Goal: Task Accomplishment & Management: Manage account settings

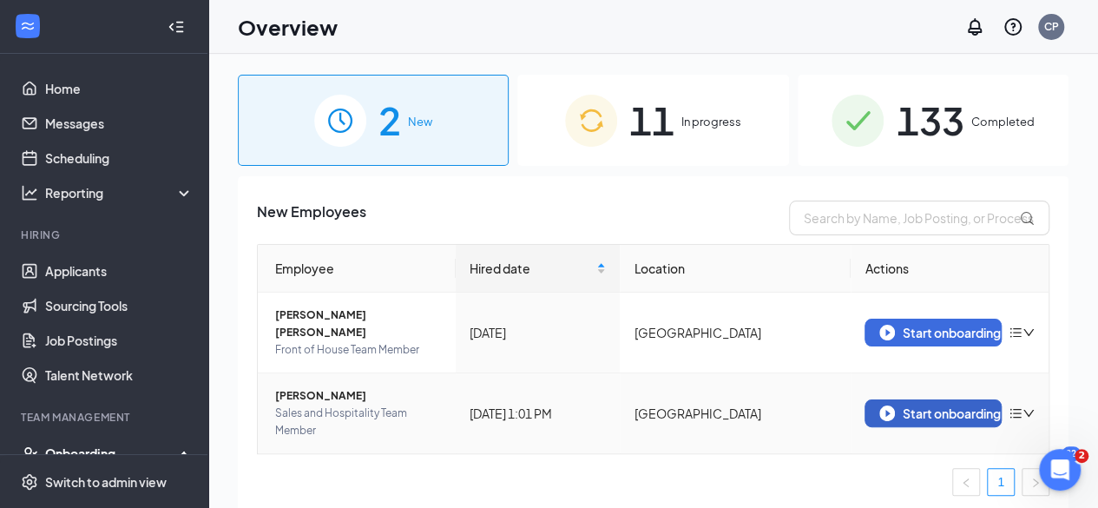
click at [896, 405] on div "Start onboarding" at bounding box center [933, 413] width 108 height 16
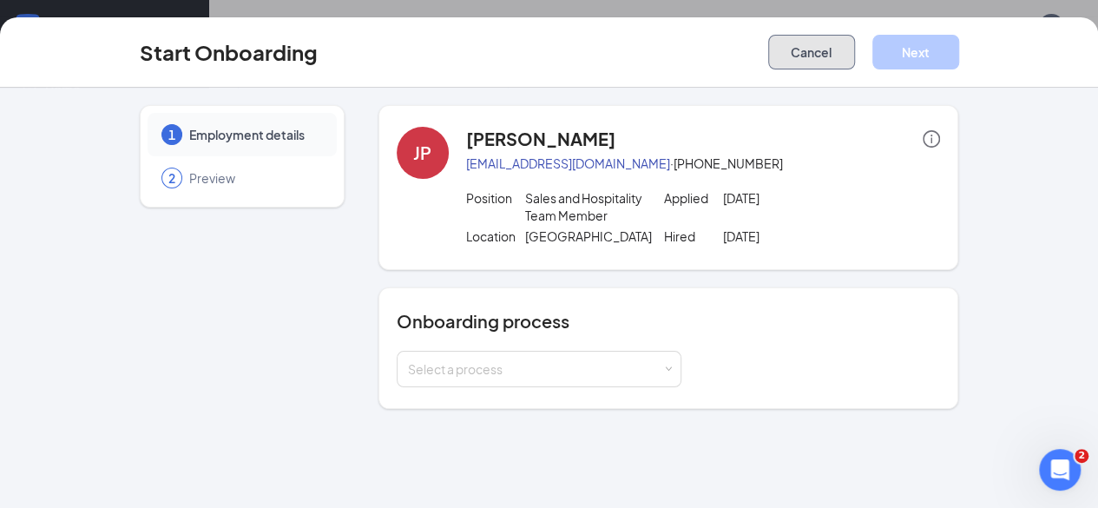
click at [855, 59] on button "Cancel" at bounding box center [811, 52] width 87 height 35
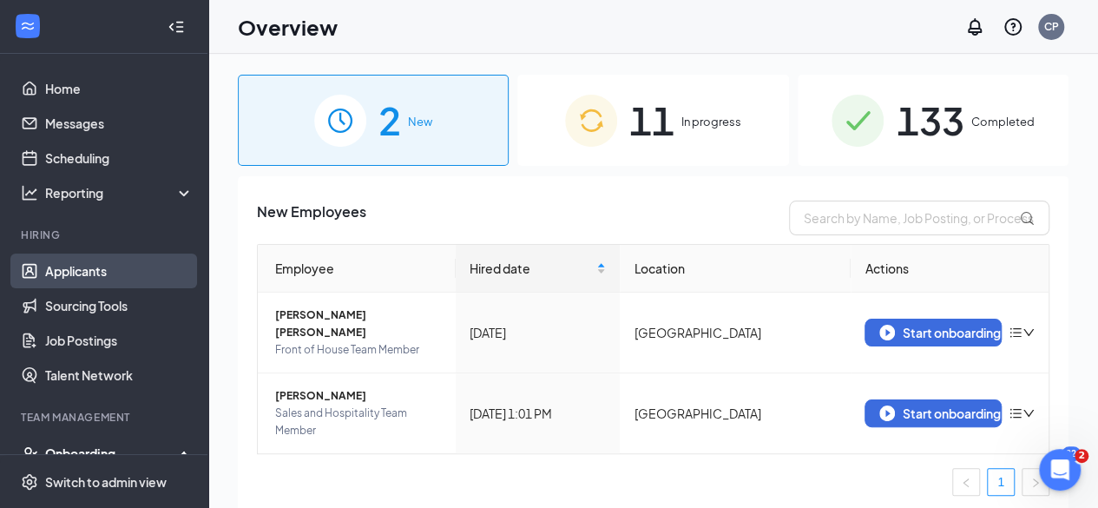
click at [102, 275] on link "Applicants" at bounding box center [119, 270] width 148 height 35
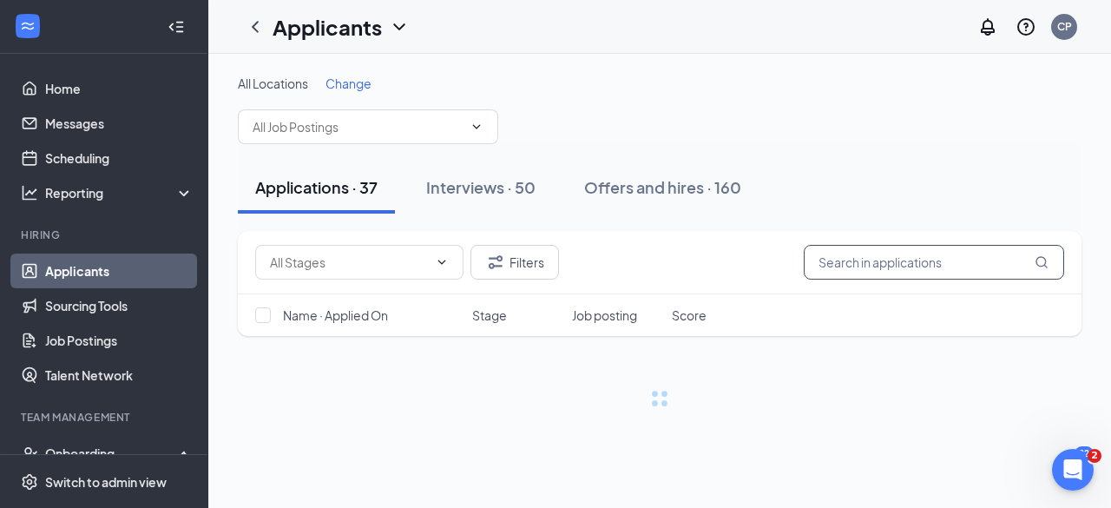
click at [892, 267] on input "text" at bounding box center [934, 262] width 260 height 35
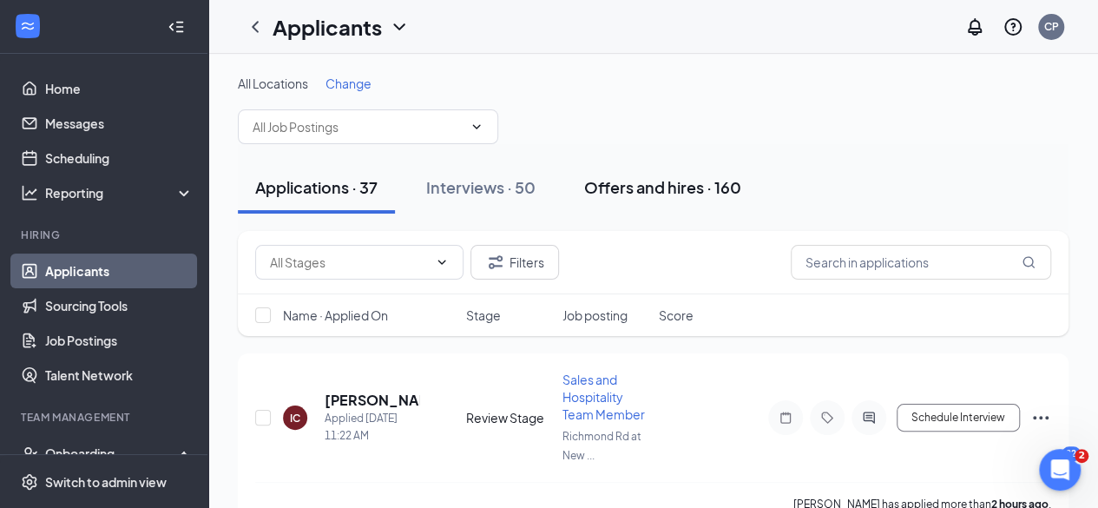
click at [674, 190] on div "Offers and hires · 160" at bounding box center [662, 187] width 157 height 22
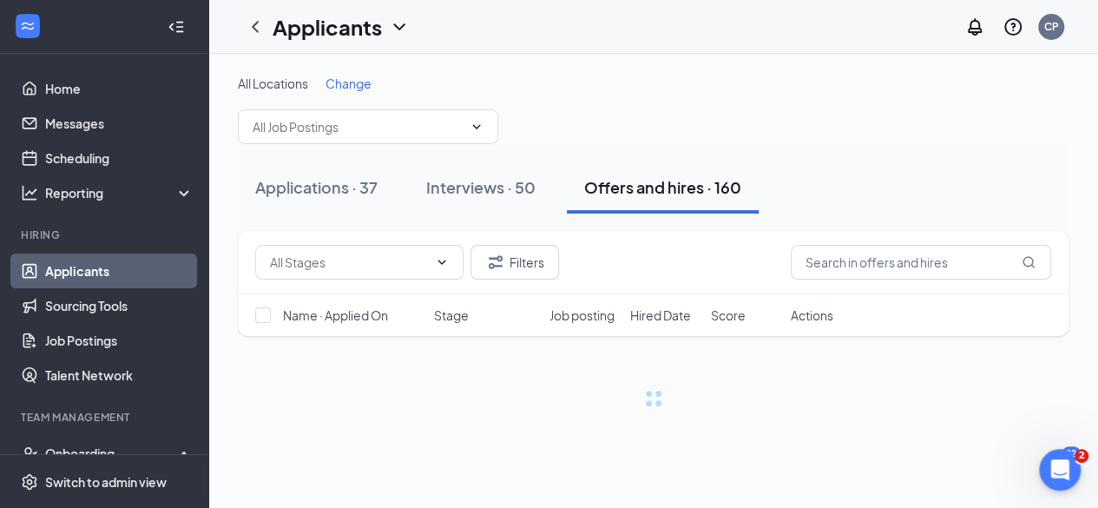
click at [925, 266] on input "text" at bounding box center [920, 262] width 260 height 35
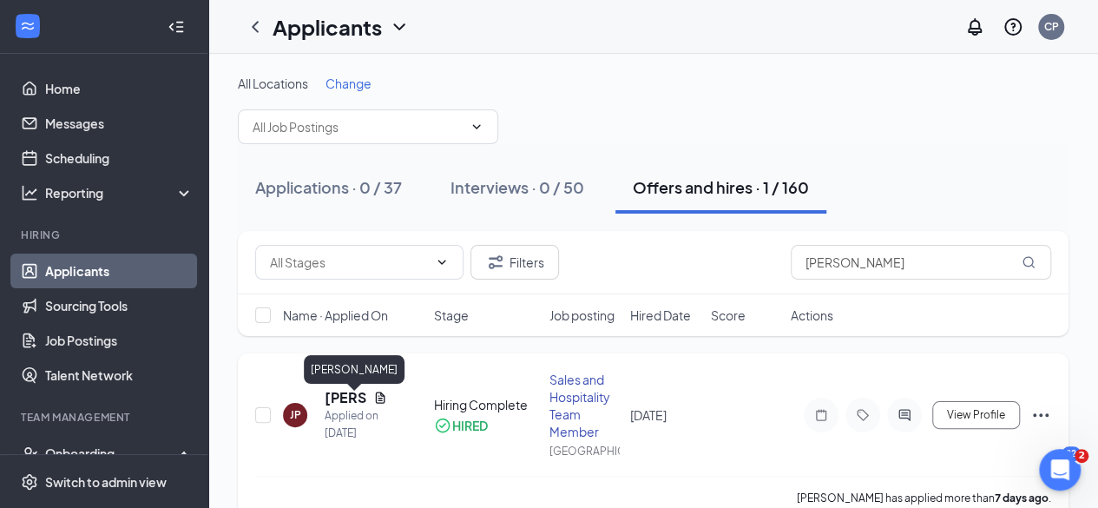
type input "jessica"
click at [349, 407] on h5 "Jessica Powell" at bounding box center [346, 397] width 42 height 19
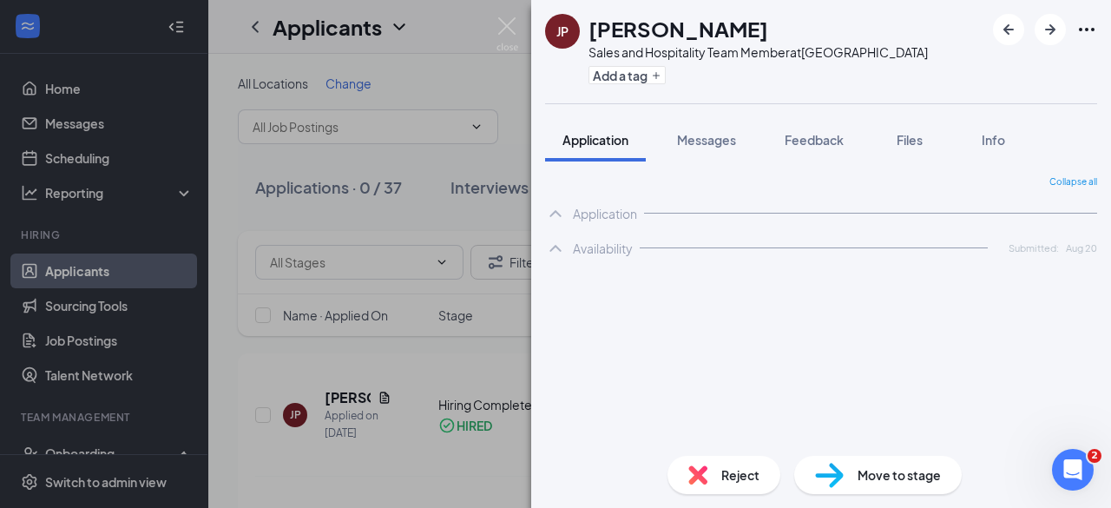
click at [868, 480] on span "Move to stage" at bounding box center [898, 474] width 83 height 19
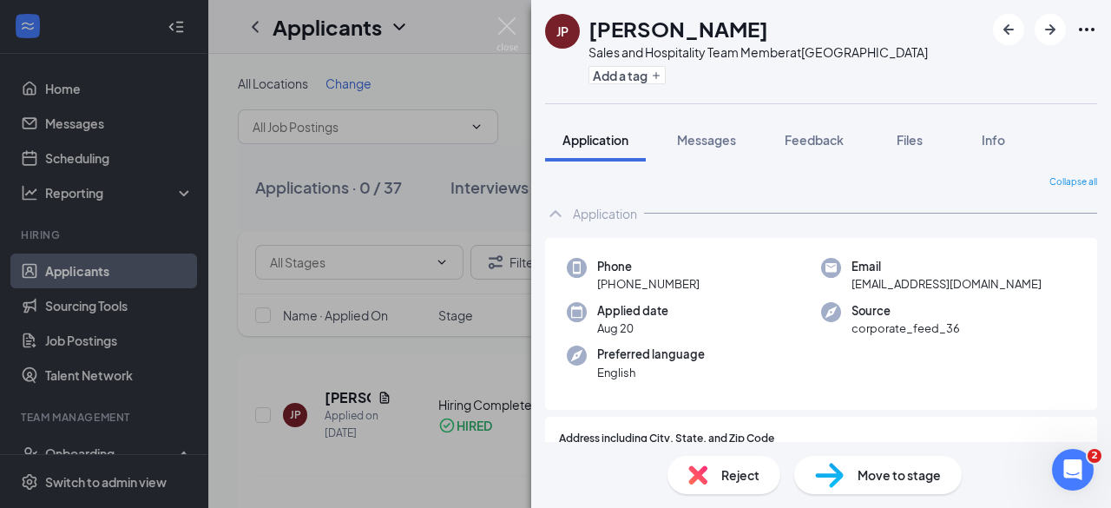
click at [829, 473] on img at bounding box center [829, 474] width 29 height 25
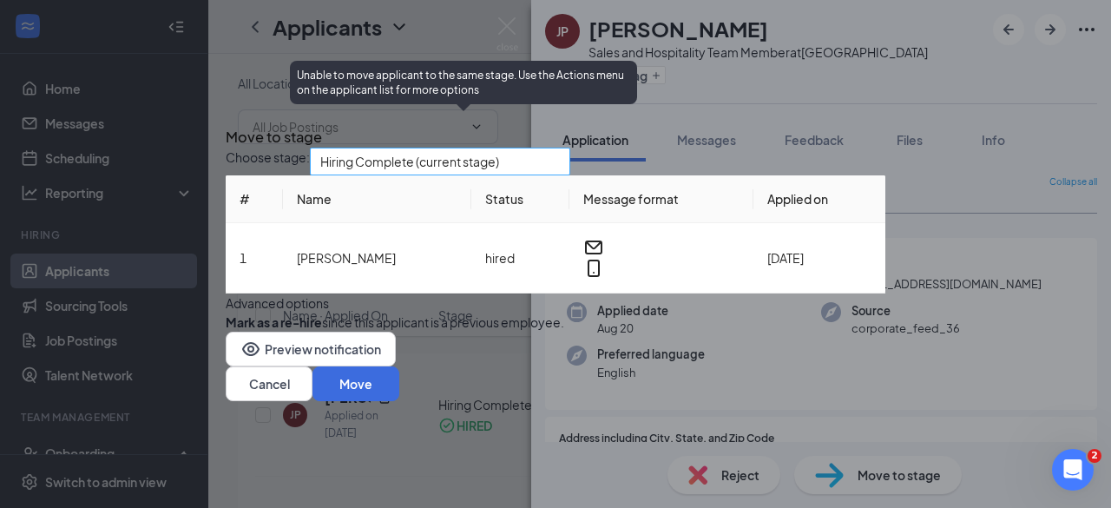
click at [465, 148] on span "Hiring Complete (current stage)" at bounding box center [409, 161] width 179 height 26
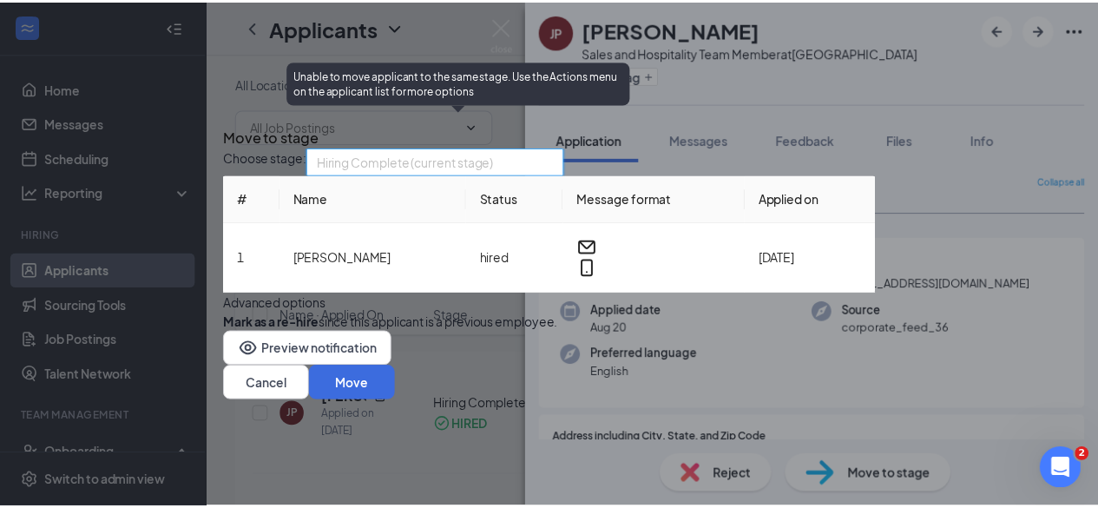
scroll to position [99, 0]
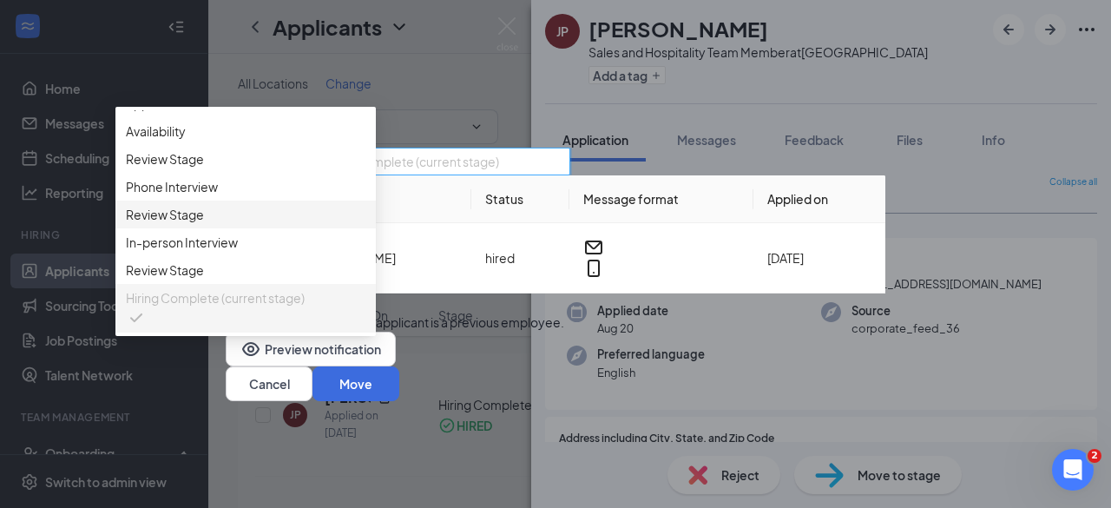
click at [365, 224] on span "Review Stage" at bounding box center [245, 214] width 239 height 19
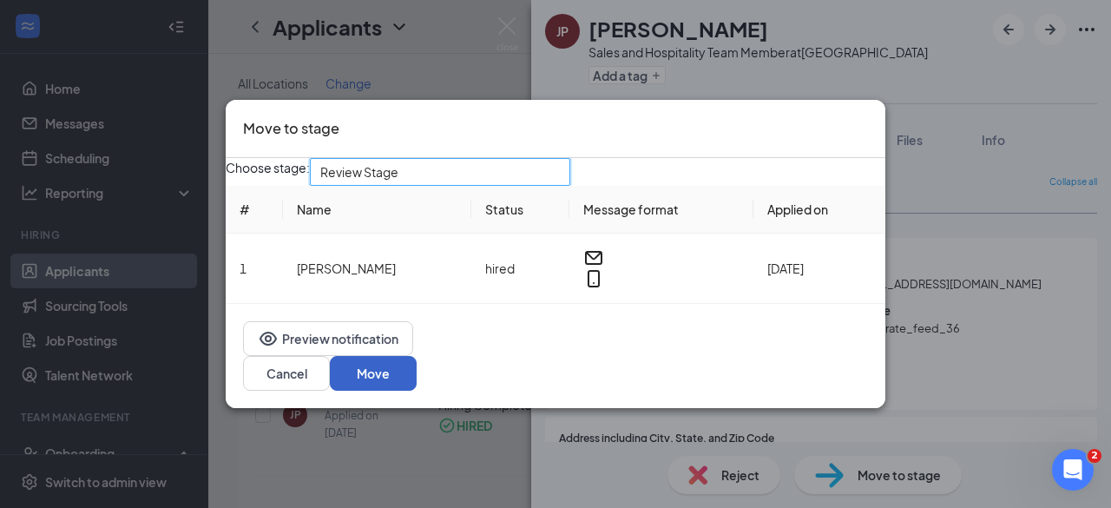
click at [417, 369] on button "Move" at bounding box center [373, 373] width 87 height 35
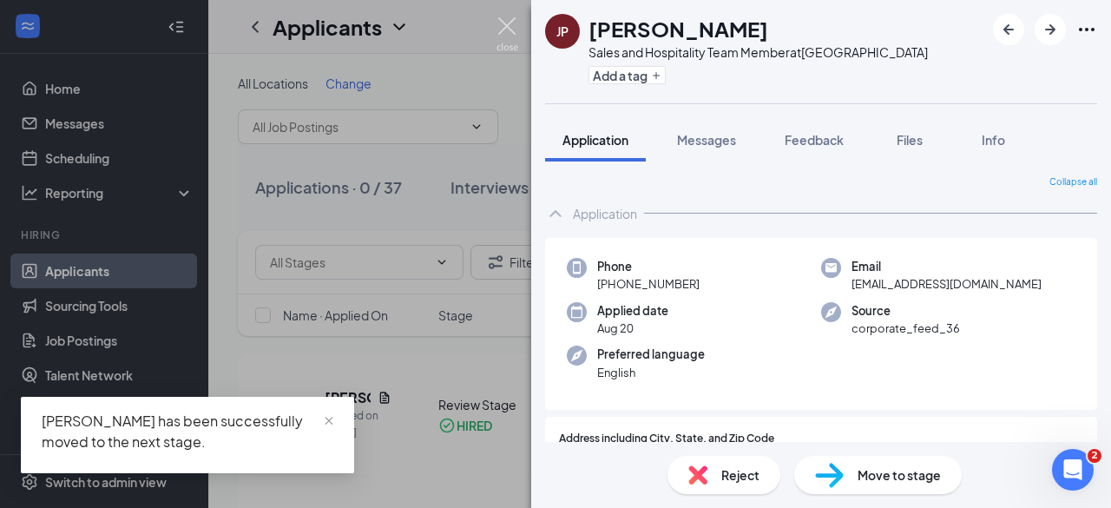
click at [507, 27] on img at bounding box center [507, 34] width 22 height 34
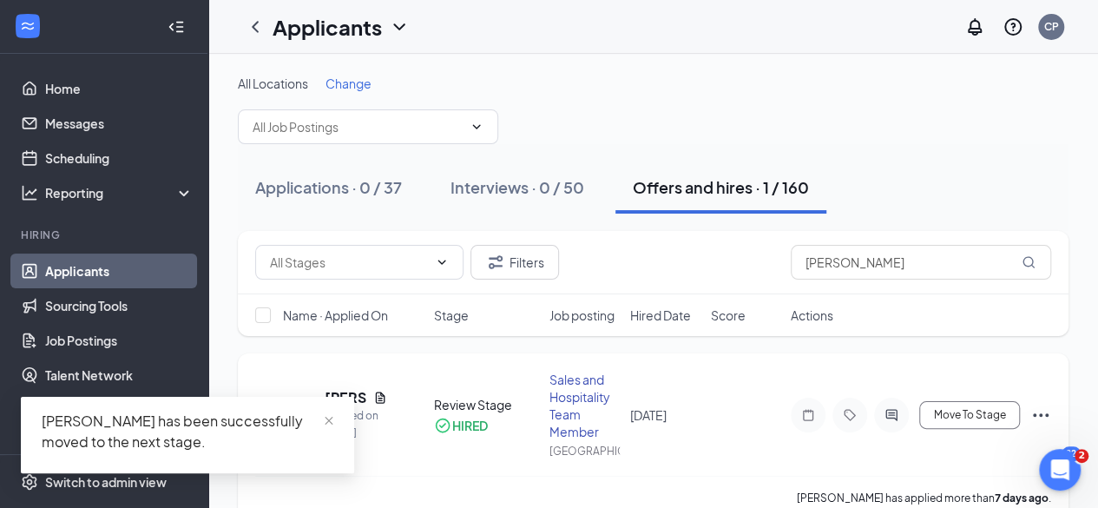
click at [1040, 372] on div "JP Jessica Powell Applied on Aug 20 Review Stage HIRED Sales and Hospitality Te…" at bounding box center [653, 423] width 796 height 105
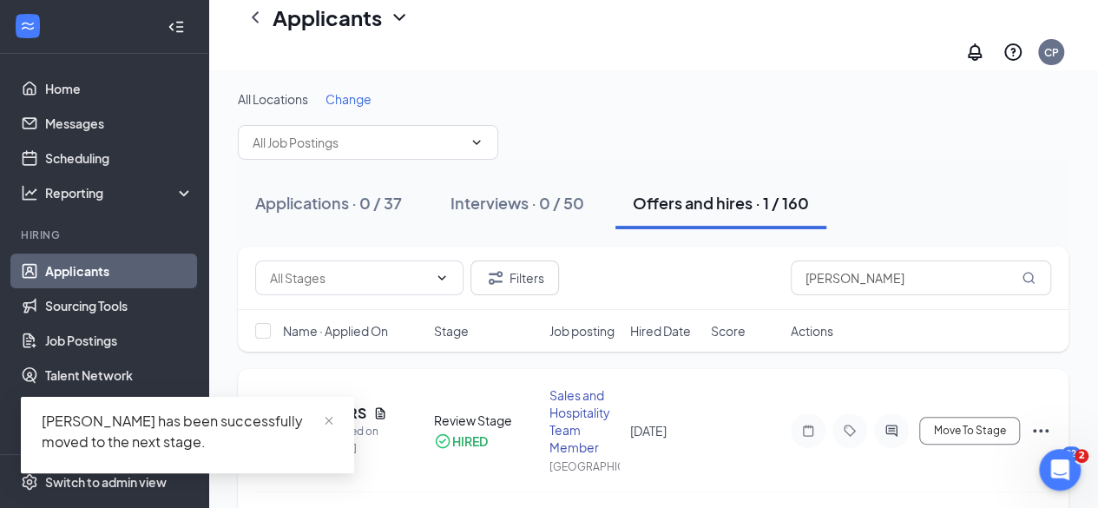
scroll to position [45, 0]
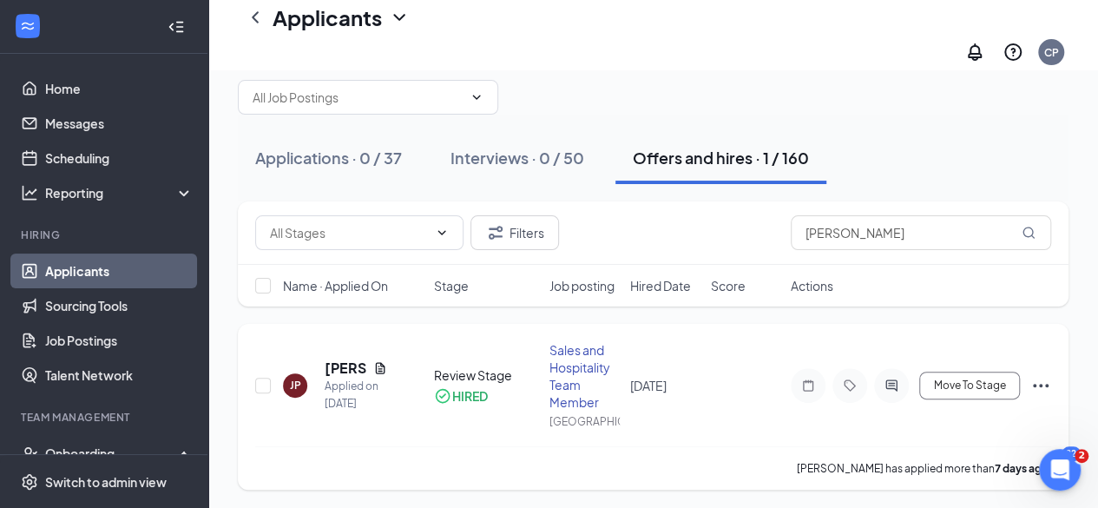
click at [1039, 381] on icon "Ellipses" at bounding box center [1040, 385] width 21 height 21
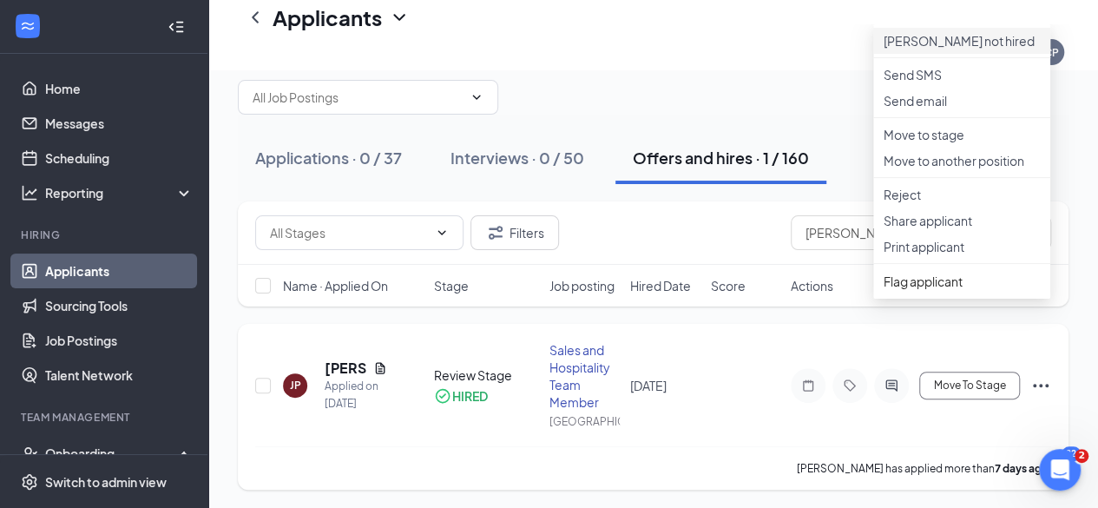
click at [954, 32] on p "Mark not hired" at bounding box center [961, 40] width 156 height 17
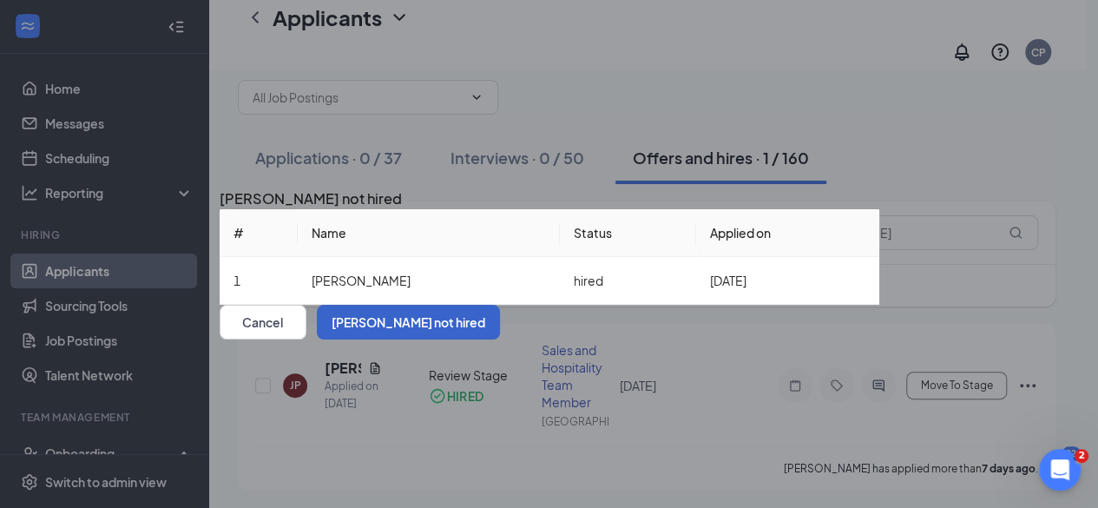
click at [500, 339] on button "Mark not hired" at bounding box center [408, 322] width 183 height 35
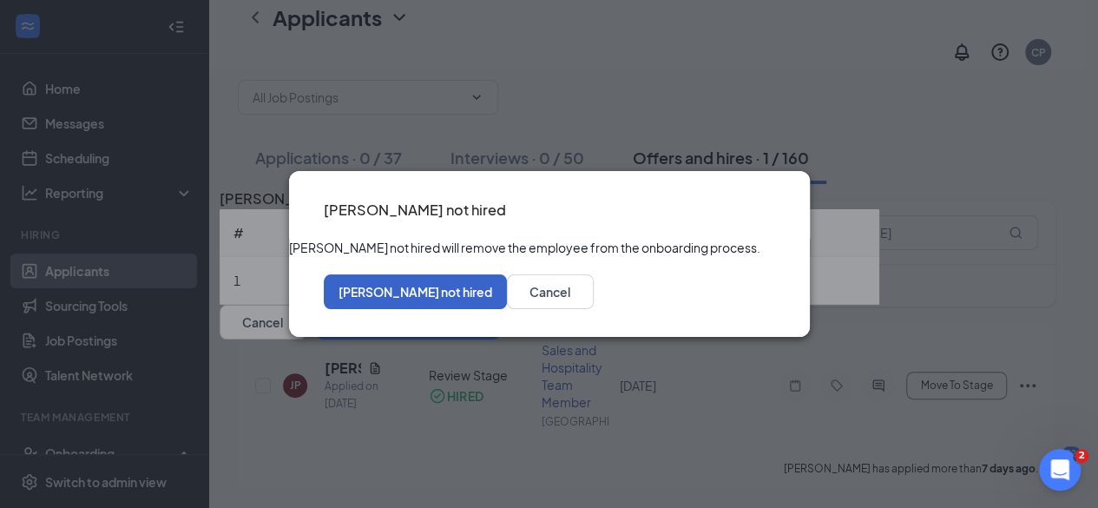
click at [507, 306] on button "Mark not hired" at bounding box center [415, 291] width 183 height 35
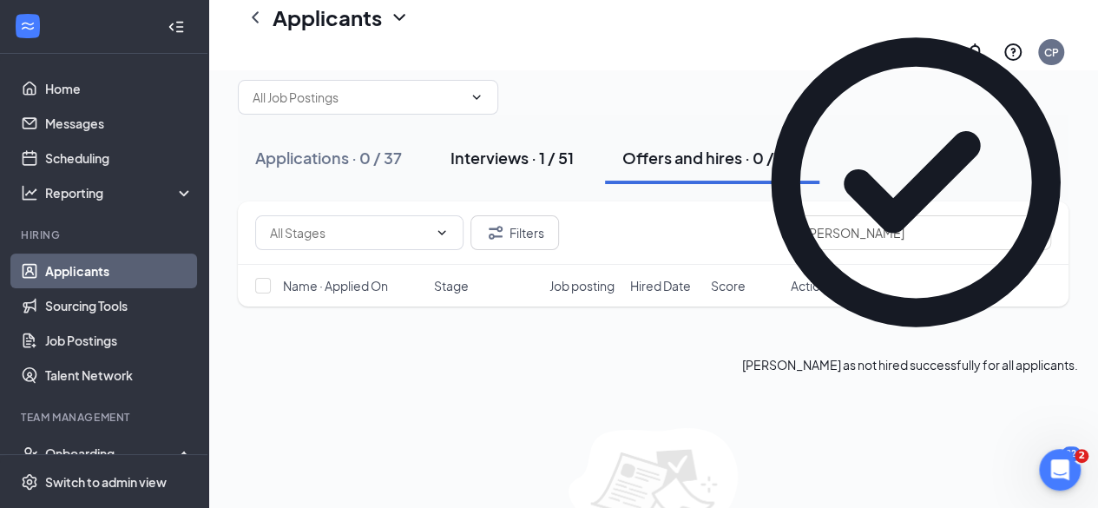
click at [524, 147] on div "Interviews · 1 / 51" at bounding box center [511, 158] width 123 height 22
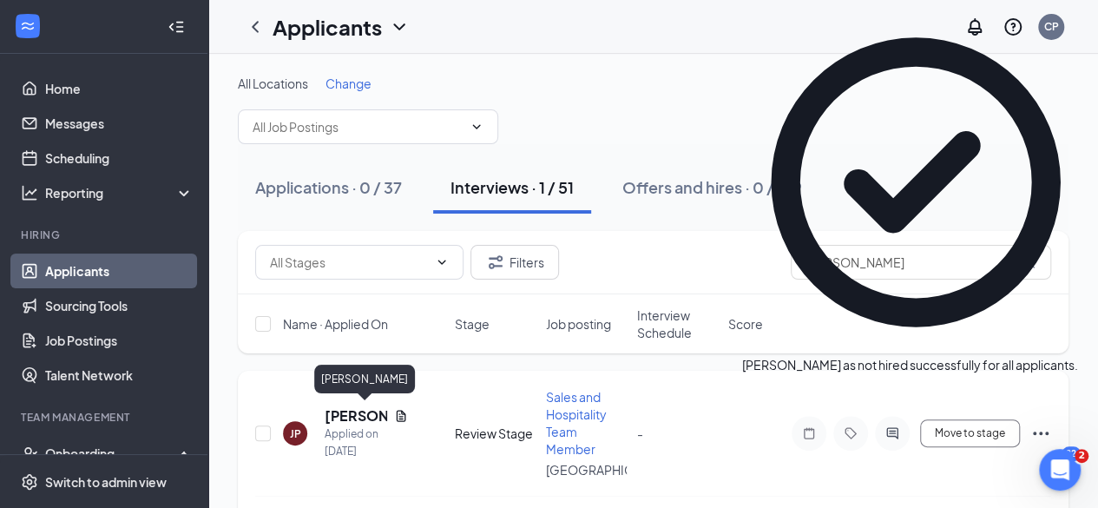
click at [340, 414] on h5 "Jessica Powell" at bounding box center [356, 415] width 62 height 19
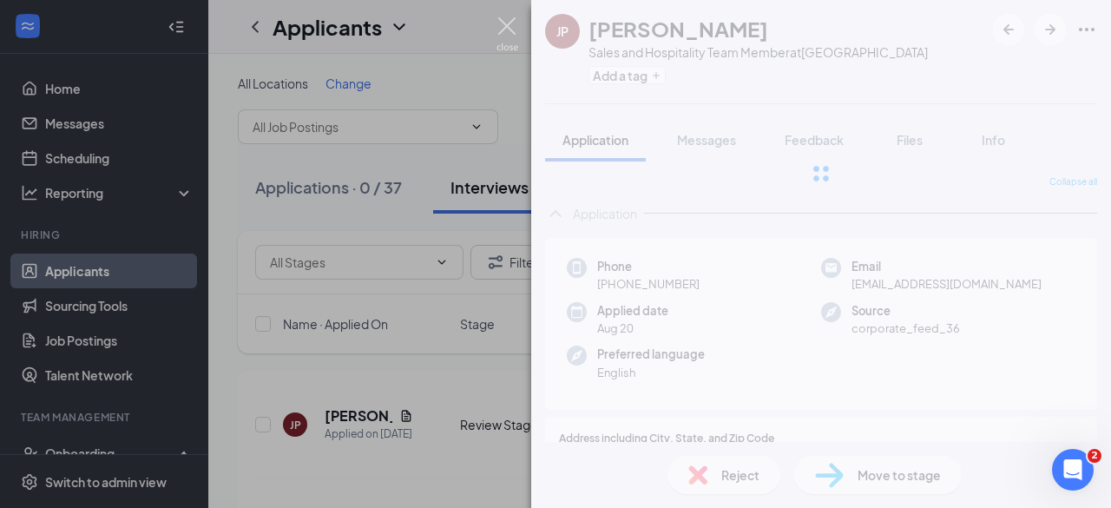
click at [500, 26] on img at bounding box center [507, 34] width 22 height 34
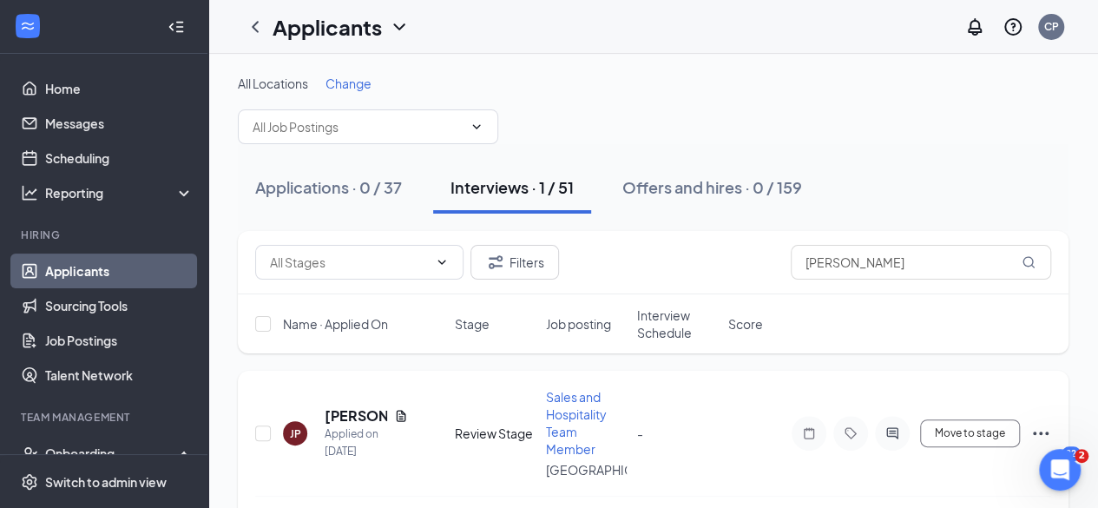
click at [1049, 426] on icon "Ellipses" at bounding box center [1040, 433] width 21 height 21
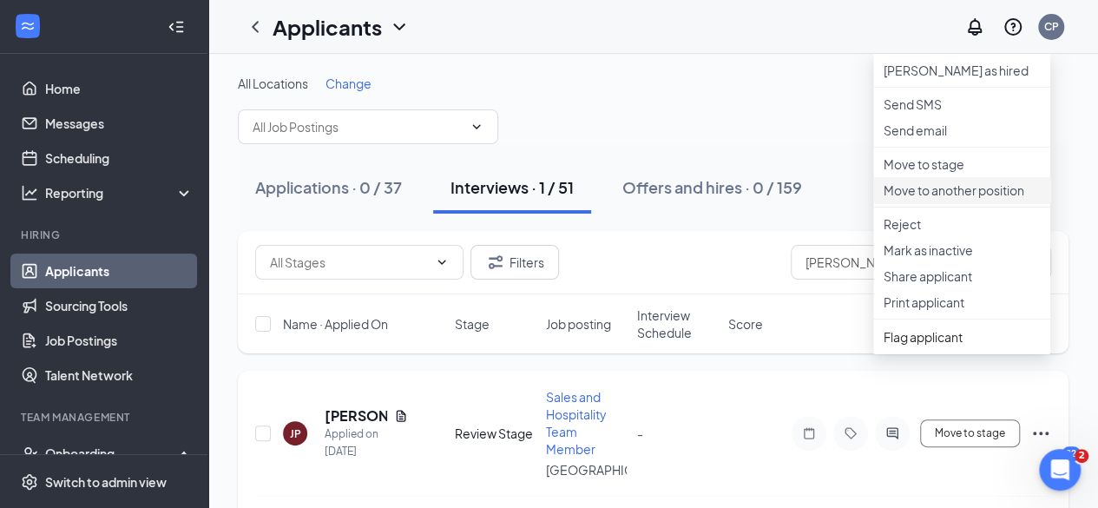
click at [953, 199] on p "Move to another position" at bounding box center [961, 189] width 156 height 17
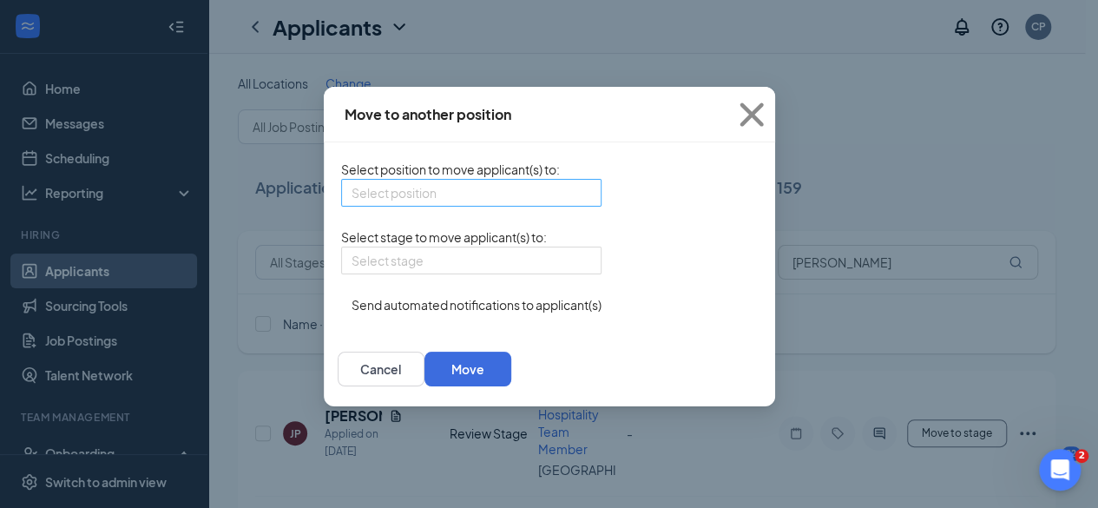
click at [386, 193] on input "search" at bounding box center [464, 193] width 227 height 26
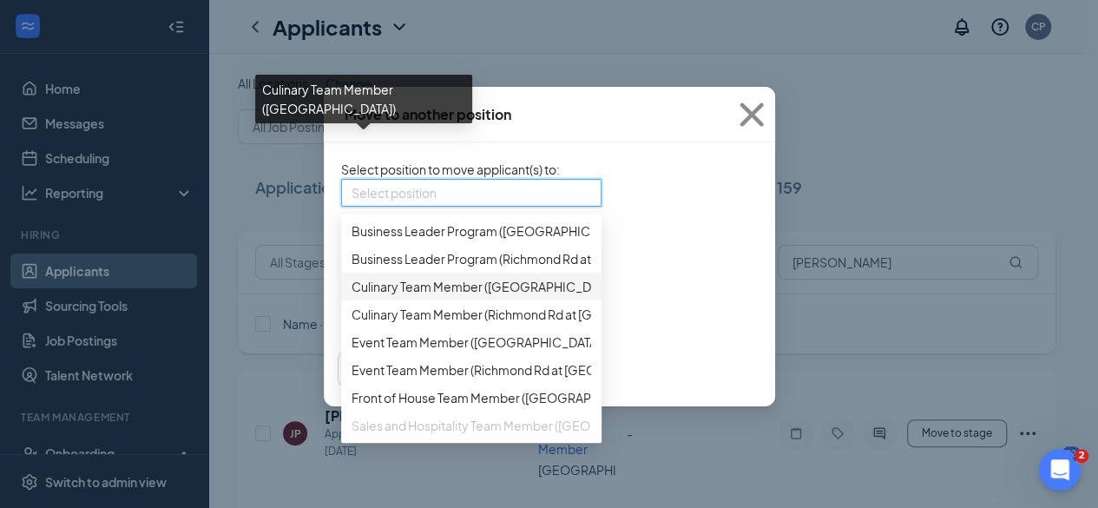
scroll to position [177, 0]
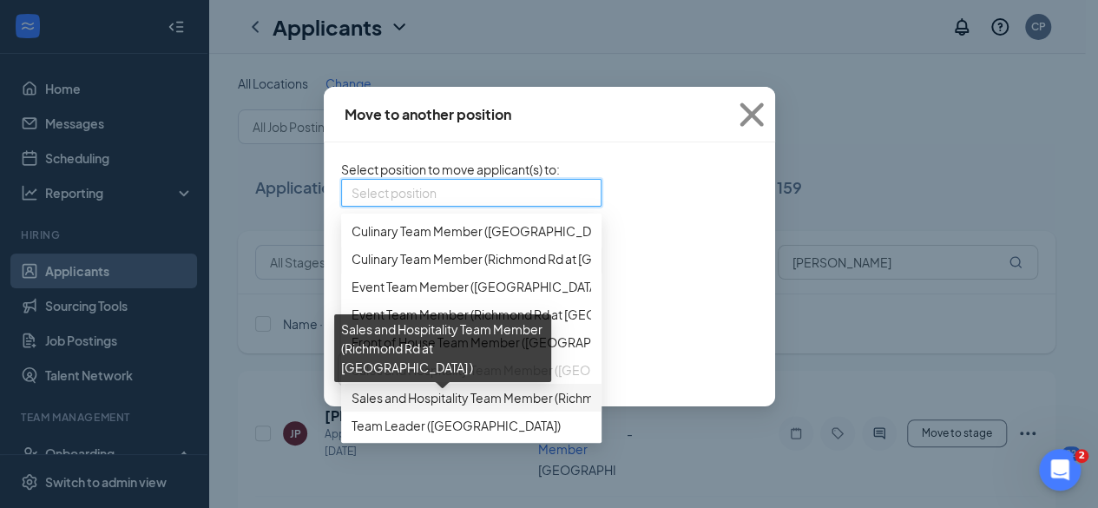
click at [411, 395] on span "Sales and Hospitality Team Member (Richmond Rd at New Circle Rd )" at bounding box center [565, 397] width 429 height 19
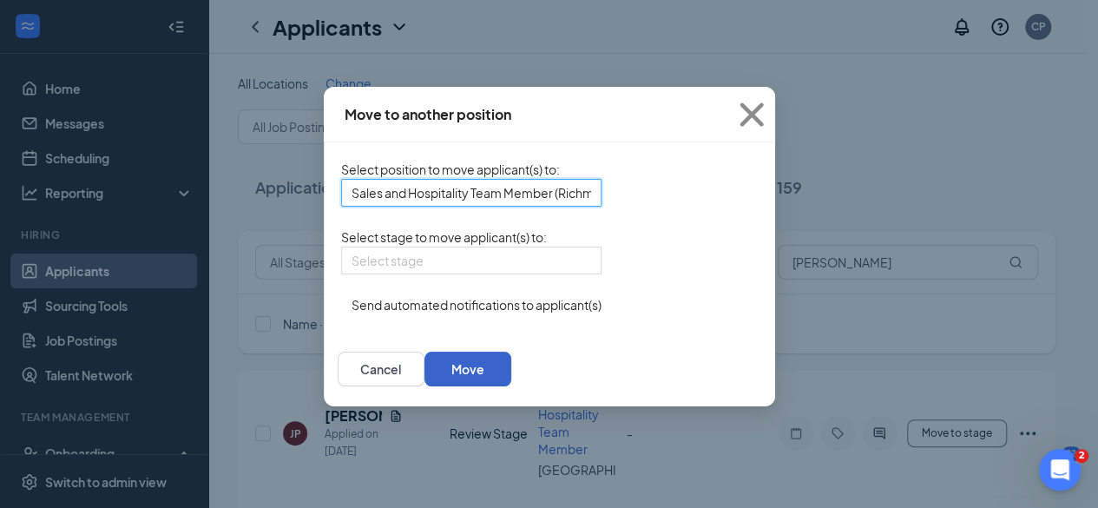
click at [511, 386] on button "Move" at bounding box center [467, 368] width 87 height 35
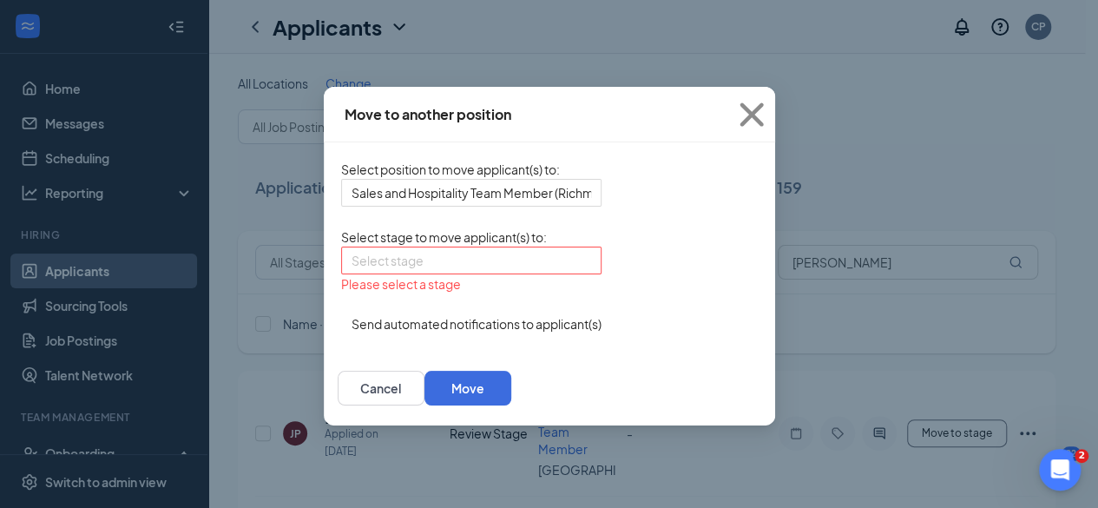
click at [422, 273] on input "search" at bounding box center [464, 260] width 227 height 26
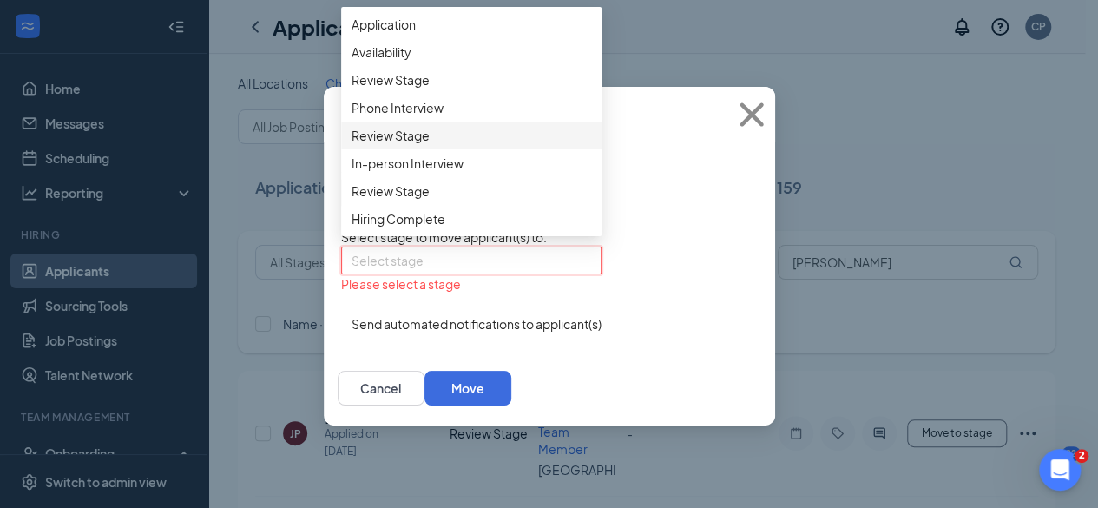
click at [351, 145] on span "Review Stage" at bounding box center [470, 135] width 239 height 19
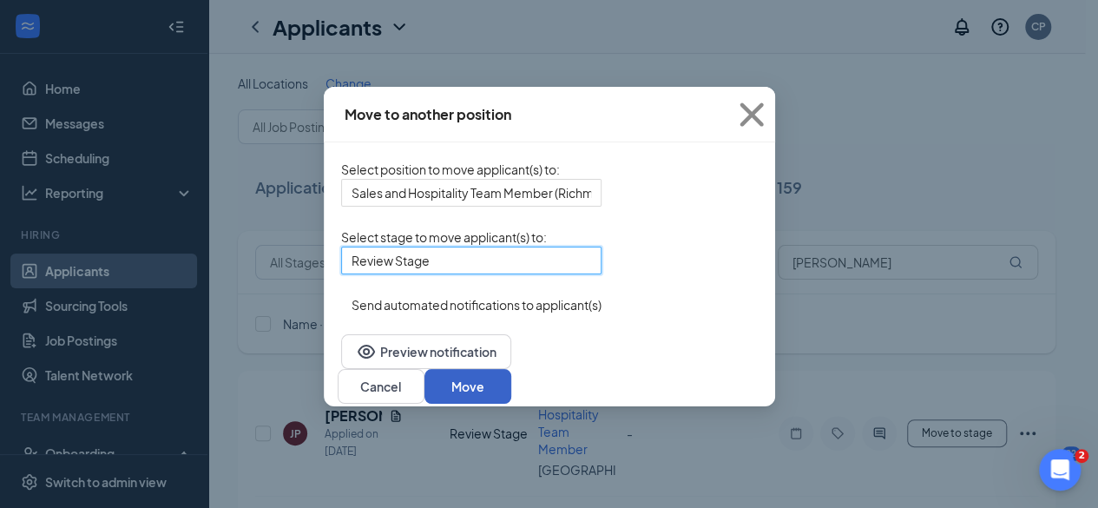
click at [511, 403] on button "Move" at bounding box center [467, 386] width 87 height 35
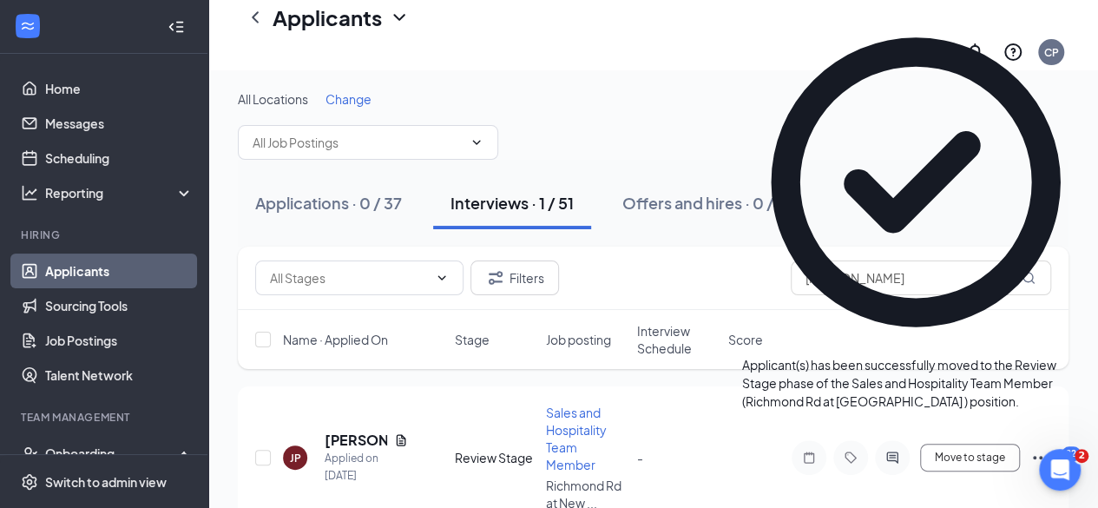
scroll to position [62, 0]
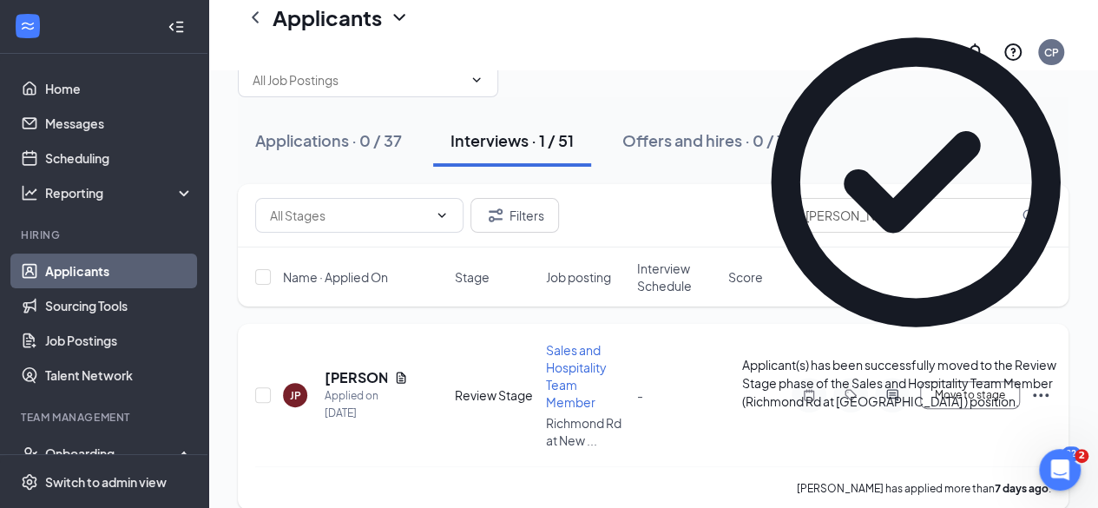
click at [1040, 393] on icon "Ellipses" at bounding box center [1041, 394] width 16 height 3
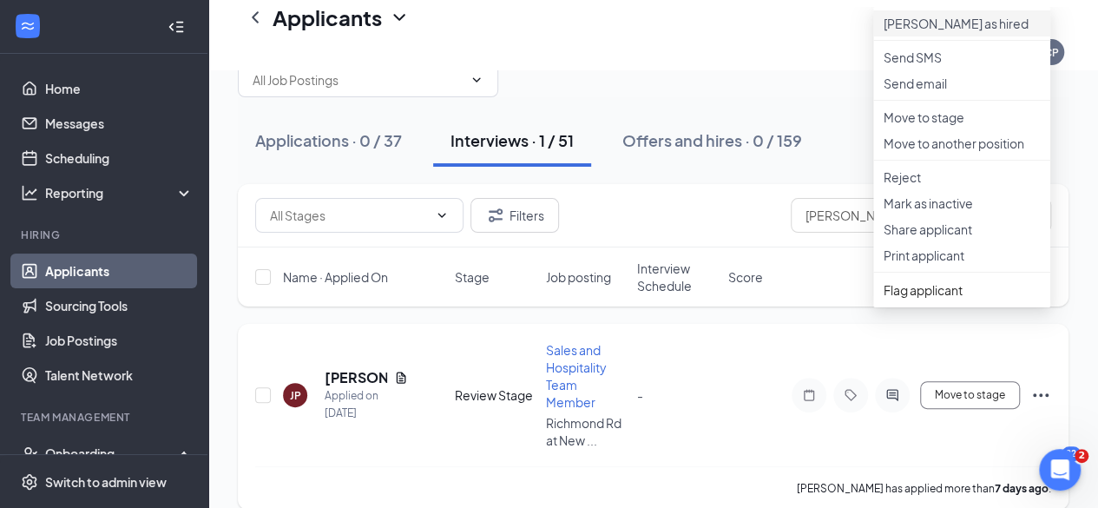
click at [912, 10] on li "Mark as hired" at bounding box center [961, 23] width 177 height 26
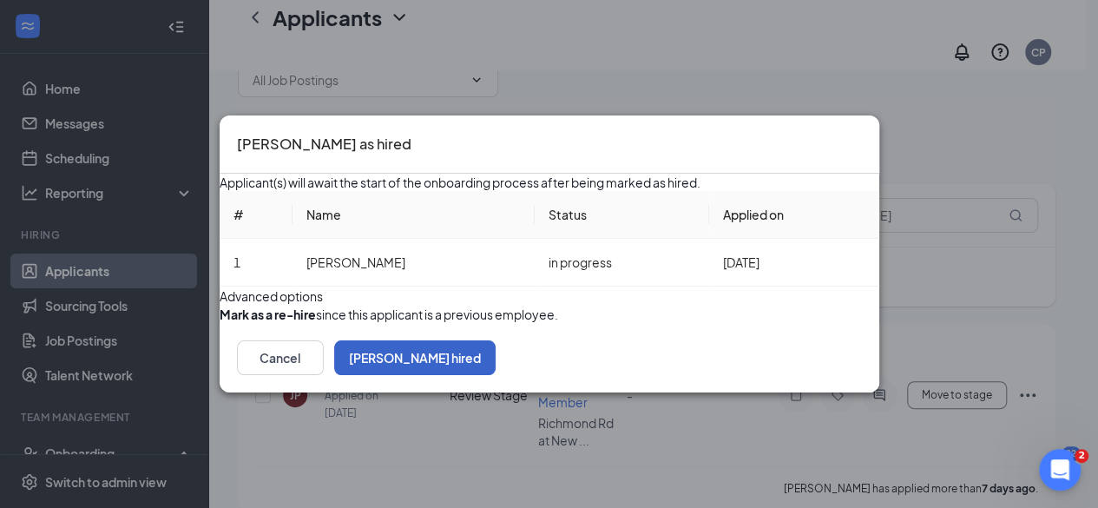
click at [495, 375] on button "Mark hired" at bounding box center [414, 357] width 161 height 35
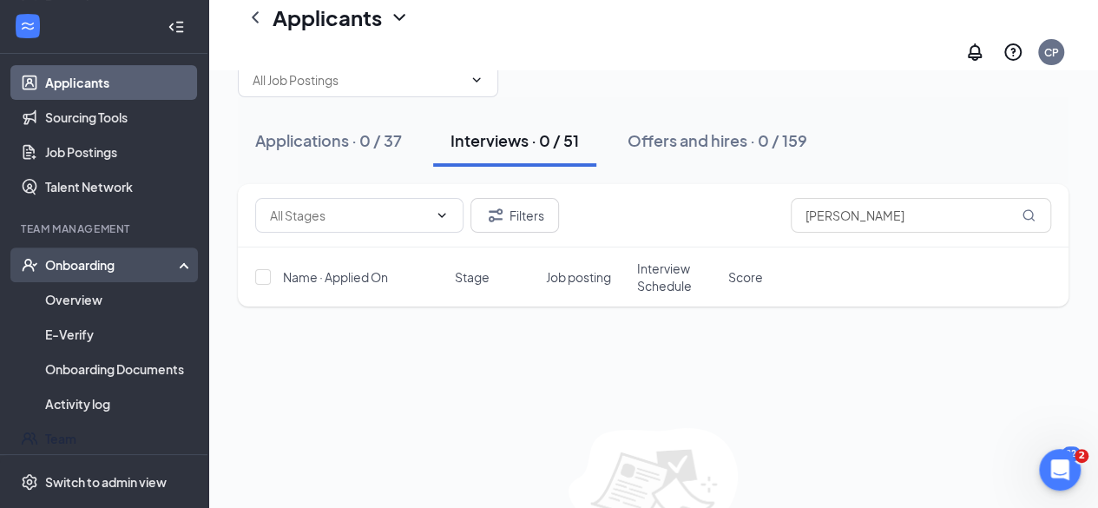
scroll to position [189, 0]
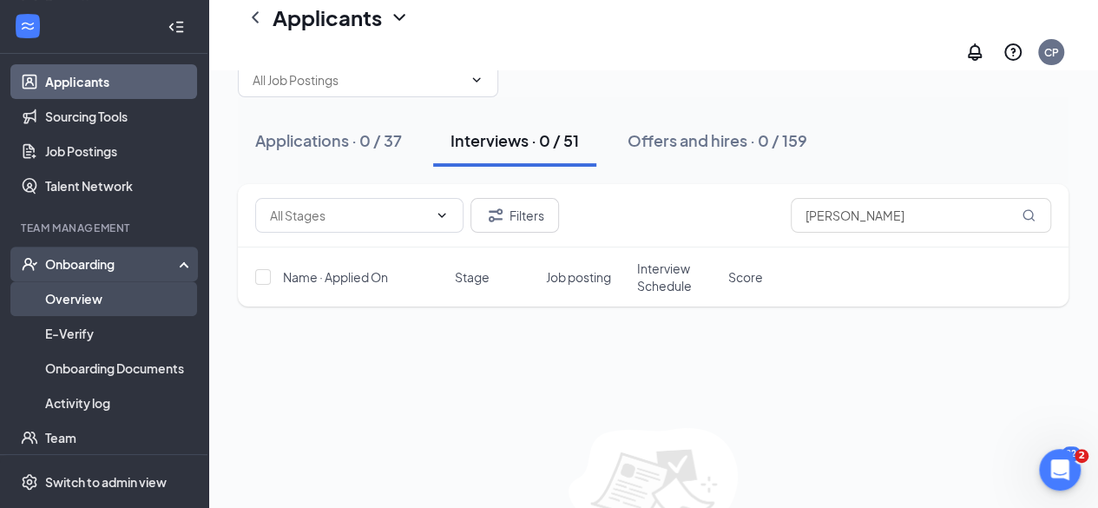
click at [83, 298] on link "Overview" at bounding box center [119, 298] width 148 height 35
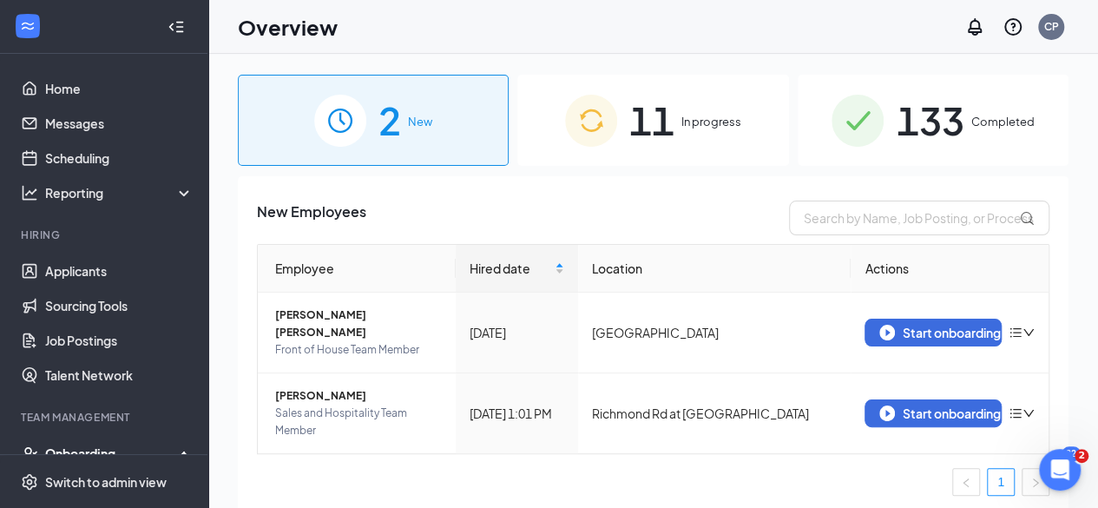
click at [784, 468] on ul "1" at bounding box center [653, 482] width 792 height 28
click at [942, 405] on div "Start onboarding" at bounding box center [933, 413] width 108 height 16
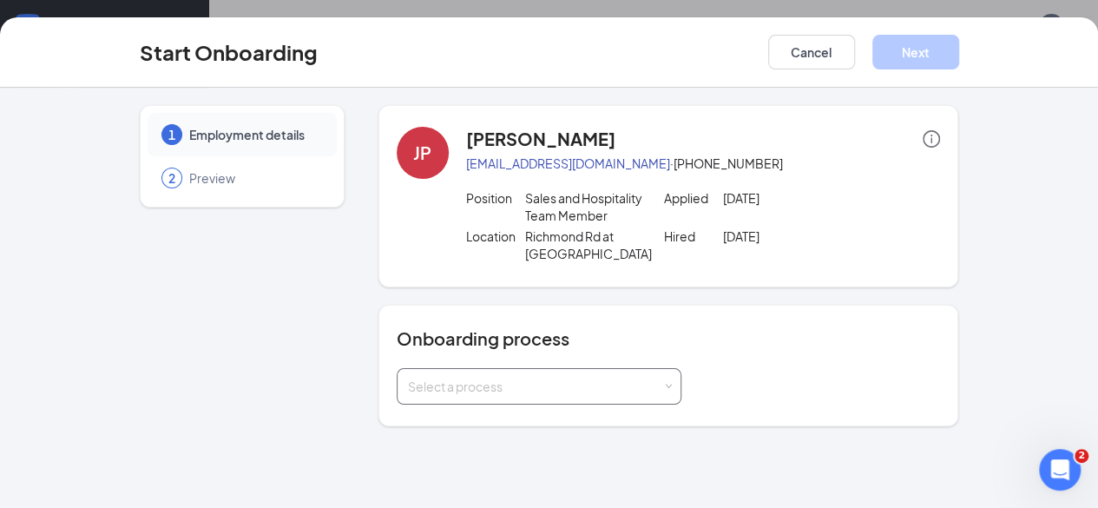
click at [489, 381] on div "Select a process" at bounding box center [535, 385] width 254 height 17
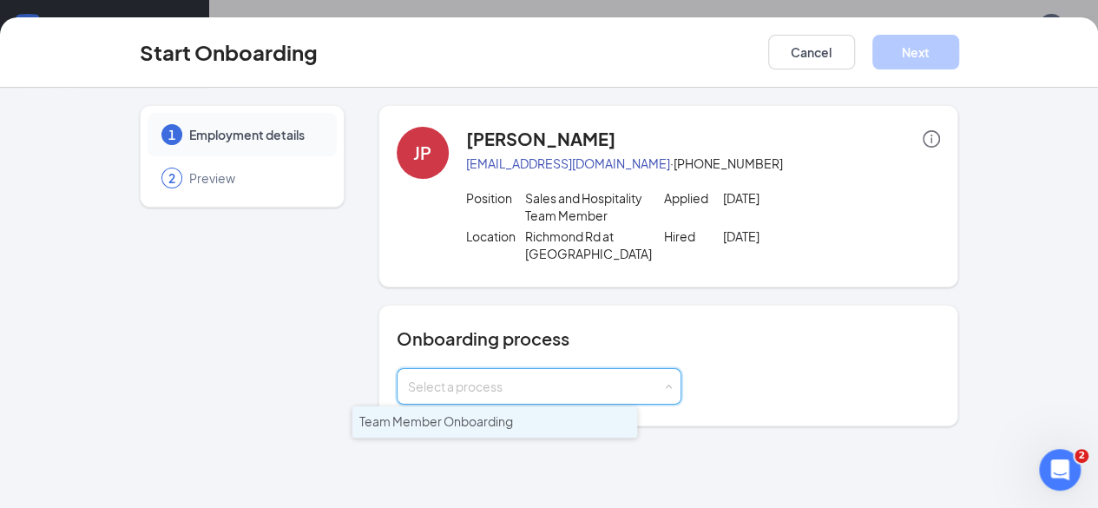
click at [496, 416] on span "Team Member Onboarding" at bounding box center [436, 421] width 154 height 16
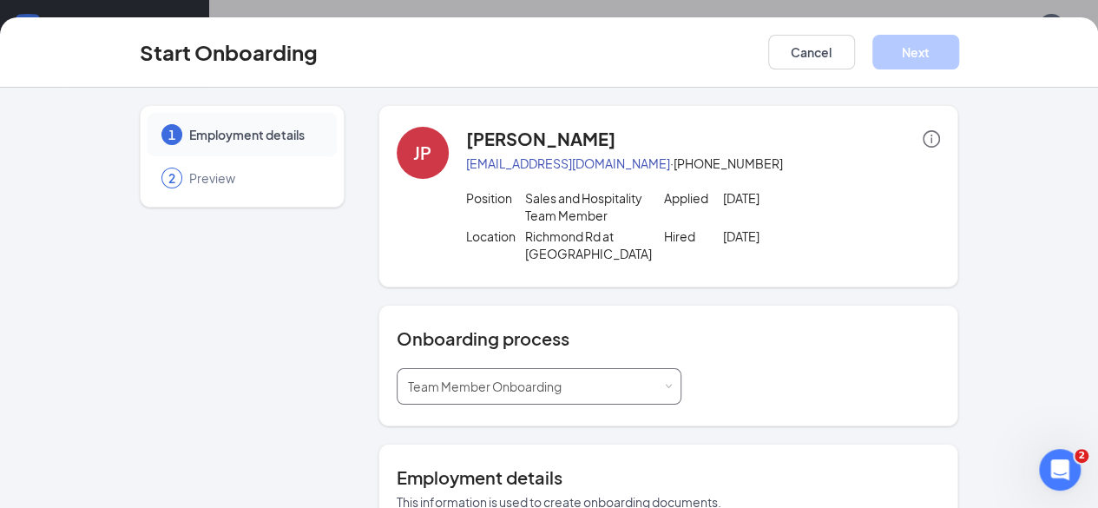
scroll to position [419, 0]
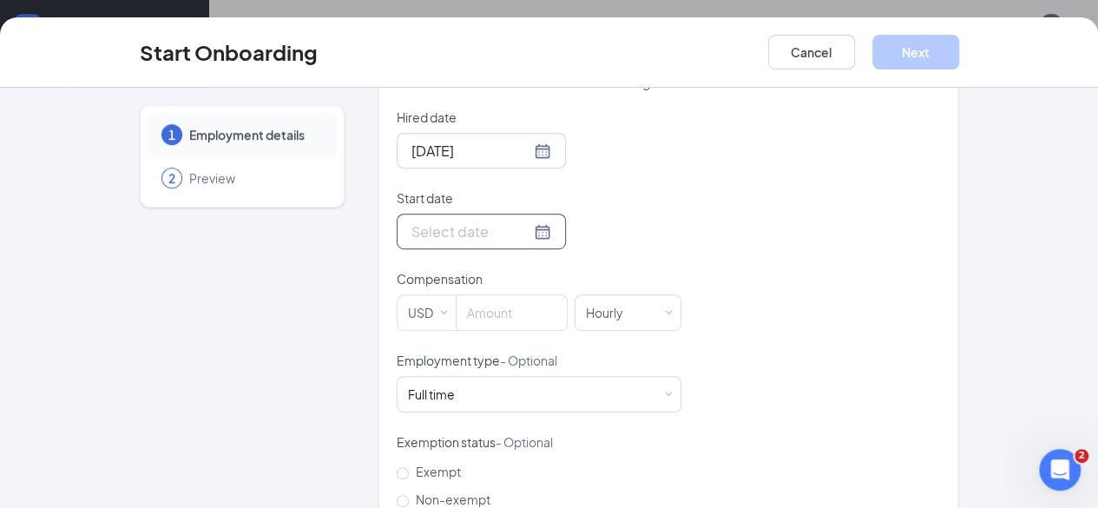
click at [472, 225] on div at bounding box center [481, 231] width 140 height 22
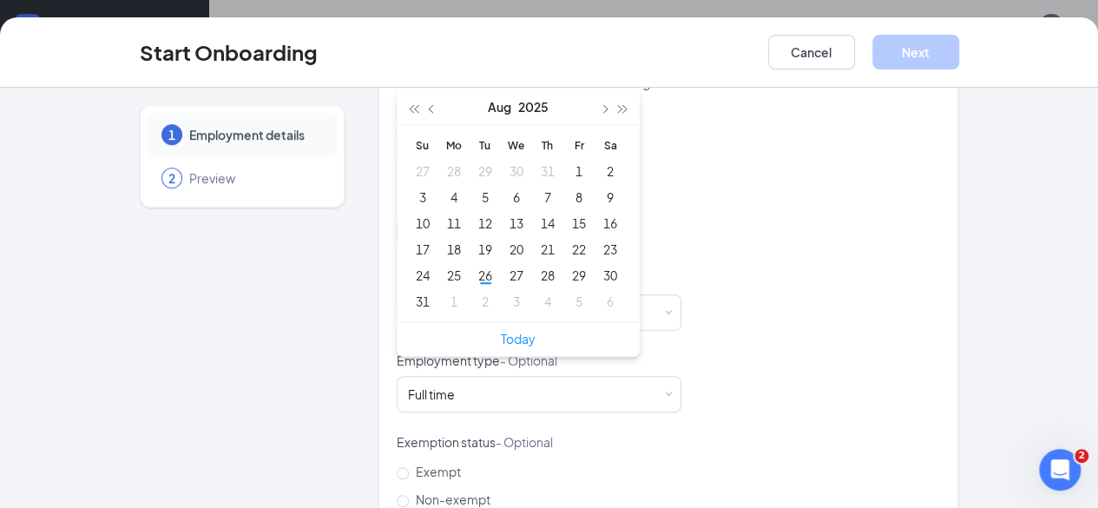
type input "Aug 6, 2025"
click at [599, 107] on span "button" at bounding box center [603, 109] width 9 height 9
type input "Sep 1, 2025"
click at [443, 162] on div "1" at bounding box center [453, 171] width 21 height 21
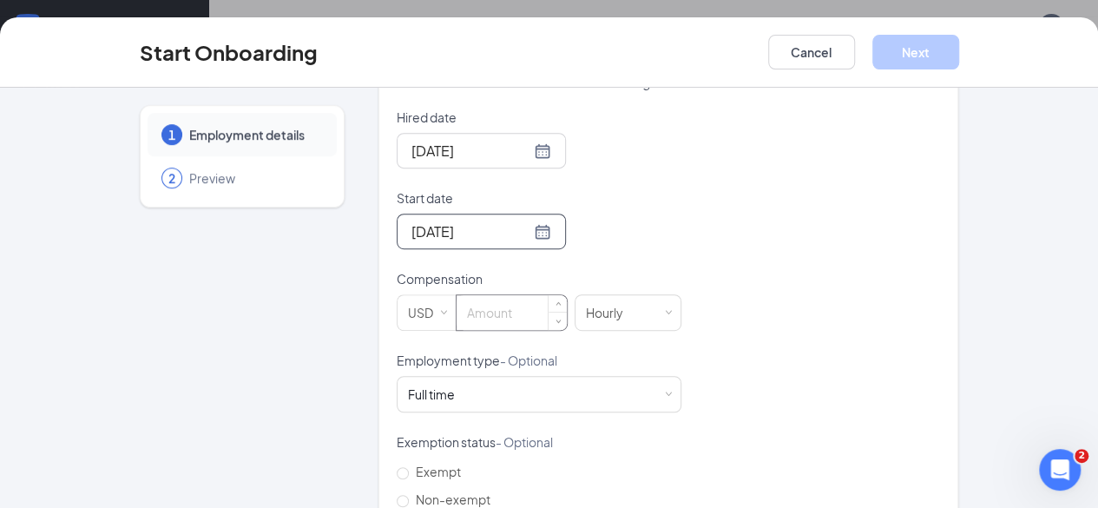
click at [469, 313] on input at bounding box center [511, 312] width 110 height 35
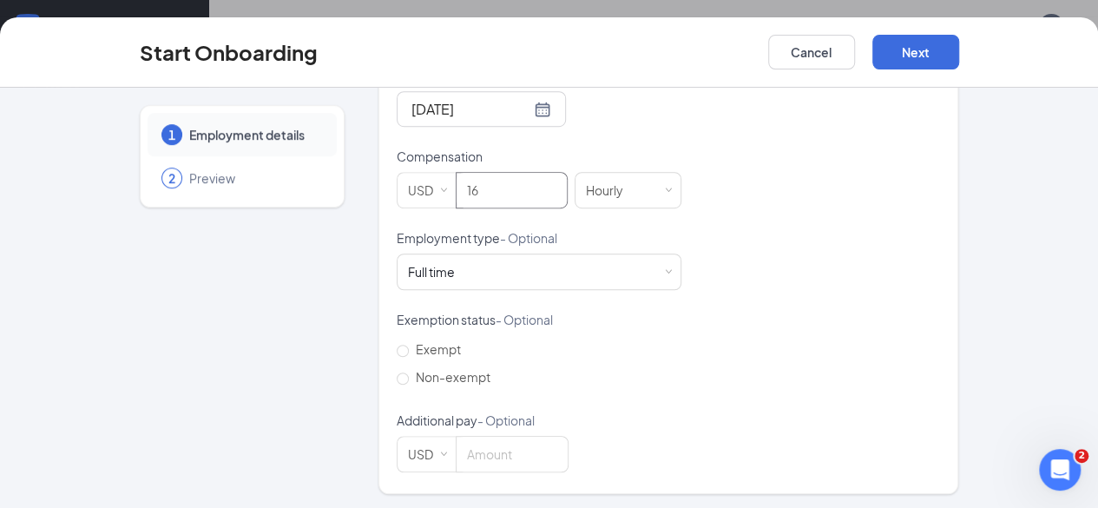
scroll to position [19, 0]
type input "16"
click at [397, 372] on input "Non-exempt" at bounding box center [403, 378] width 12 height 12
radio input "true"
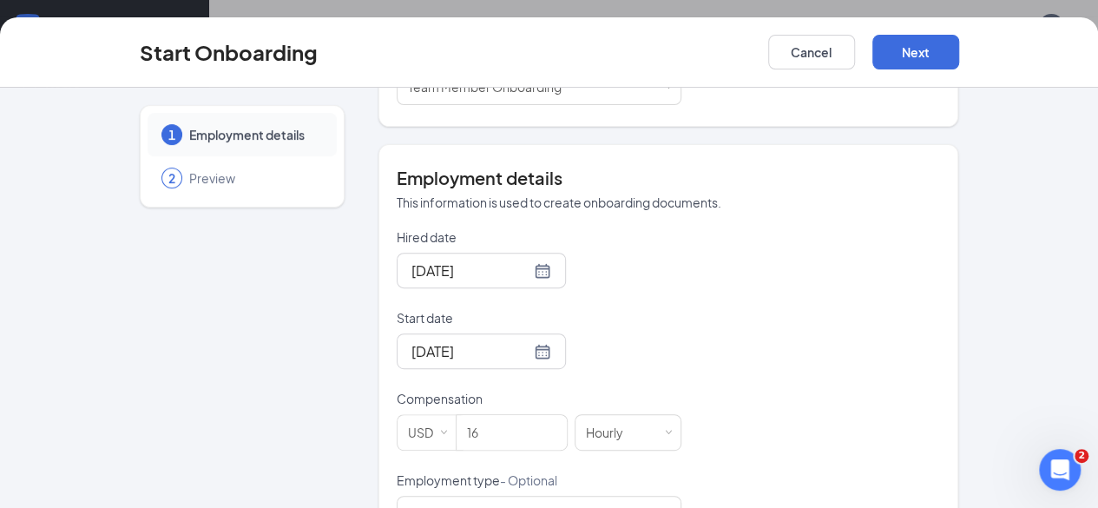
scroll to position [292, 0]
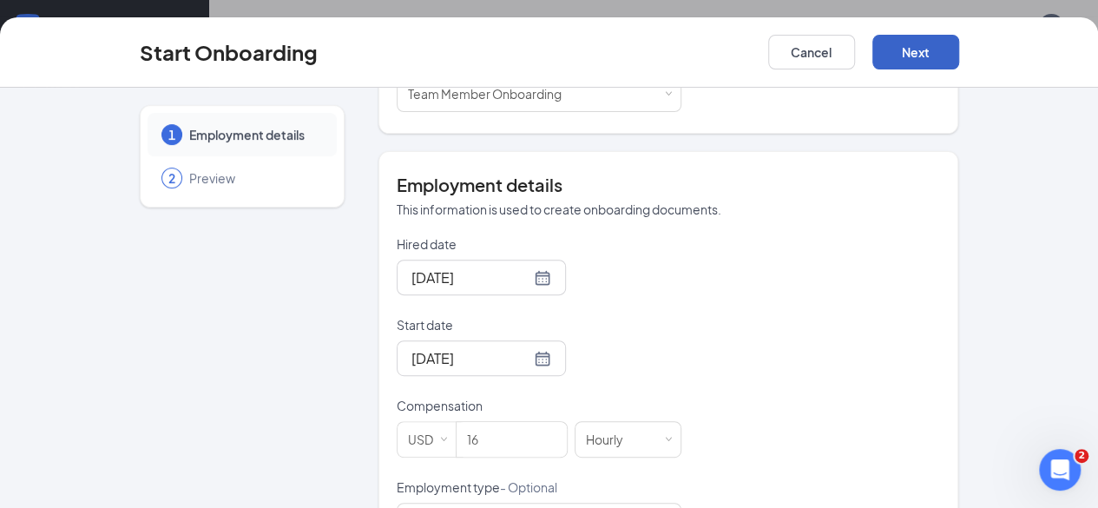
click at [959, 61] on button "Next" at bounding box center [915, 52] width 87 height 35
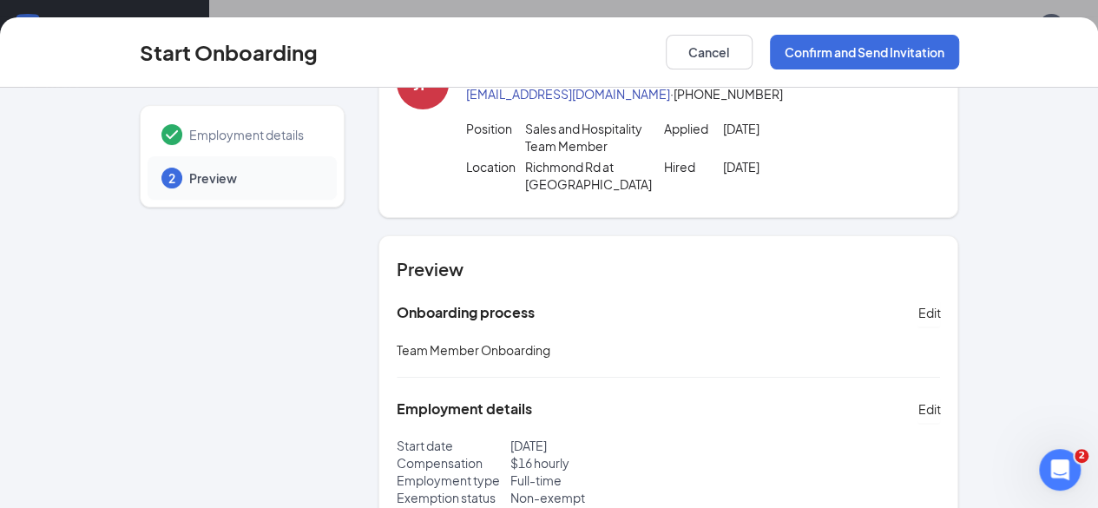
scroll to position [0, 0]
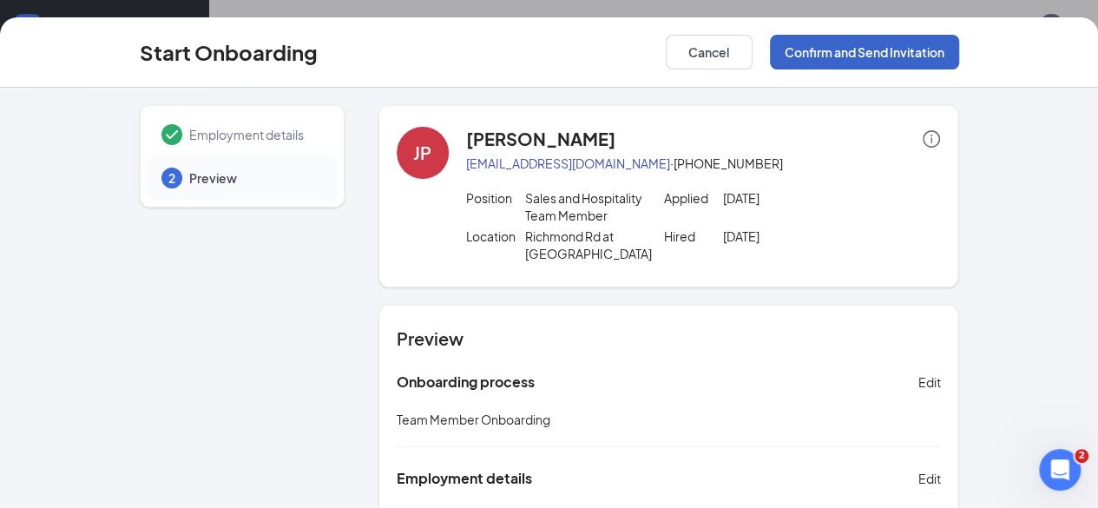
click at [959, 58] on button "Confirm and Send Invitation" at bounding box center [864, 52] width 189 height 35
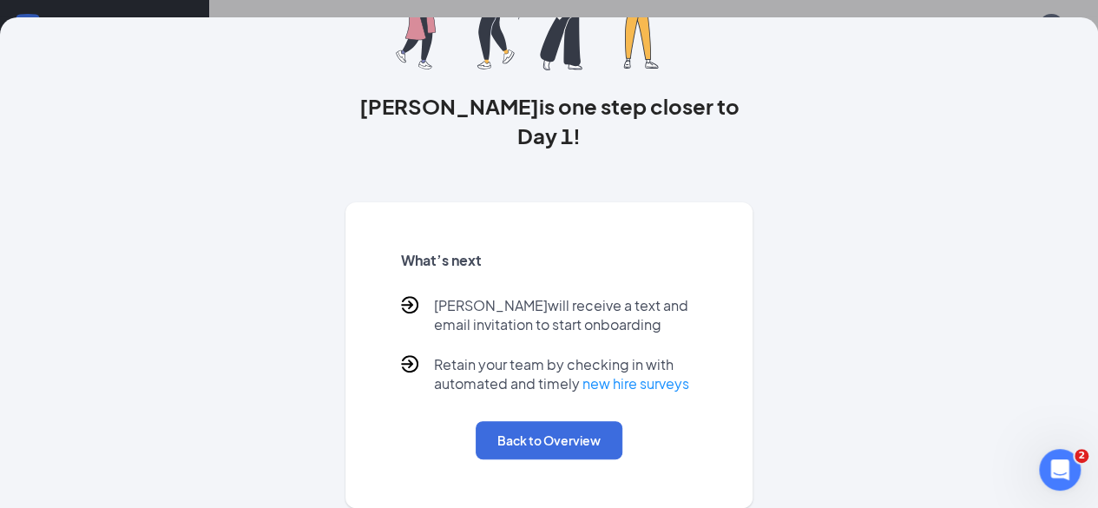
scroll to position [66, 0]
click at [574, 436] on button "Back to Overview" at bounding box center [549, 440] width 147 height 38
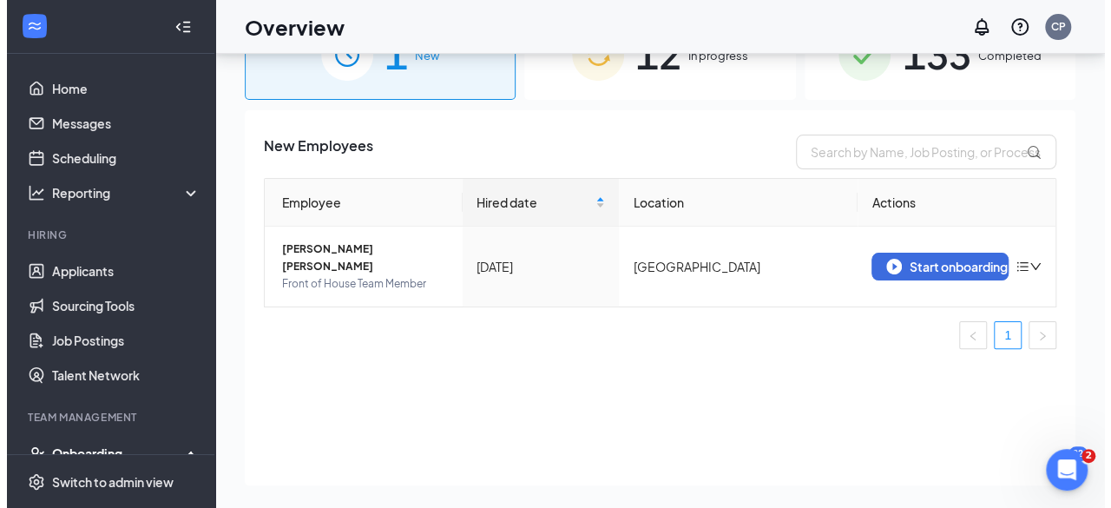
scroll to position [0, 0]
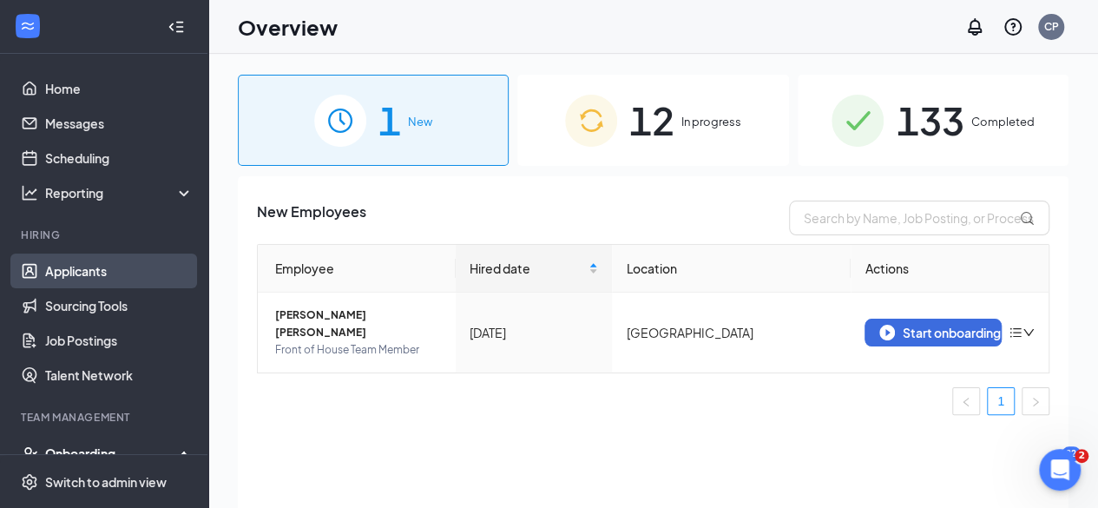
click at [104, 259] on link "Applicants" at bounding box center [119, 270] width 148 height 35
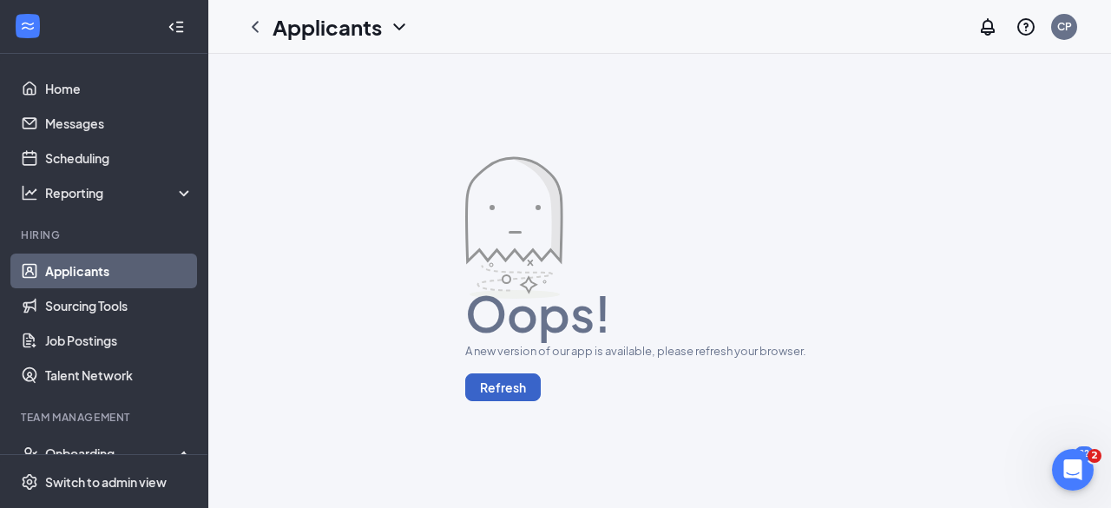
click at [508, 398] on button "Refresh" at bounding box center [502, 387] width 75 height 28
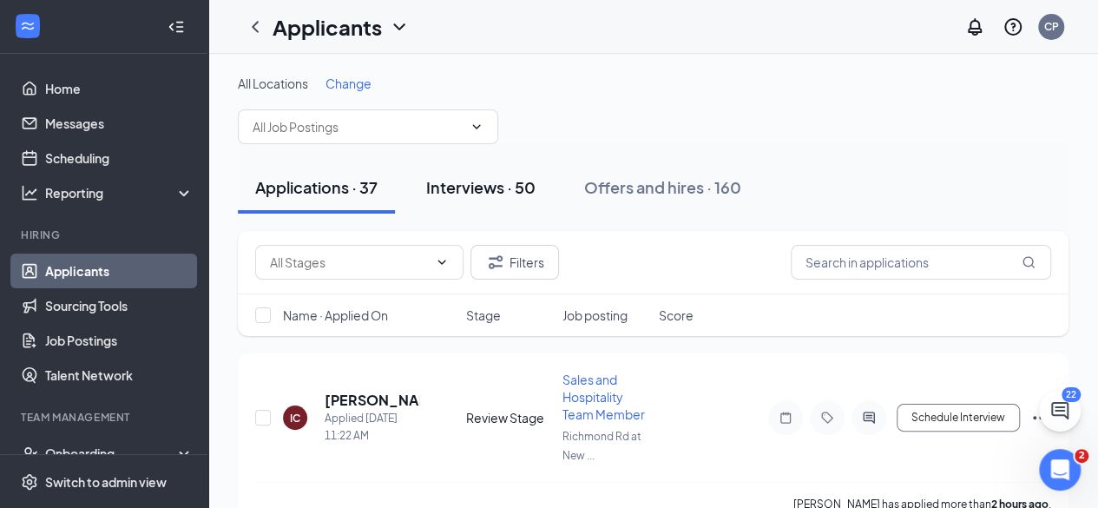
click at [495, 194] on div "Interviews · 50" at bounding box center [480, 187] width 109 height 22
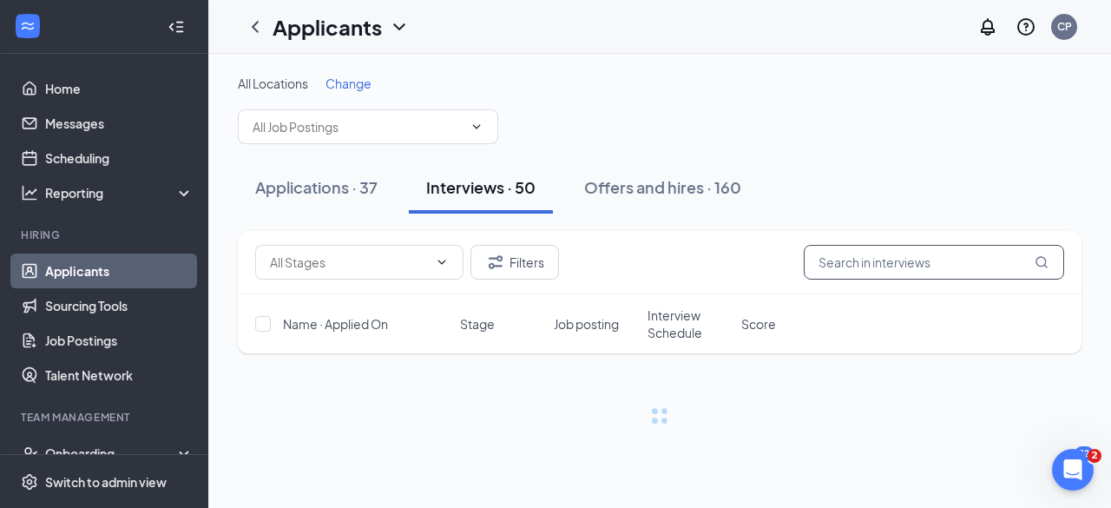
click at [925, 266] on input "text" at bounding box center [934, 262] width 260 height 35
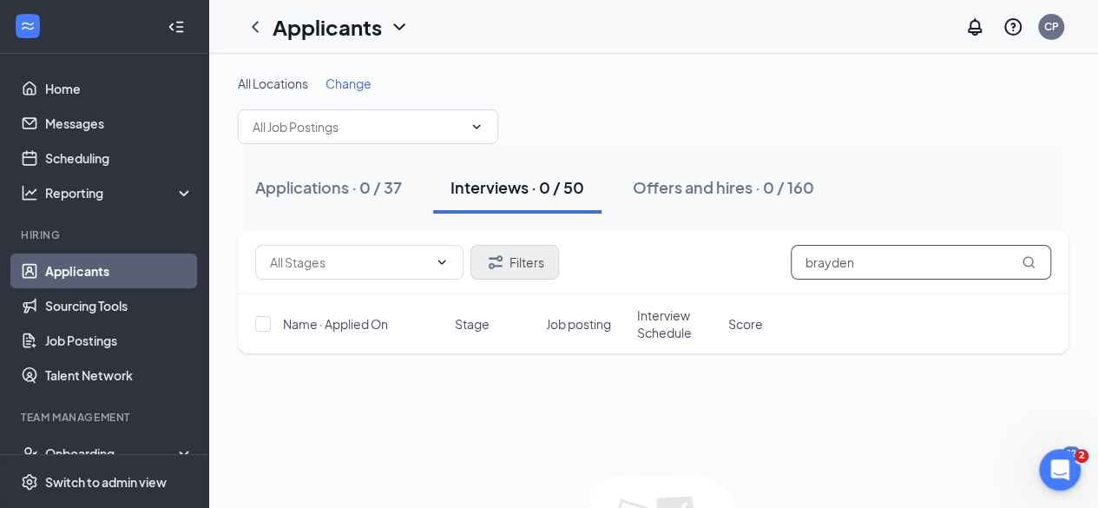
type input "brayden"
click at [506, 268] on button "Filters" at bounding box center [514, 262] width 89 height 35
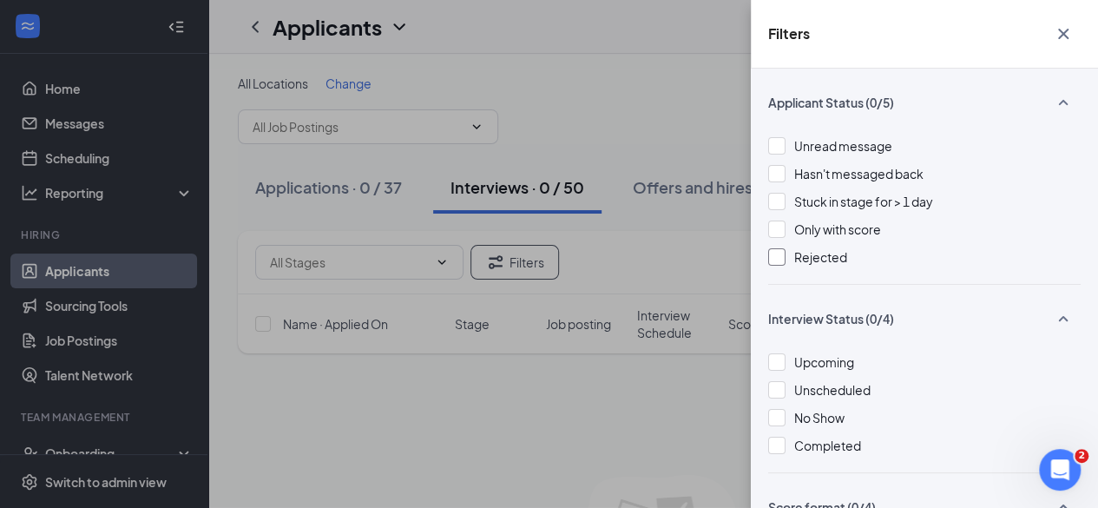
click at [779, 251] on div at bounding box center [776, 256] width 17 height 17
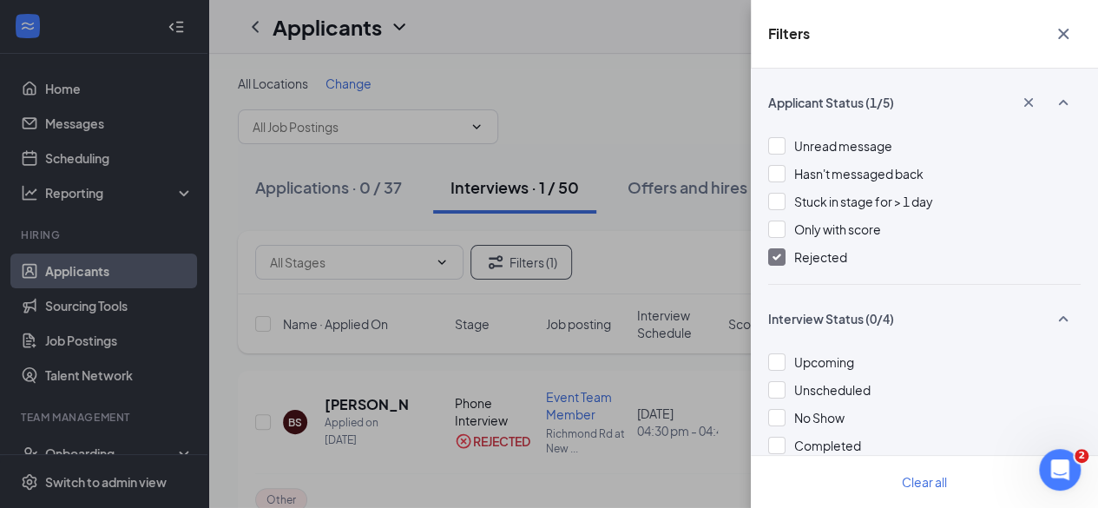
click at [633, 89] on div "Filters Applicant Status (1/5) Unread message Hasn't messaged back Stuck in sta…" at bounding box center [549, 254] width 1098 height 508
click at [1069, 37] on icon "Cross" at bounding box center [1063, 33] width 21 height 21
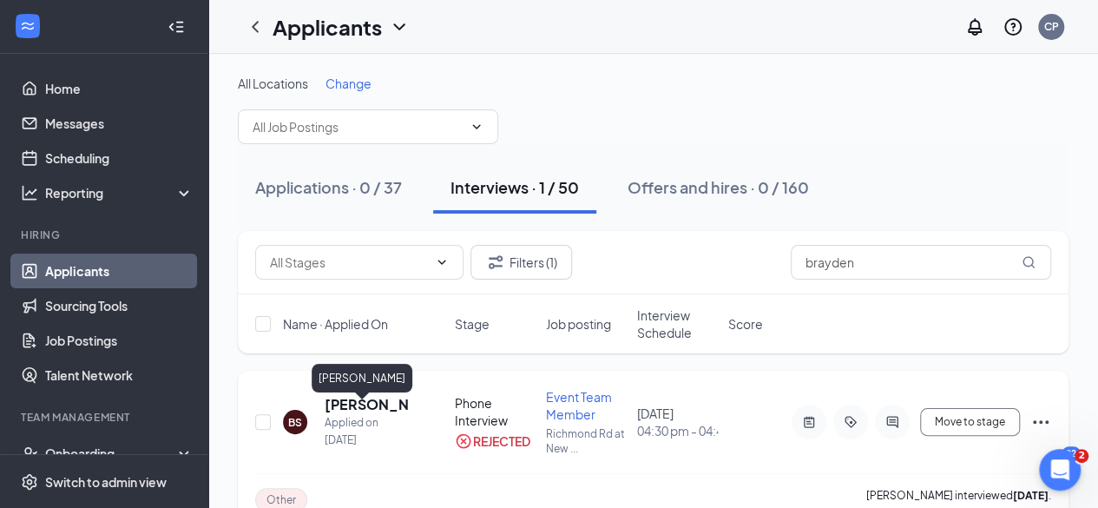
click at [348, 414] on h5 "[PERSON_NAME]" at bounding box center [366, 404] width 83 height 19
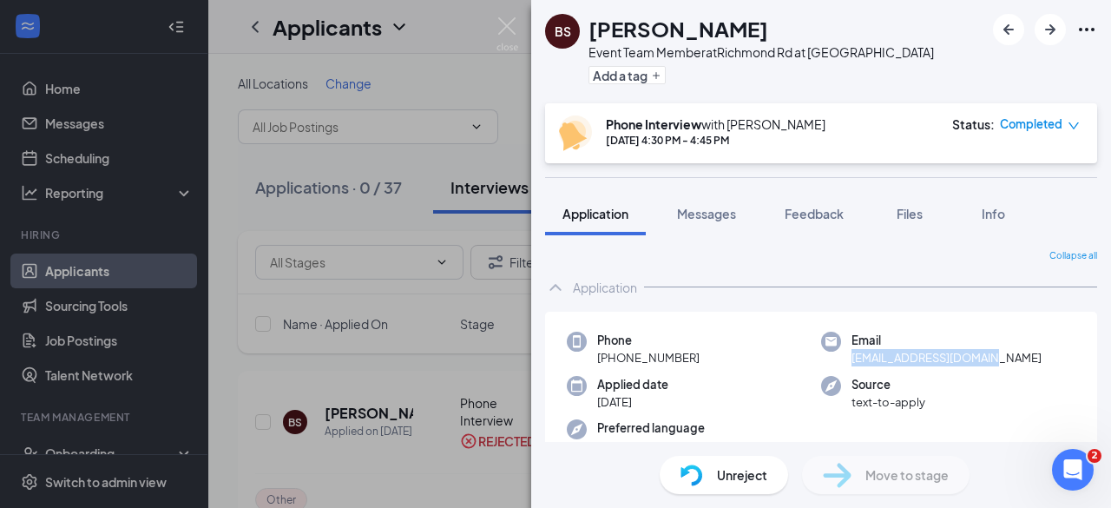
drag, startPoint x: 842, startPoint y: 357, endPoint x: 1002, endPoint y: 363, distance: 160.6
click at [1002, 363] on div "Email [EMAIL_ADDRESS][DOMAIN_NAME]" at bounding box center [948, 349] width 254 height 36
click at [507, 27] on img at bounding box center [507, 34] width 22 height 34
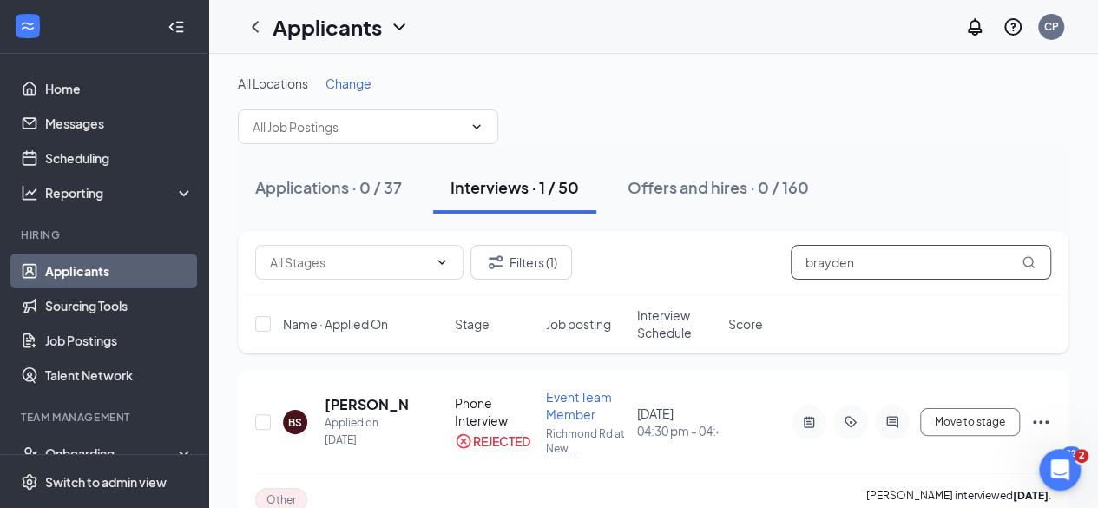
click at [872, 269] on input "brayden" at bounding box center [920, 262] width 260 height 35
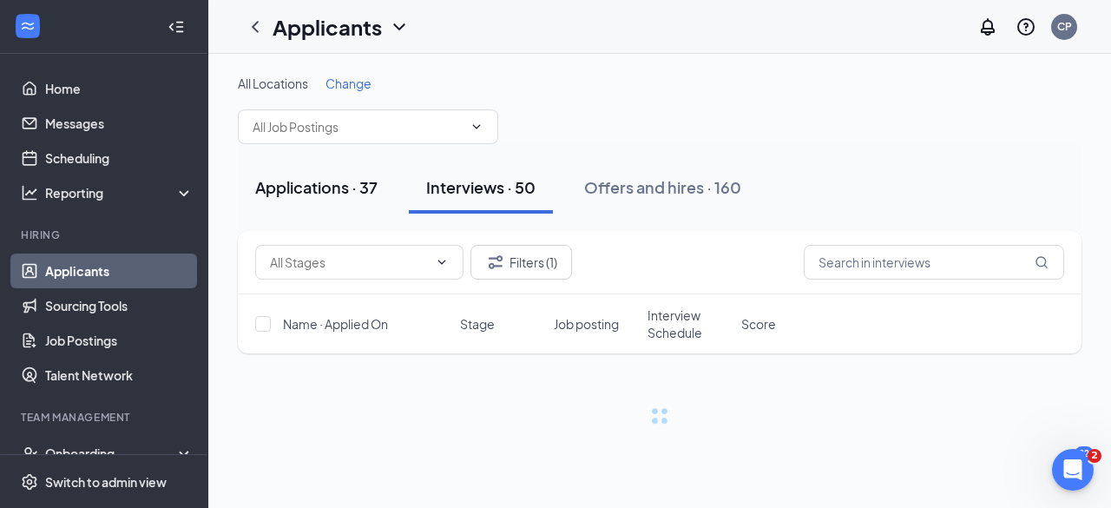
click at [351, 188] on div "Applications · 37" at bounding box center [316, 187] width 122 height 22
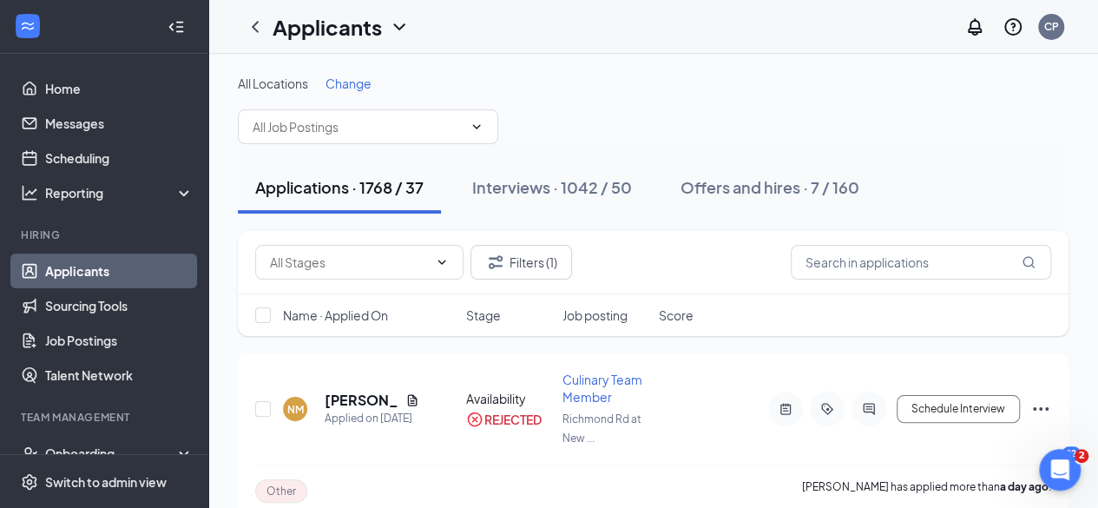
click at [101, 267] on link "Applicants" at bounding box center [119, 270] width 148 height 35
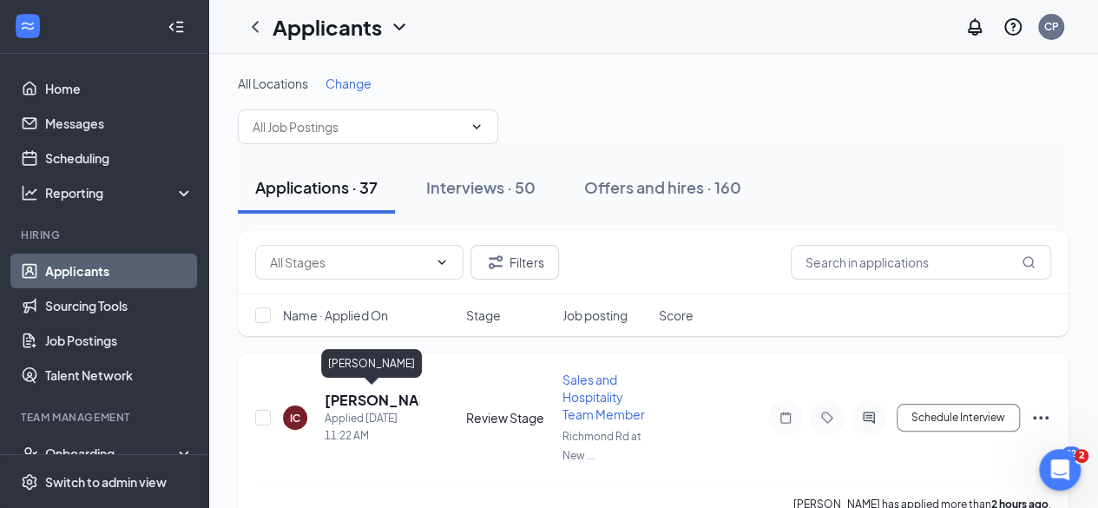
click at [337, 399] on h5 "[PERSON_NAME]" at bounding box center [372, 399] width 95 height 19
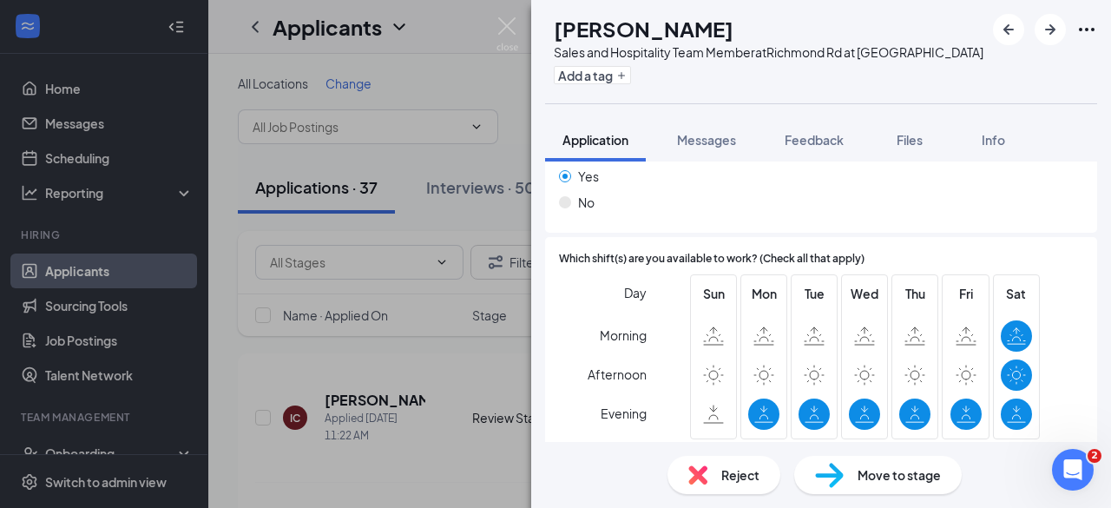
scroll to position [2900, 0]
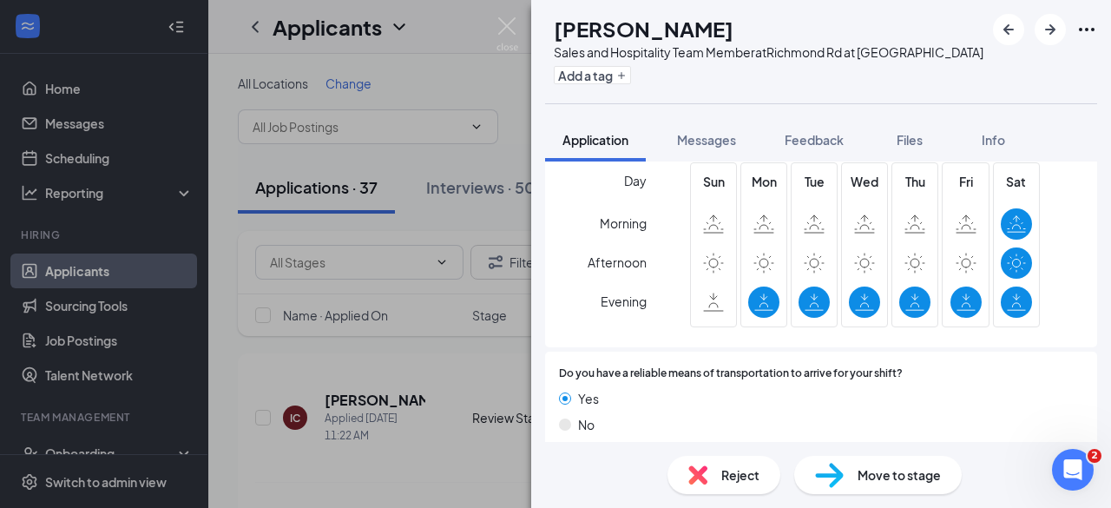
click at [809, 254] on icon at bounding box center [814, 263] width 21 height 21
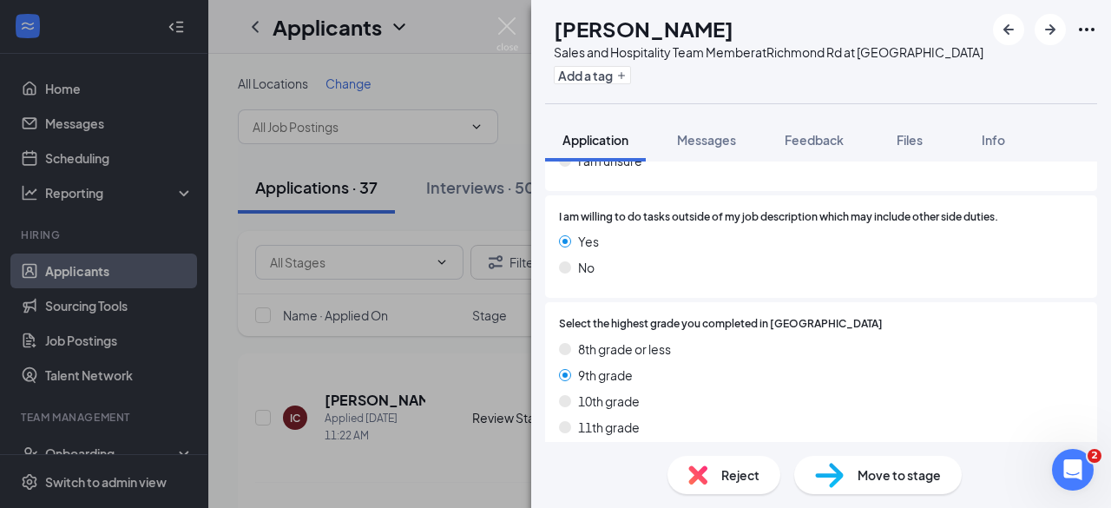
scroll to position [1697, 0]
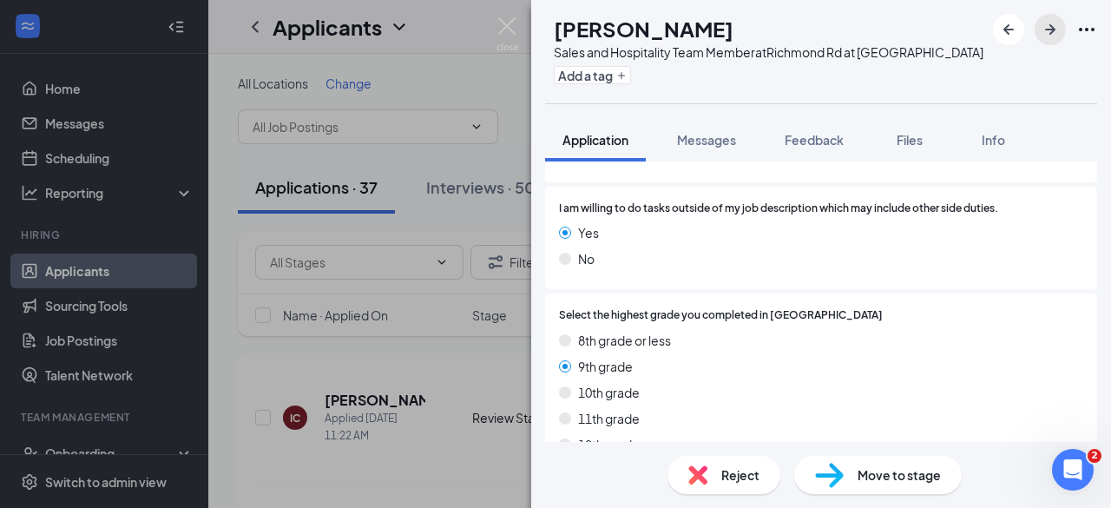
click at [1045, 37] on icon "ArrowRight" at bounding box center [1050, 29] width 21 height 21
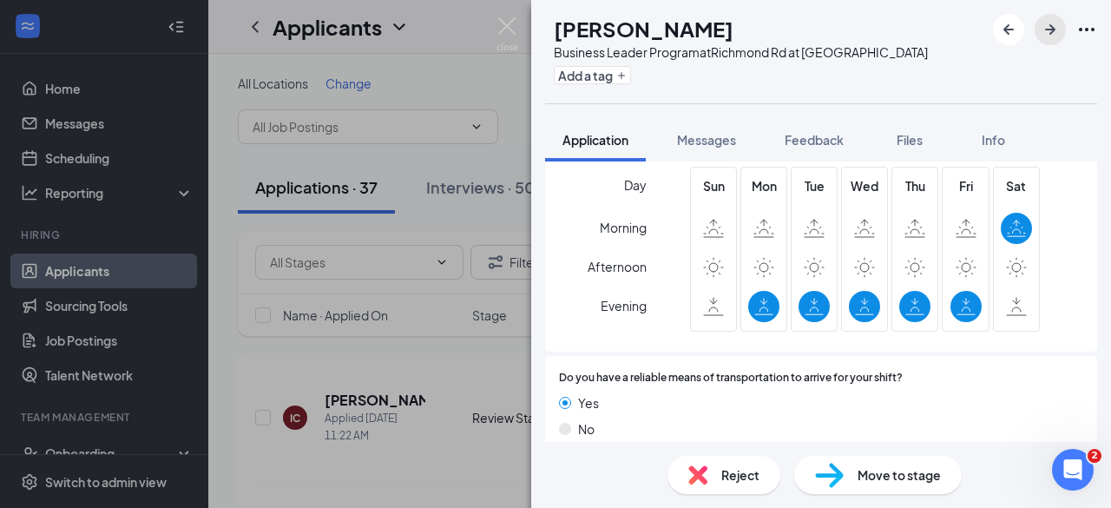
scroll to position [2862, 0]
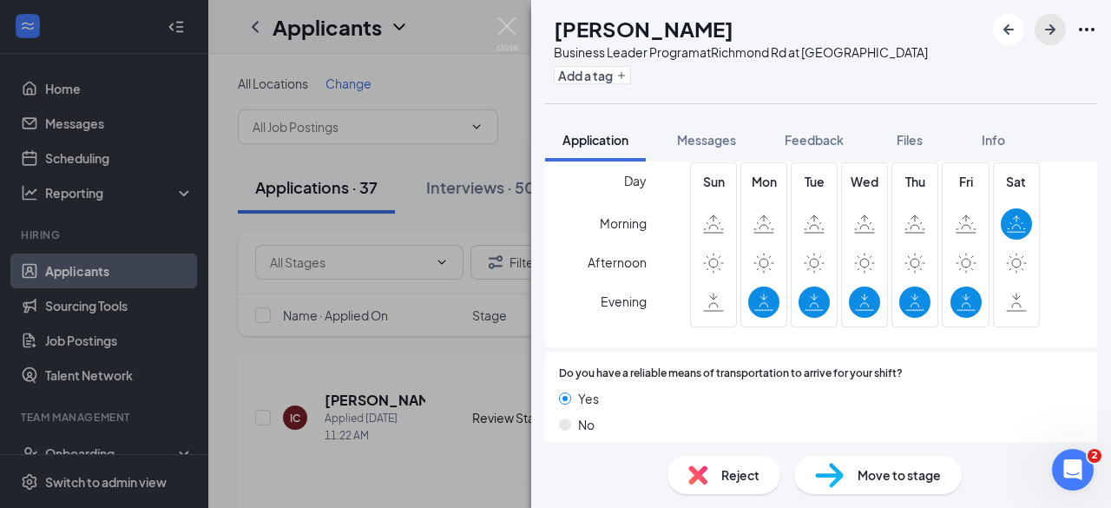
click at [1043, 39] on icon "ArrowRight" at bounding box center [1050, 29] width 21 height 21
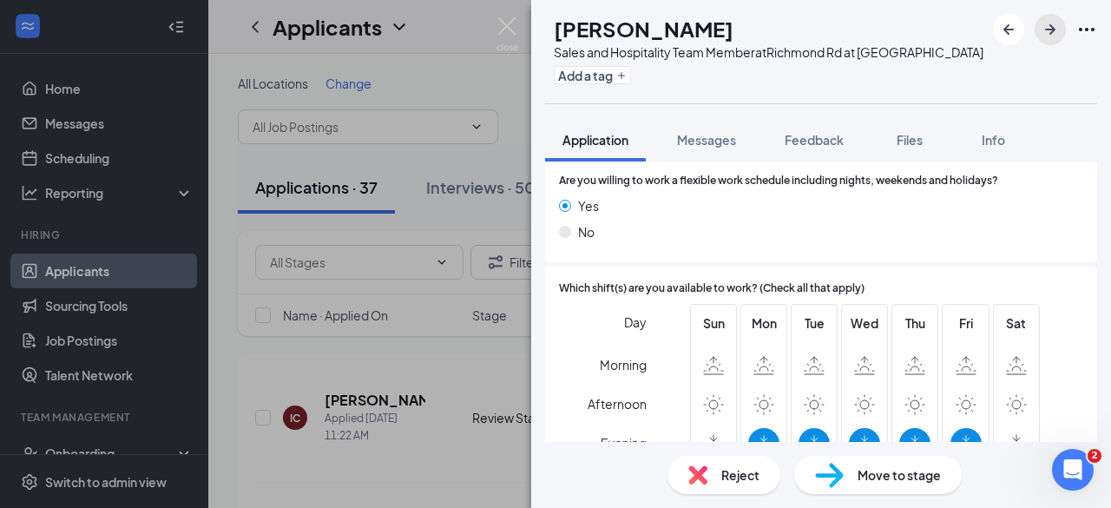
scroll to position [3033, 0]
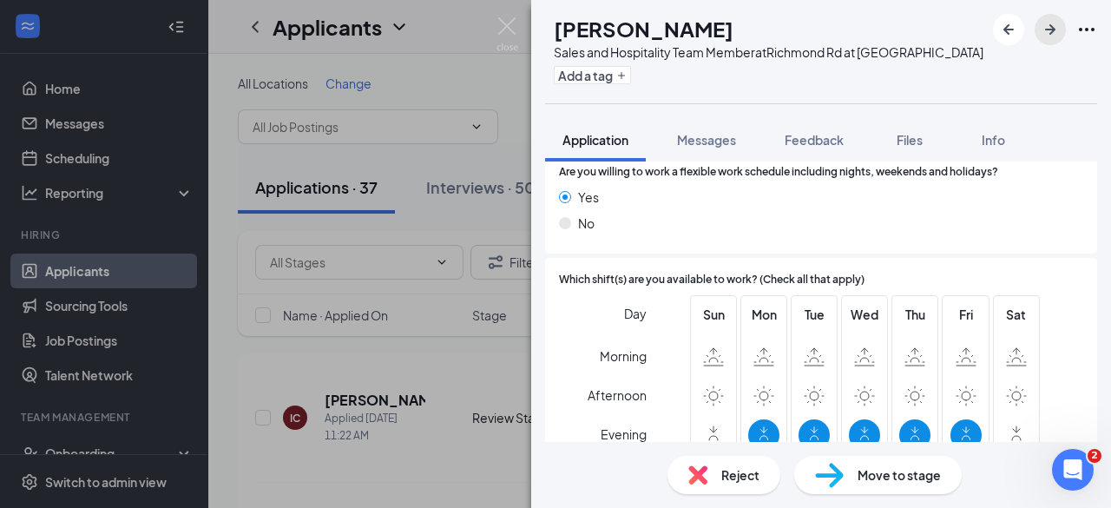
click at [1048, 41] on button "button" at bounding box center [1049, 29] width 31 height 31
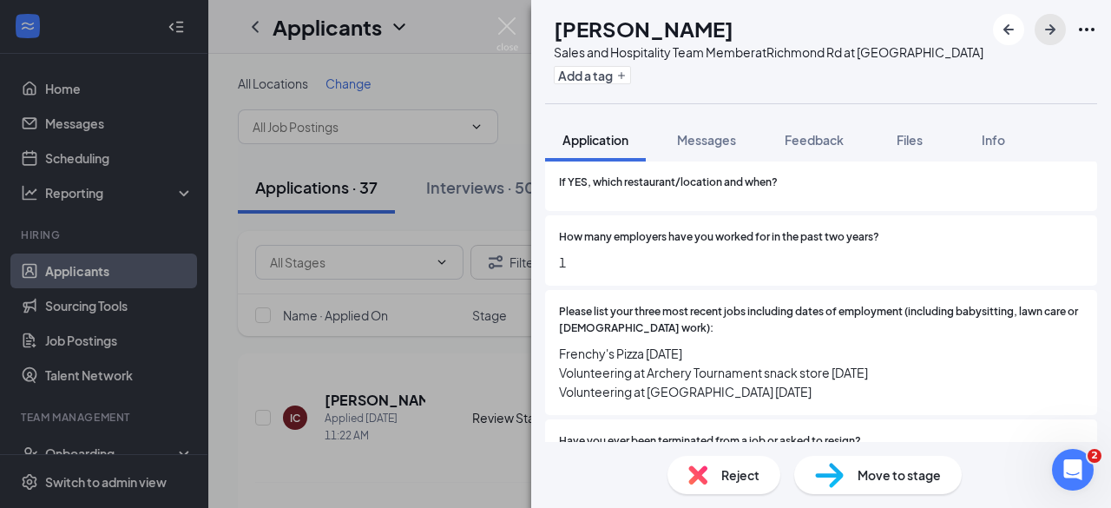
scroll to position [561, 0]
click at [847, 472] on div "Move to stage" at bounding box center [877, 475] width 167 height 38
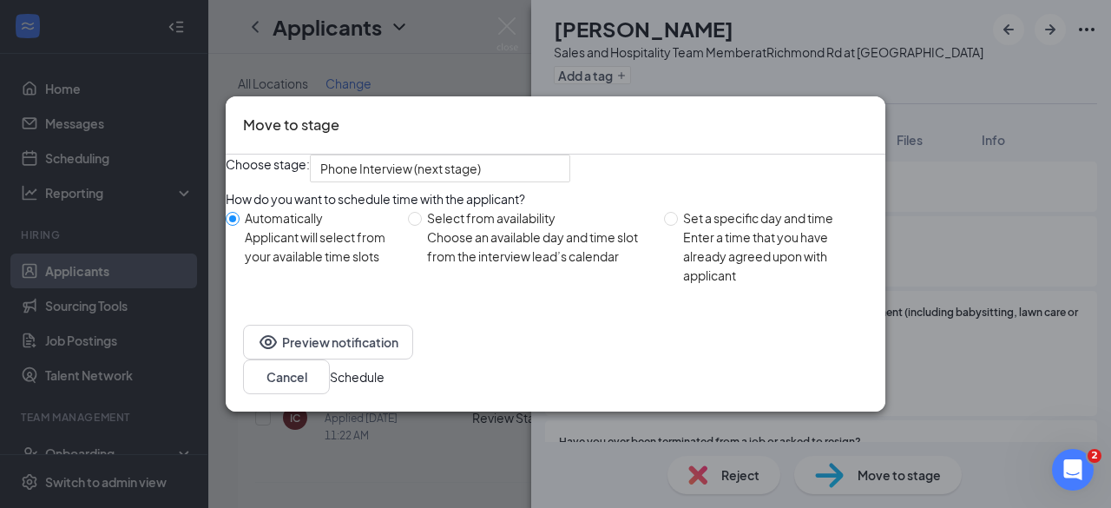
click at [384, 376] on button "Schedule" at bounding box center [357, 376] width 55 height 19
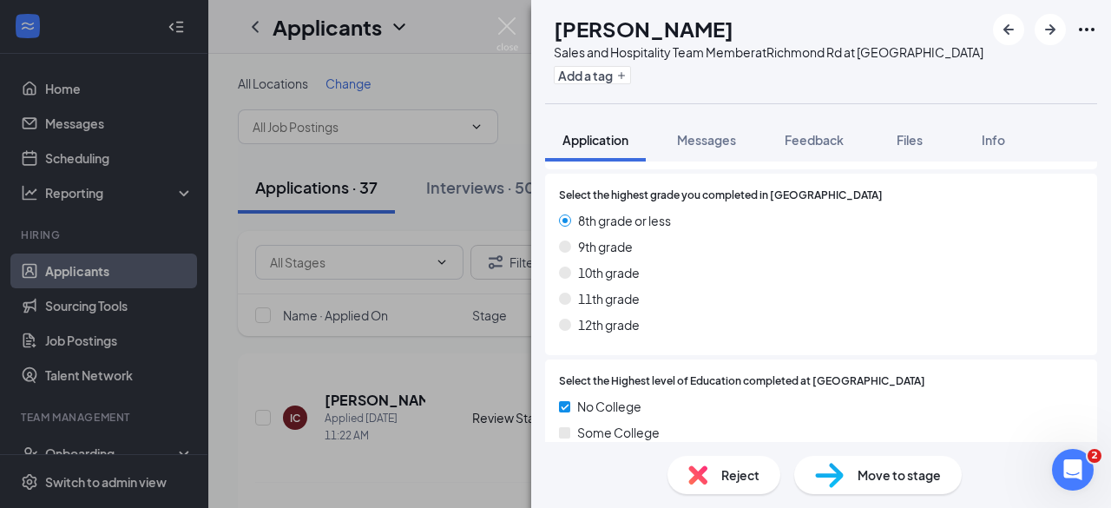
scroll to position [1817, 0]
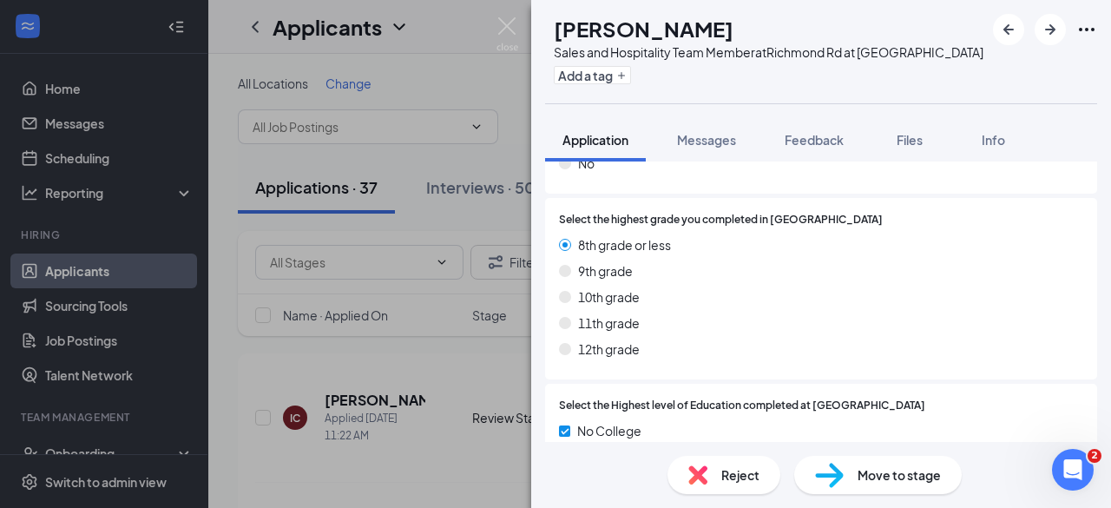
click at [882, 473] on span "Move to stage" at bounding box center [898, 474] width 83 height 19
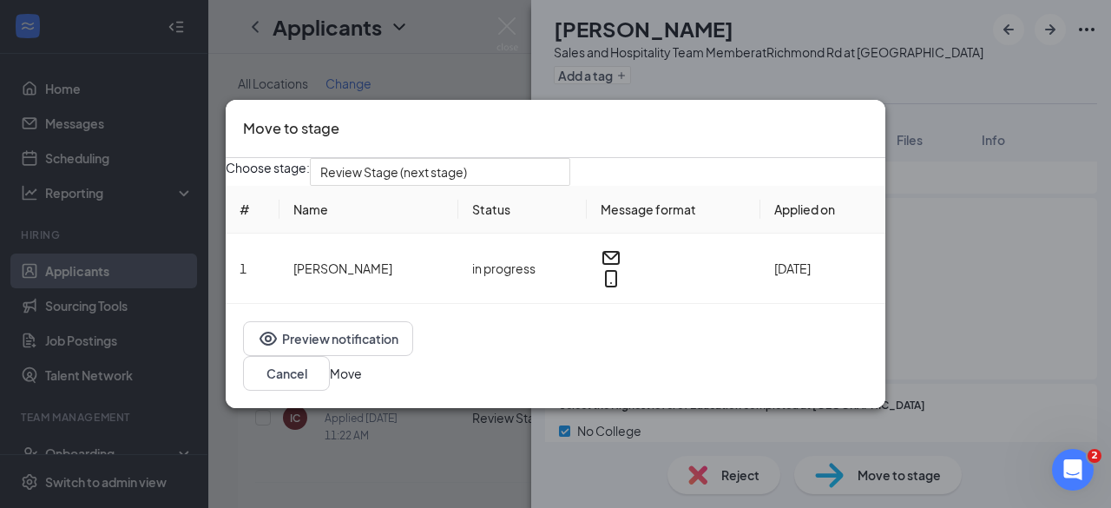
click at [873, 122] on icon "Cross" at bounding box center [878, 127] width 10 height 10
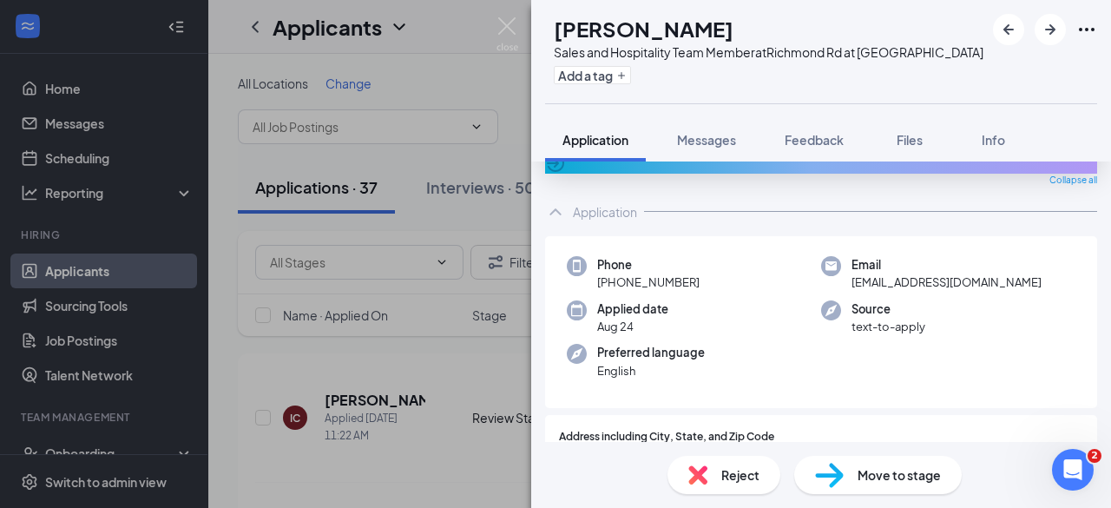
scroll to position [0, 0]
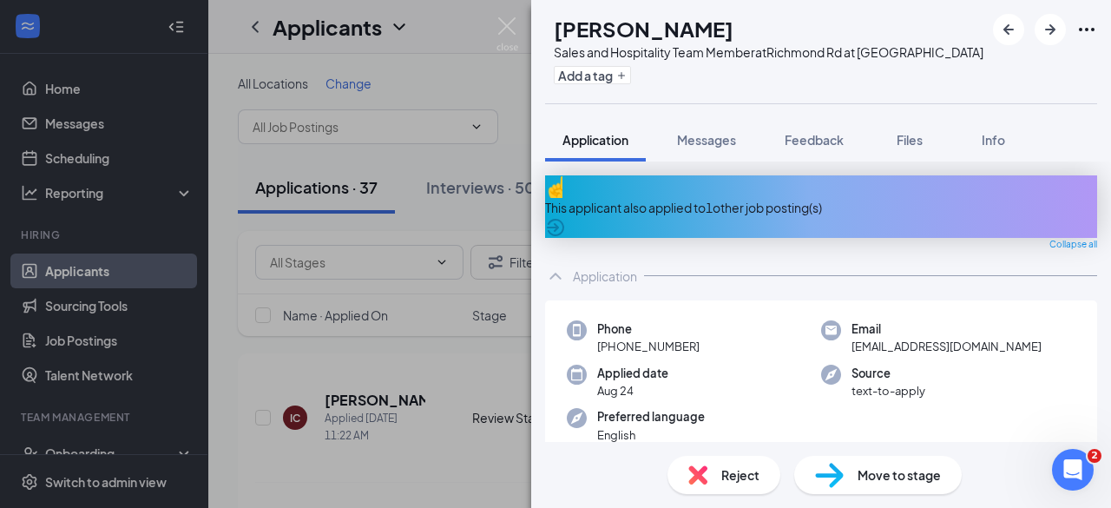
click at [817, 187] on div "This applicant also applied to 1 other job posting(s)" at bounding box center [821, 206] width 552 height 62
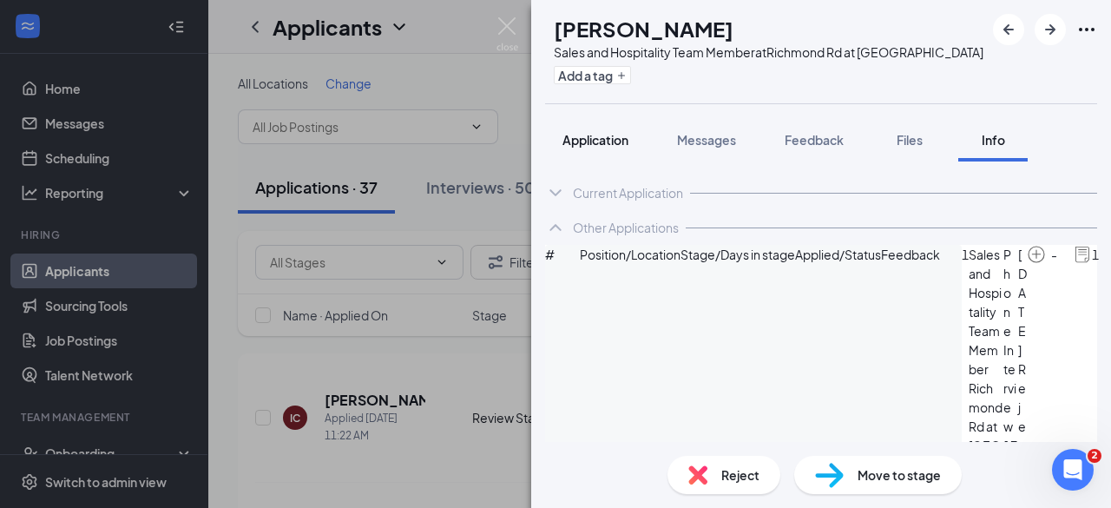
click at [595, 129] on button "Application" at bounding box center [595, 139] width 101 height 43
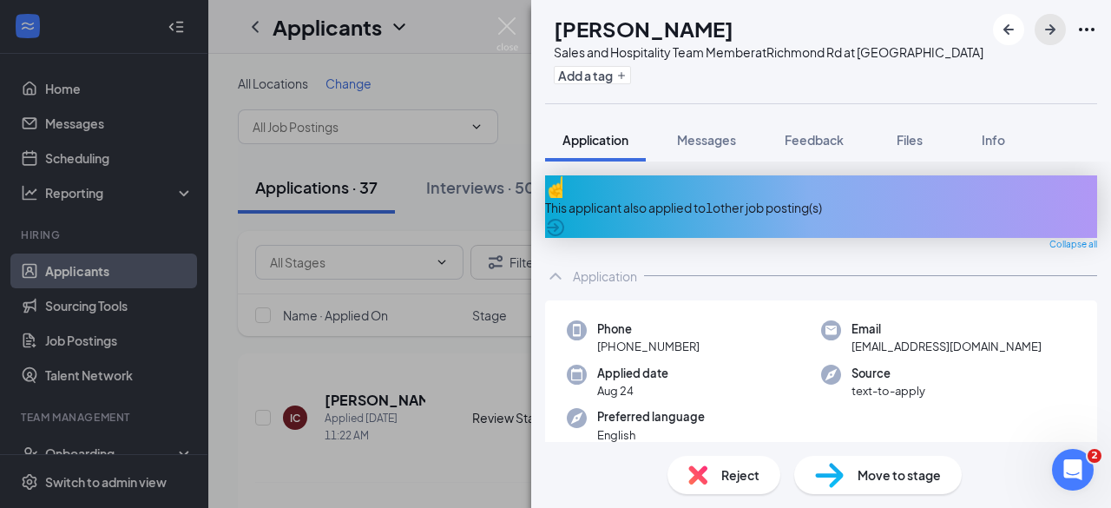
click at [1050, 25] on icon "ArrowRight" at bounding box center [1050, 29] width 10 height 10
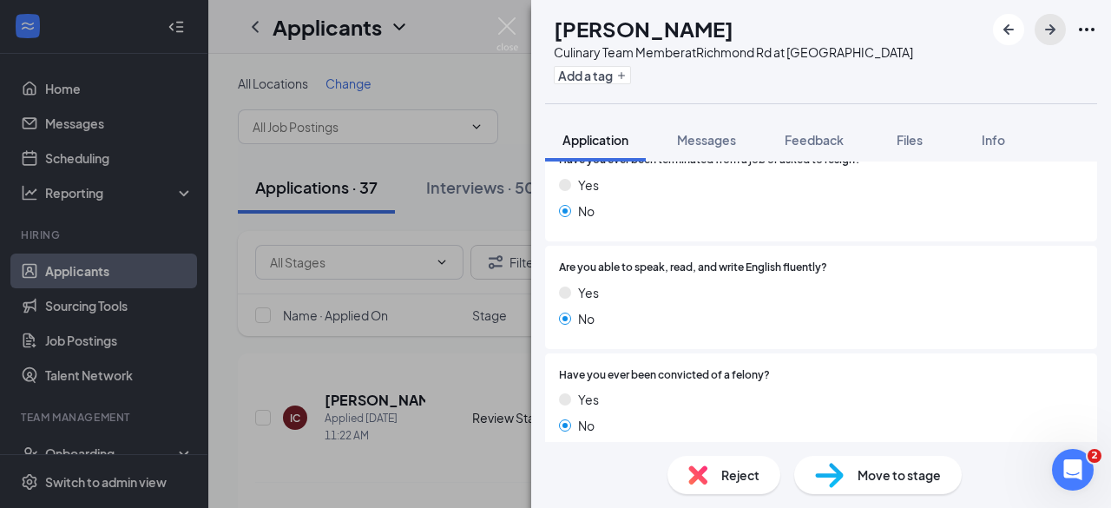
scroll to position [929, 0]
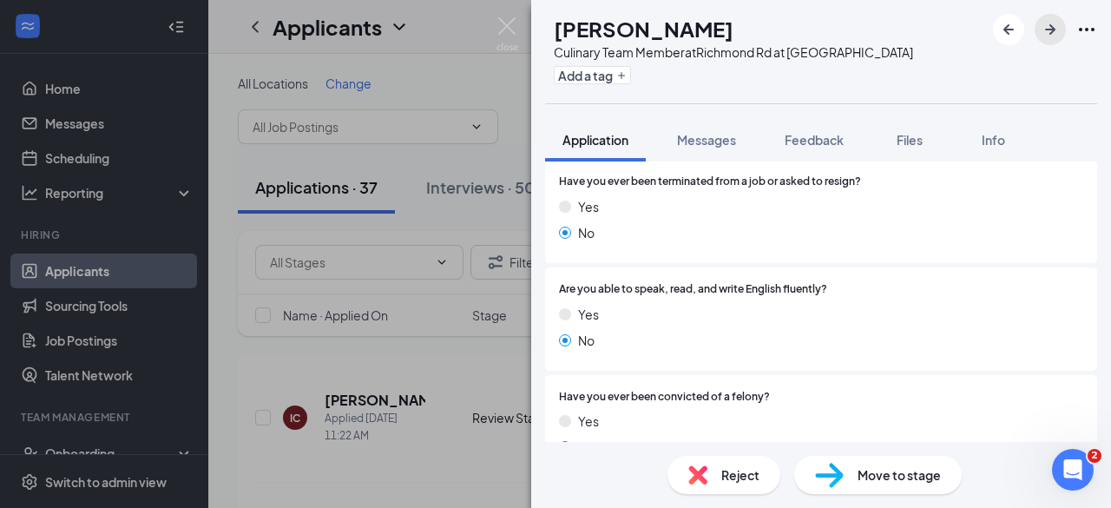
click at [1041, 39] on icon "ArrowRight" at bounding box center [1050, 29] width 21 height 21
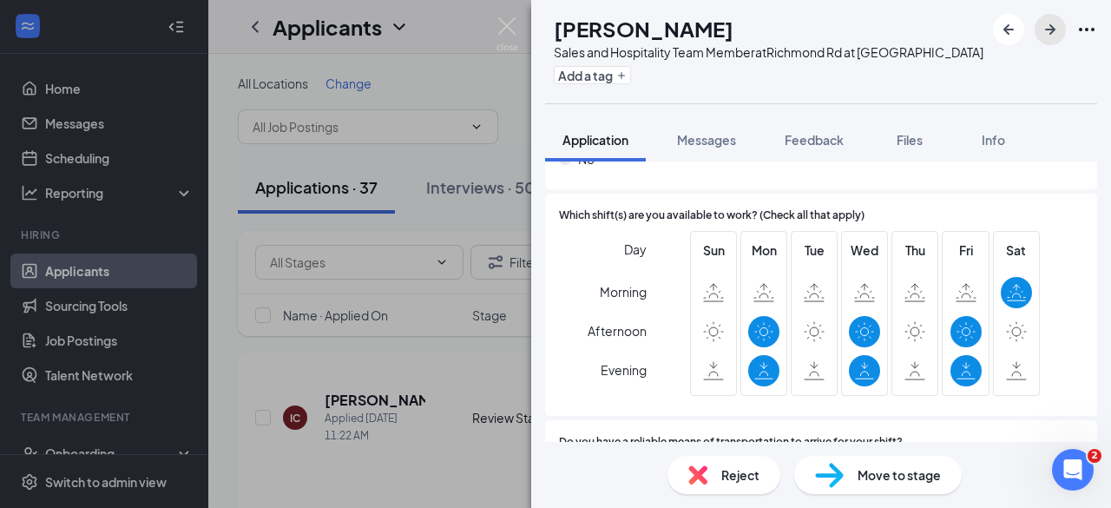
scroll to position [2910, 0]
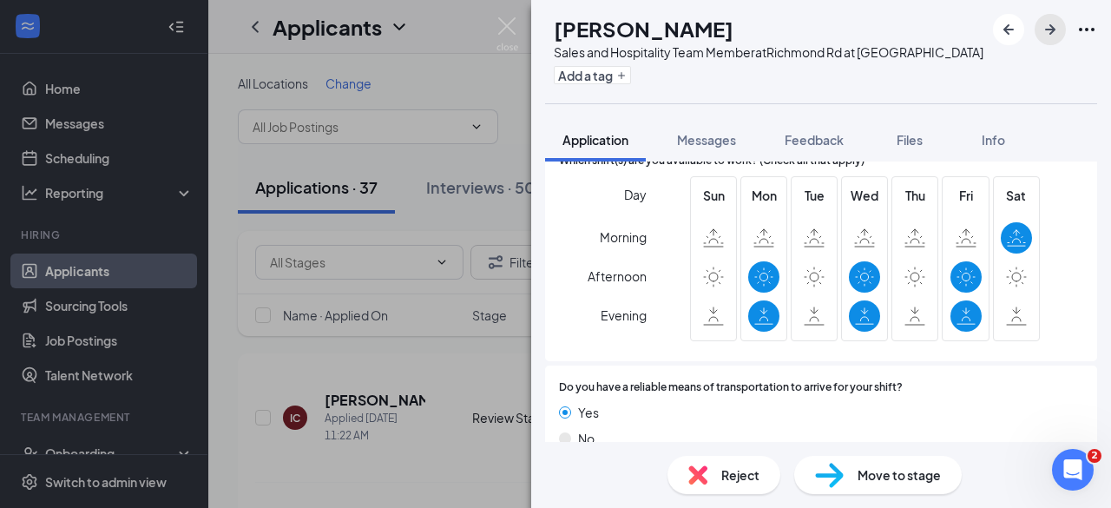
click at [1050, 32] on icon "ArrowRight" at bounding box center [1050, 29] width 10 height 10
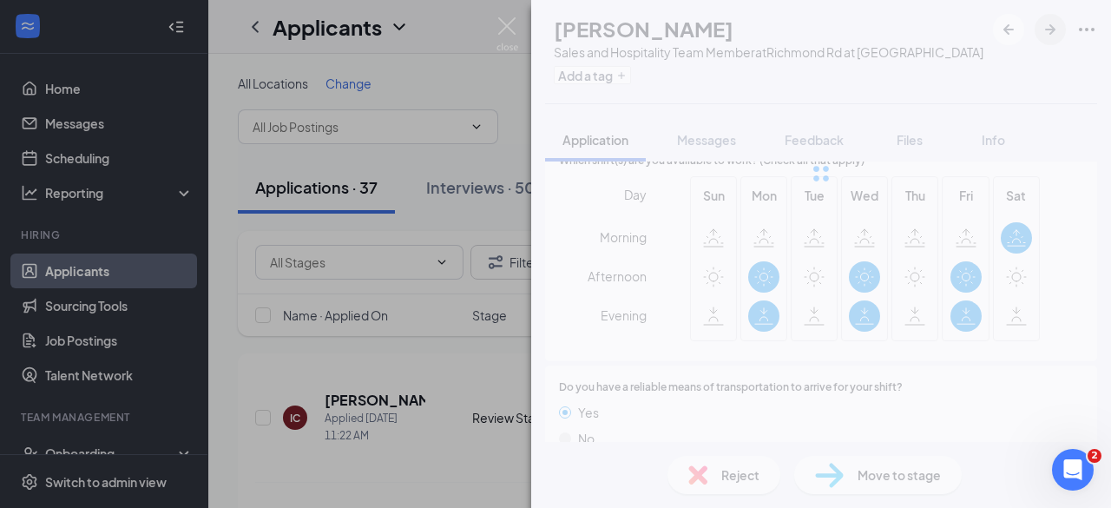
scroll to position [2903, 0]
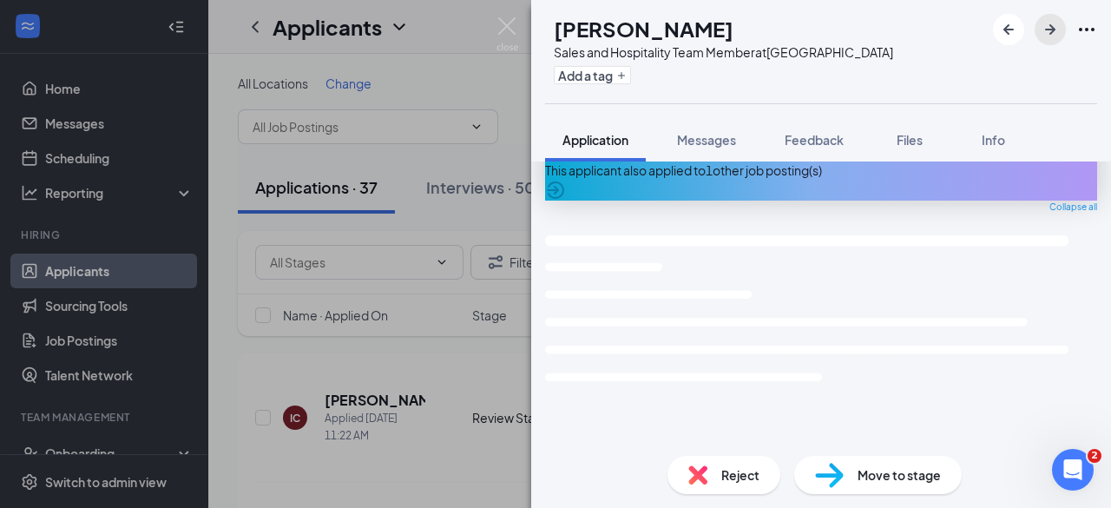
click at [1050, 32] on icon "ArrowRight" at bounding box center [1050, 29] width 10 height 10
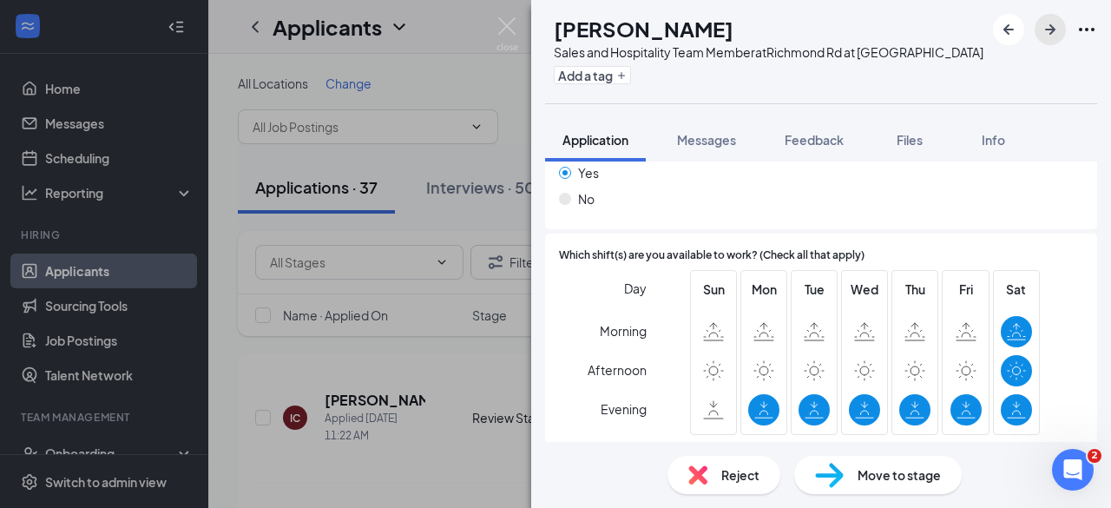
scroll to position [2900, 0]
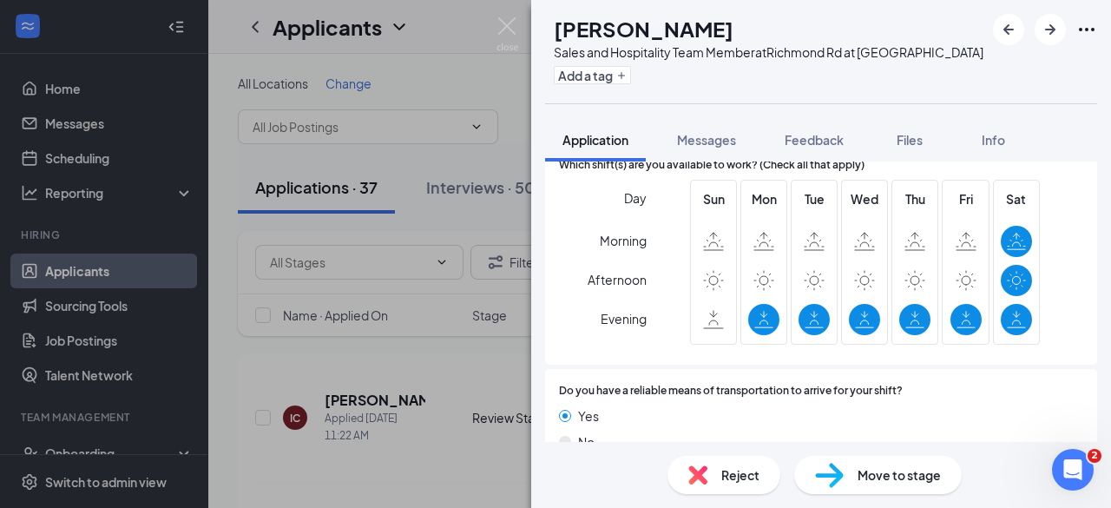
click at [891, 476] on span "Move to stage" at bounding box center [898, 474] width 83 height 19
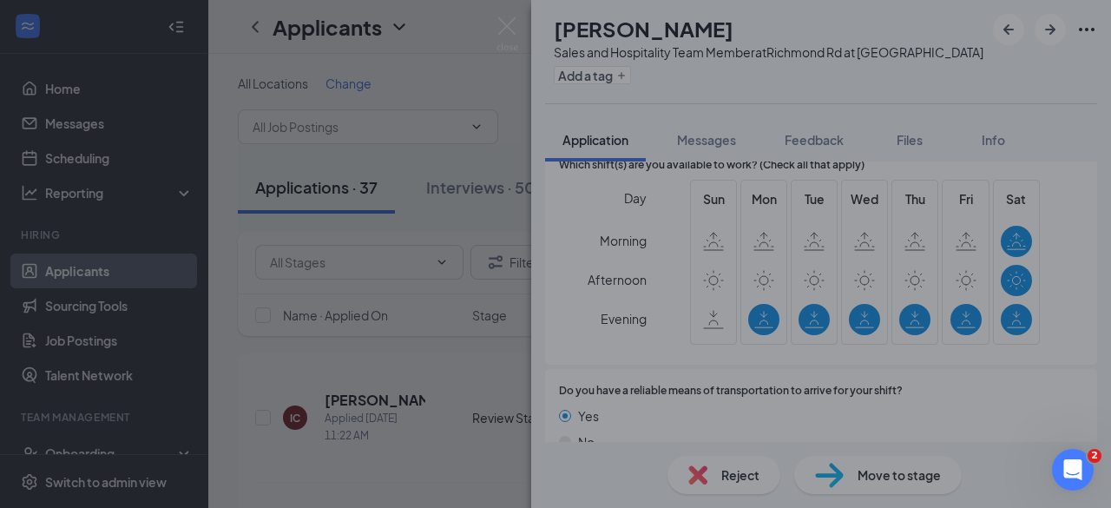
scroll to position [2893, 0]
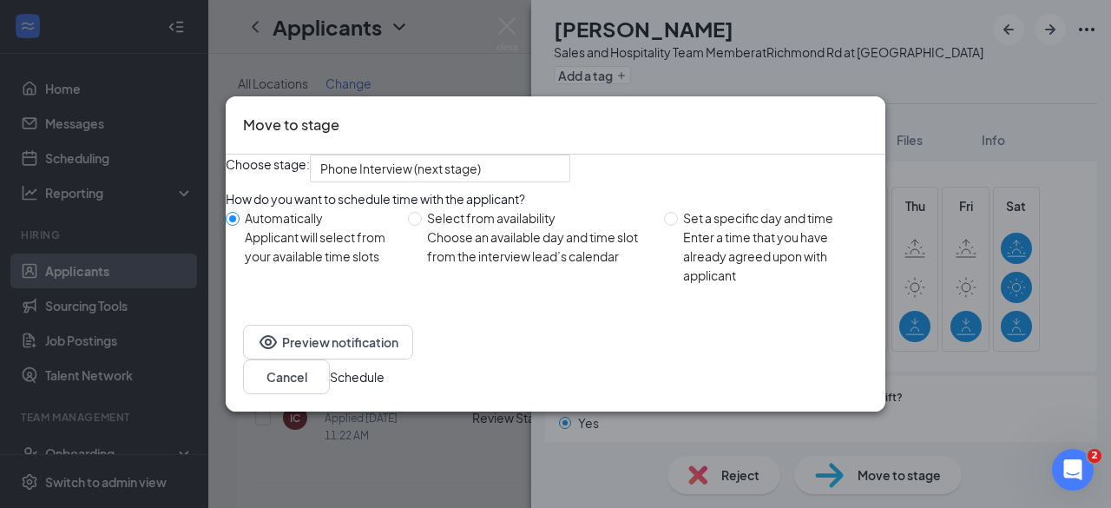
click at [384, 380] on button "Schedule" at bounding box center [357, 376] width 55 height 19
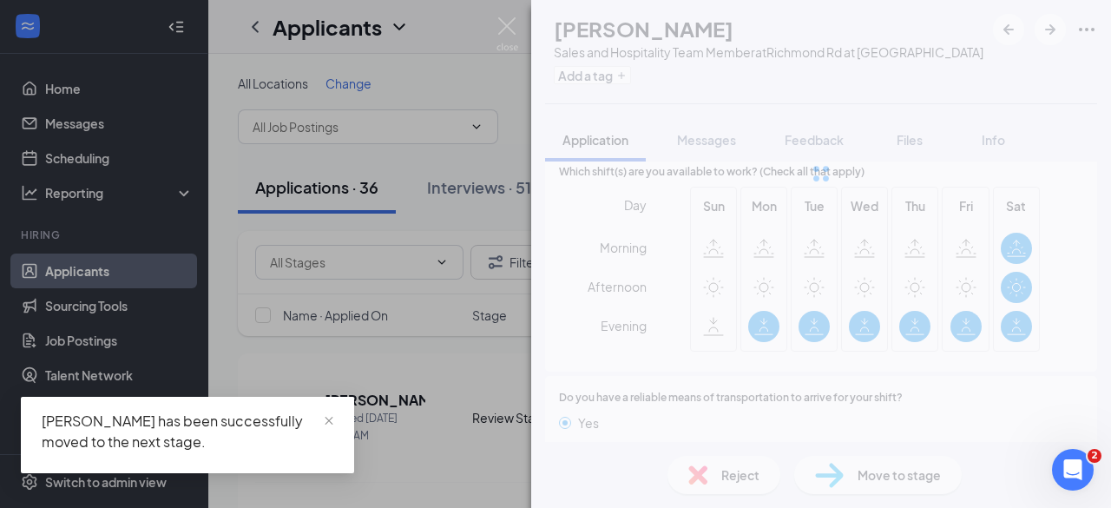
click at [970, 421] on div "[PERSON_NAME] Sales and Hospitality Team Member at [GEOGRAPHIC_DATA] at [GEOGRA…" at bounding box center [821, 254] width 580 height 508
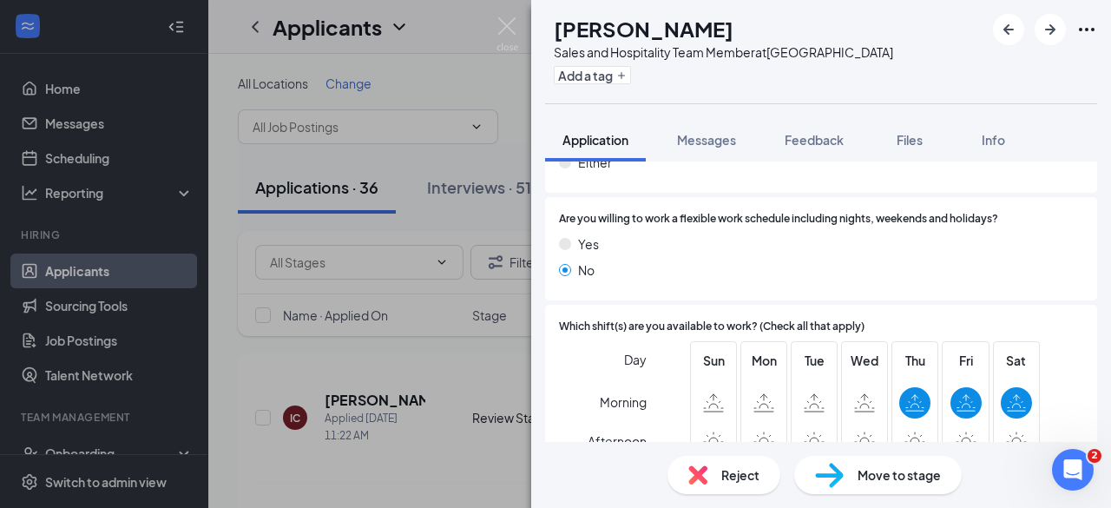
scroll to position [2929, 0]
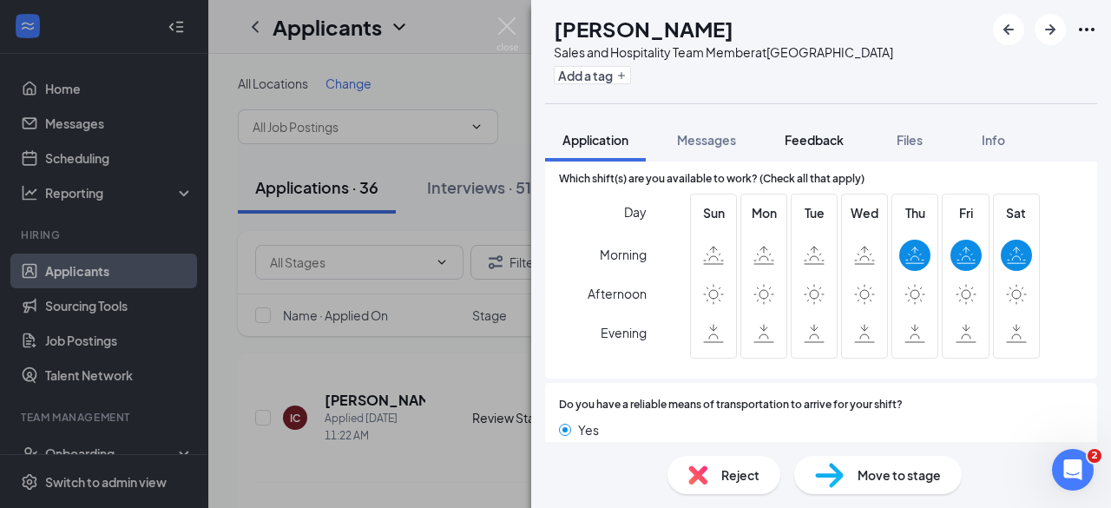
click at [813, 141] on span "Feedback" at bounding box center [813, 140] width 59 height 16
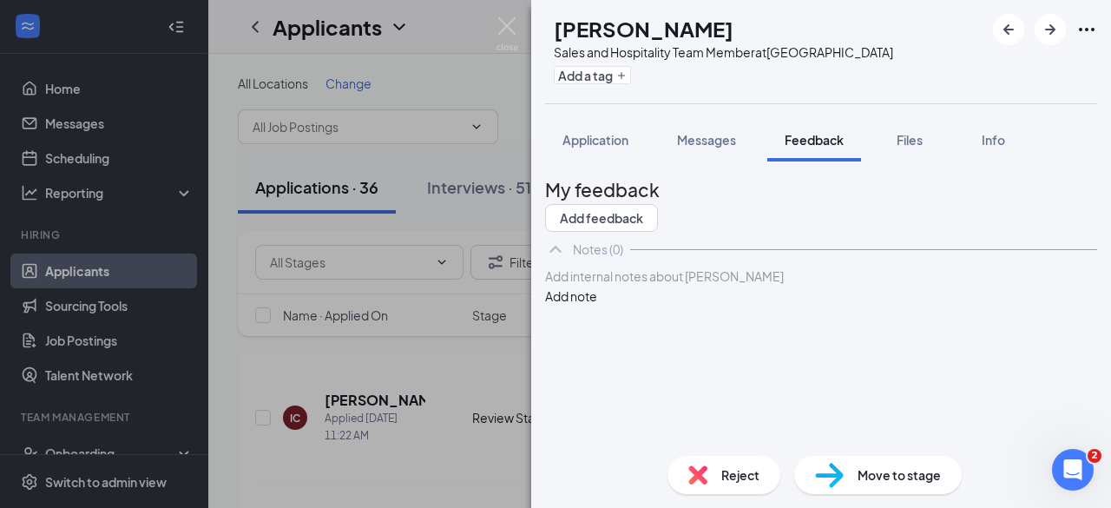
click at [779, 285] on div at bounding box center [821, 276] width 550 height 18
click at [597, 305] on button "Add note" at bounding box center [571, 295] width 52 height 19
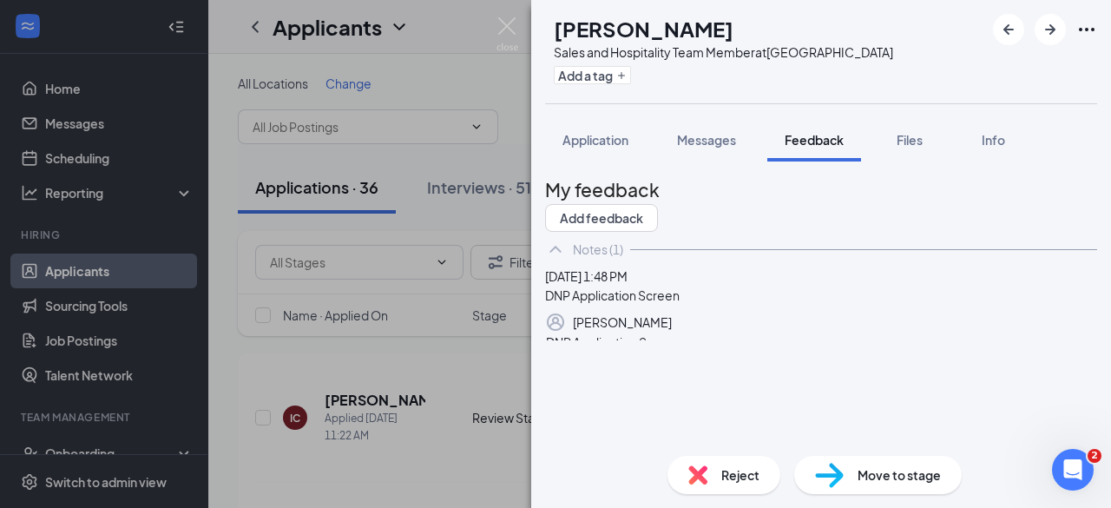
click at [706, 477] on div "MW [PERSON_NAME] Sales and Hospitality Team Member at [GEOGRAPHIC_DATA] Add a t…" at bounding box center [821, 254] width 580 height 508
click at [724, 473] on span "Reject" at bounding box center [740, 474] width 38 height 19
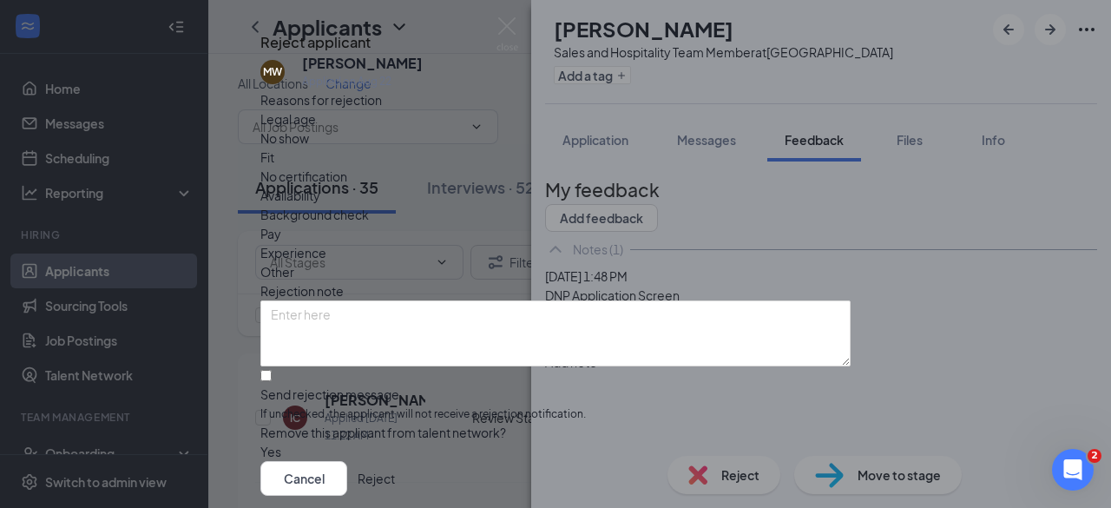
click at [294, 262] on span "Other" at bounding box center [277, 271] width 34 height 19
click at [395, 461] on button "Reject" at bounding box center [375, 478] width 37 height 35
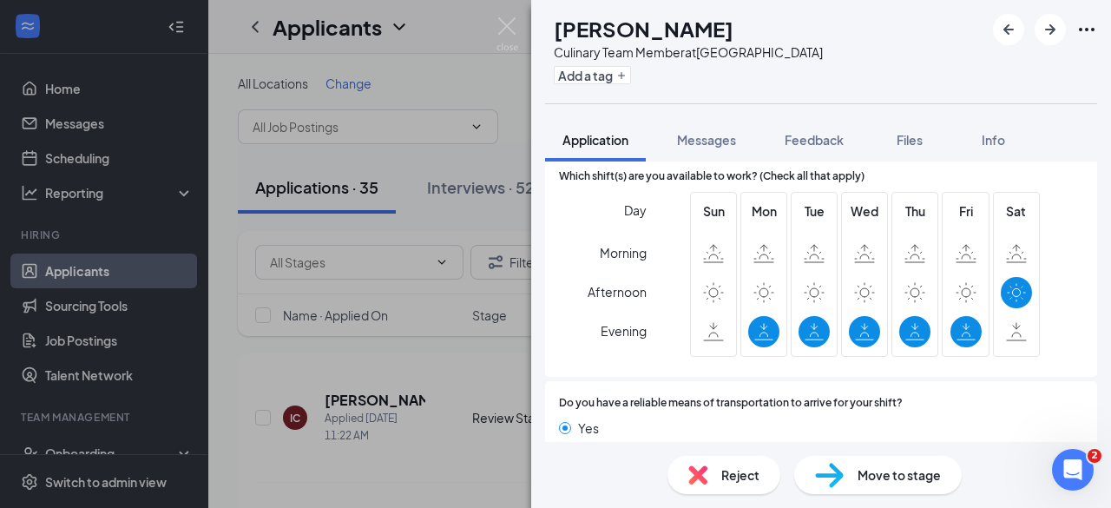
scroll to position [2862, 0]
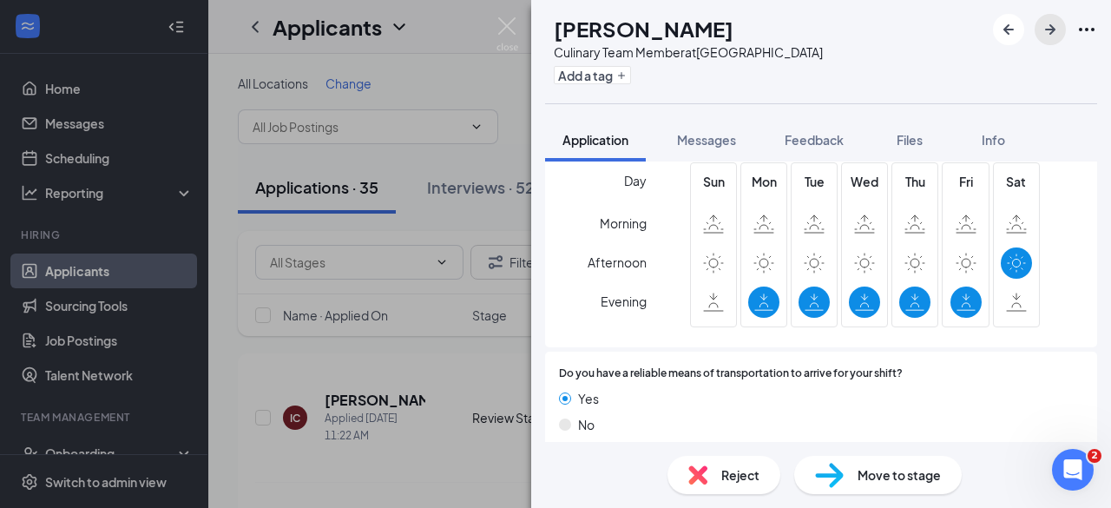
click at [1055, 34] on icon "ArrowRight" at bounding box center [1050, 29] width 21 height 21
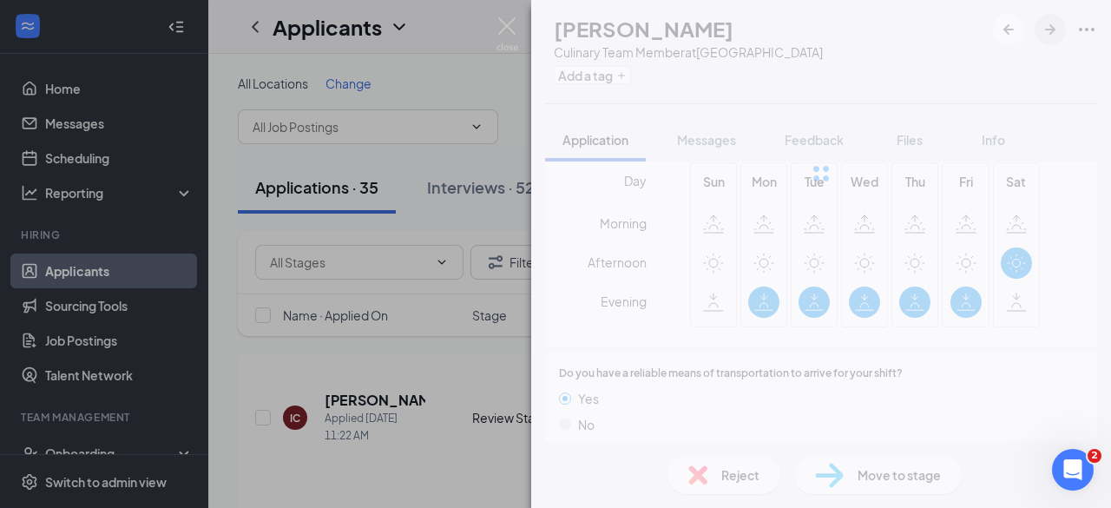
scroll to position [2855, 0]
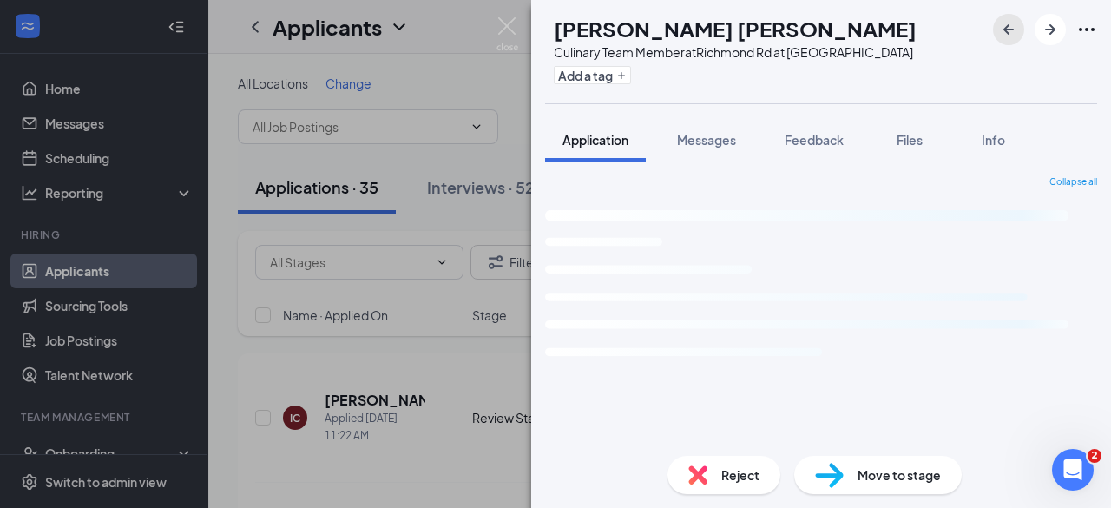
click at [1000, 35] on icon "ArrowLeftNew" at bounding box center [1008, 29] width 21 height 21
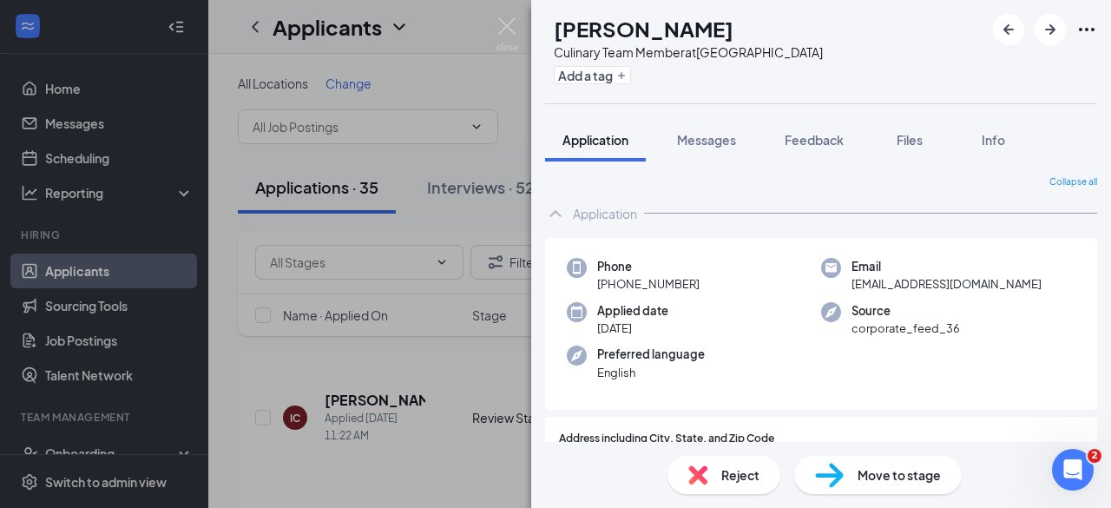
click at [836, 473] on img at bounding box center [829, 474] width 29 height 25
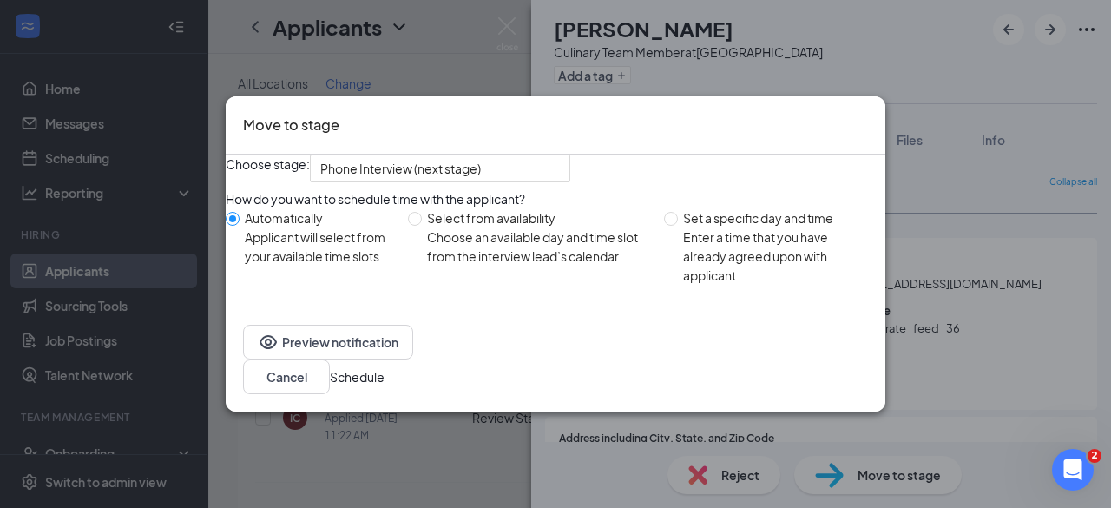
click at [384, 386] on button "Schedule" at bounding box center [357, 376] width 55 height 19
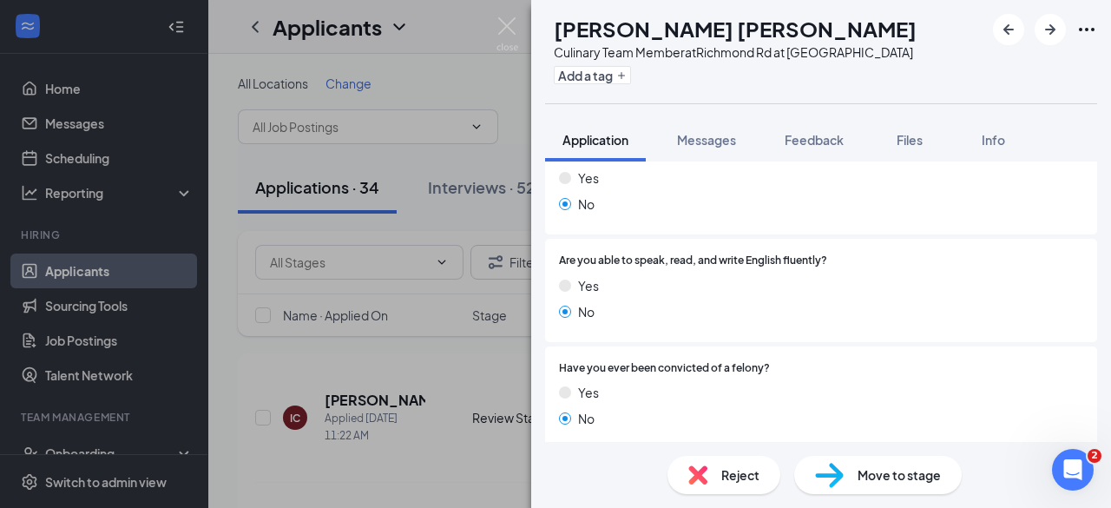
scroll to position [850, 0]
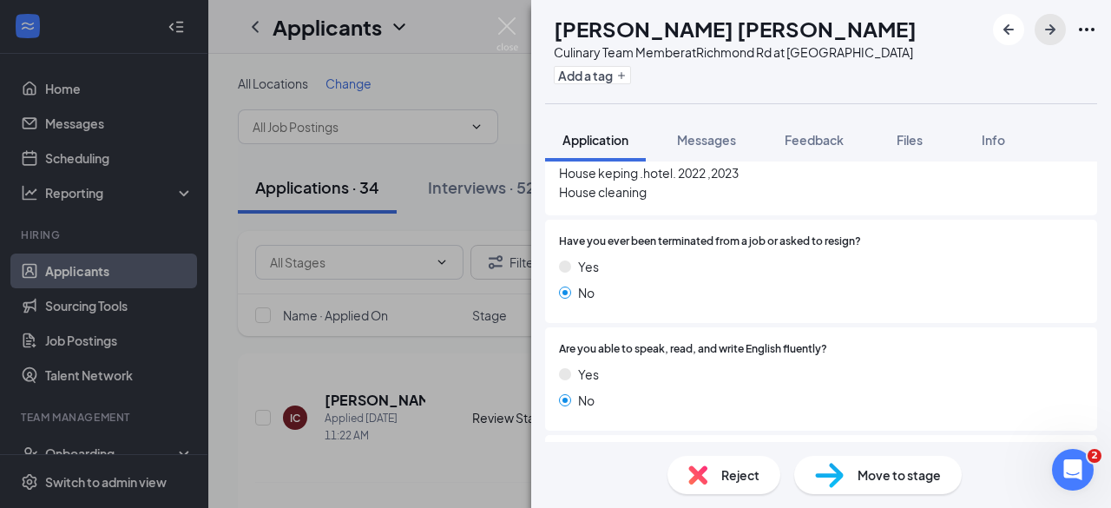
click at [1053, 32] on icon "ArrowRight" at bounding box center [1050, 29] width 21 height 21
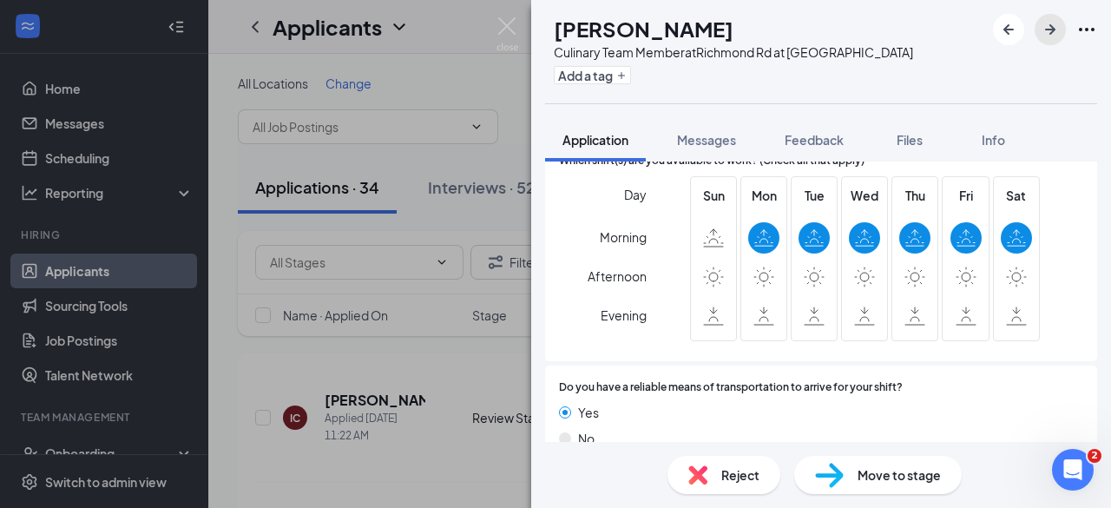
scroll to position [2862, 0]
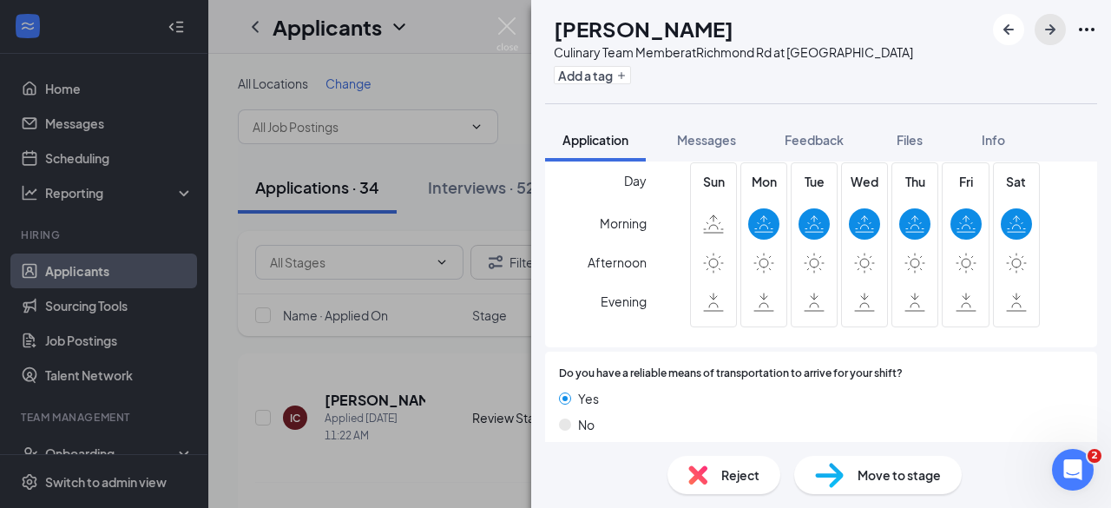
click at [1045, 32] on icon "ArrowRight" at bounding box center [1050, 29] width 21 height 21
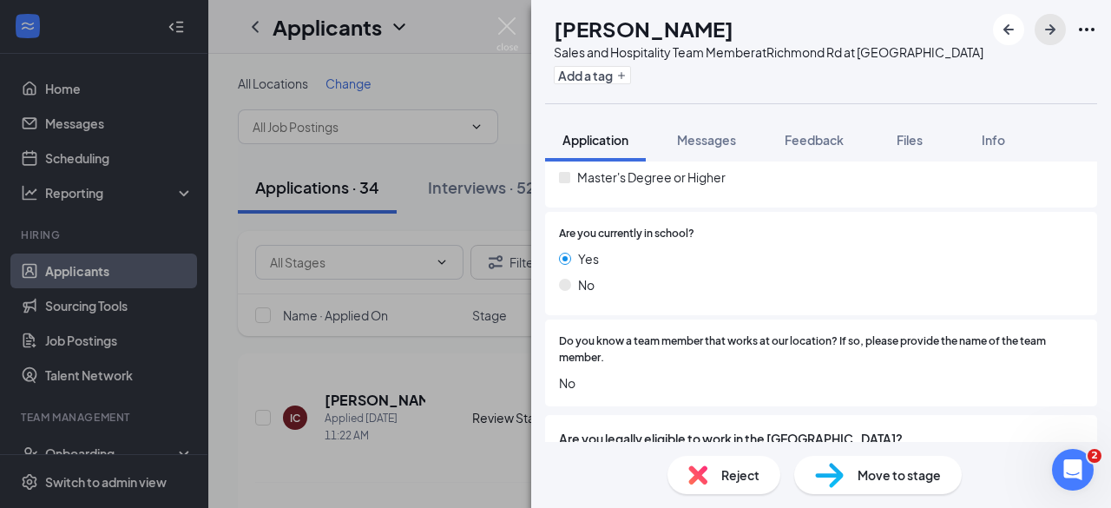
scroll to position [2147, 0]
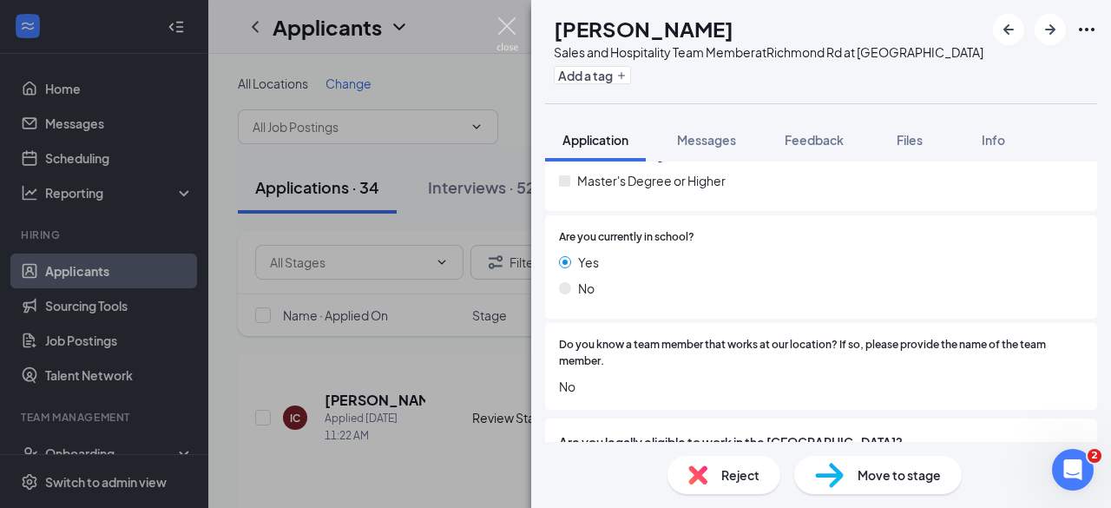
click at [510, 23] on img at bounding box center [507, 34] width 22 height 34
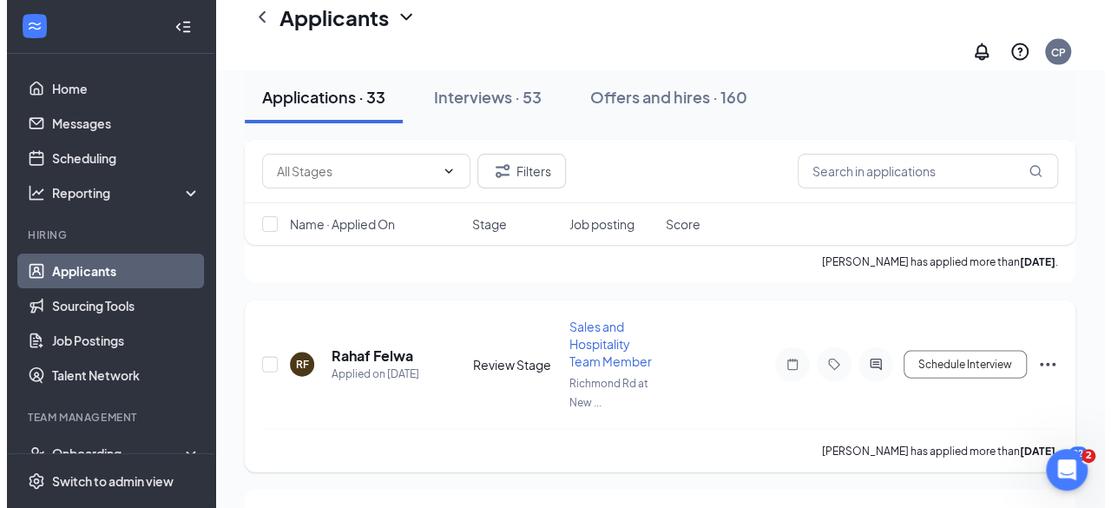
scroll to position [1702, 0]
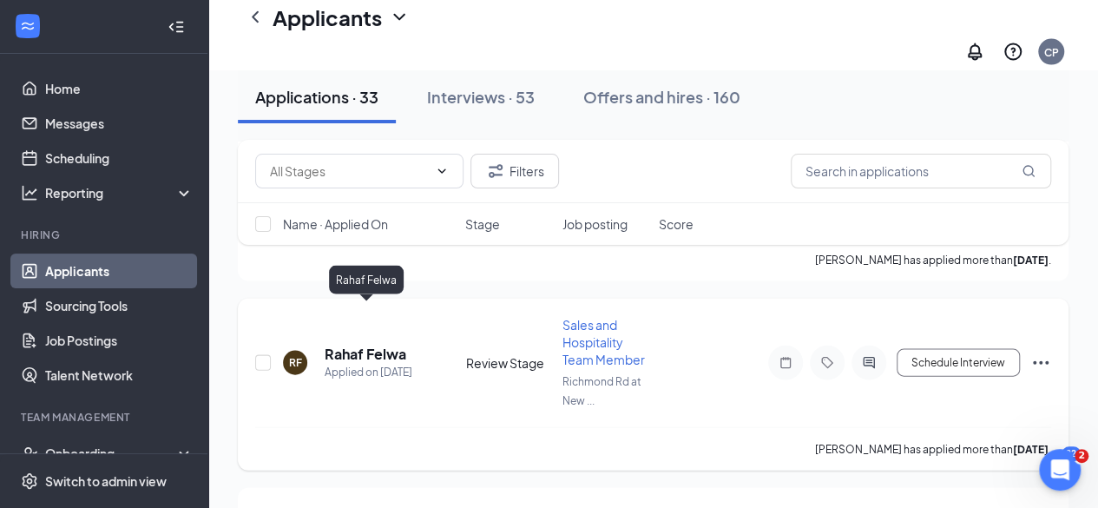
click at [377, 344] on h5 "Rahaf Felwa" at bounding box center [366, 353] width 82 height 19
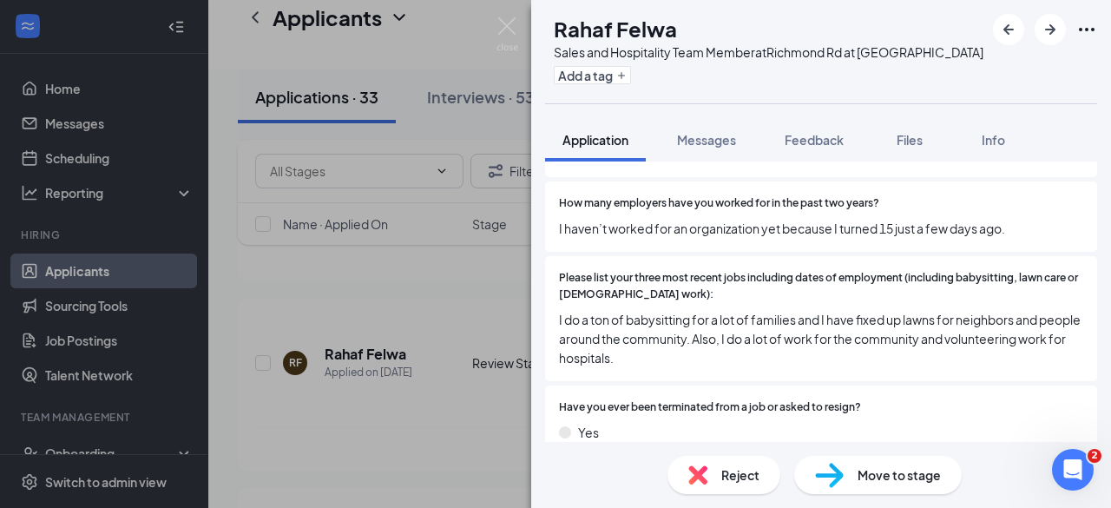
scroll to position [705, 0]
click at [499, 23] on img at bounding box center [507, 34] width 22 height 34
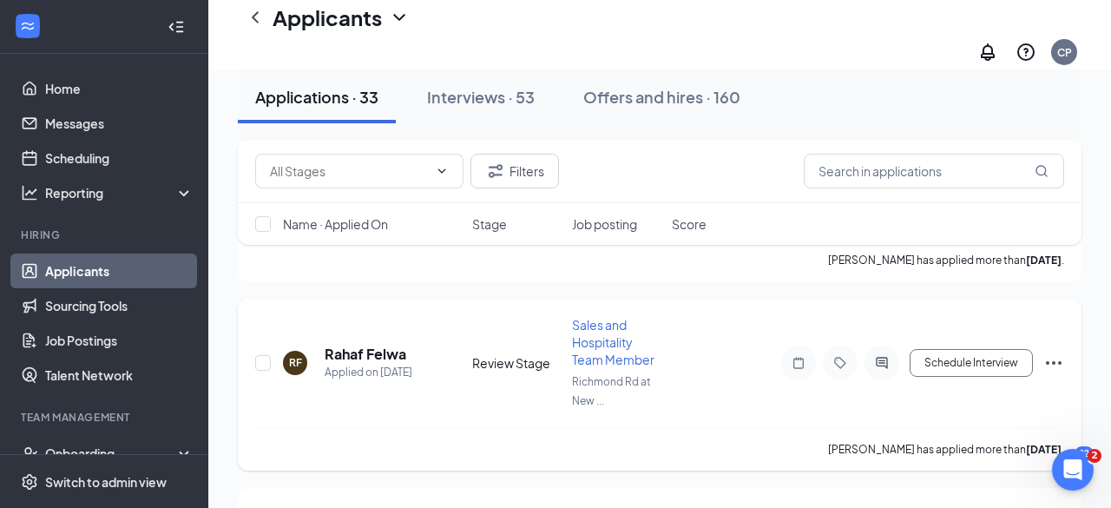
scroll to position [1902, 0]
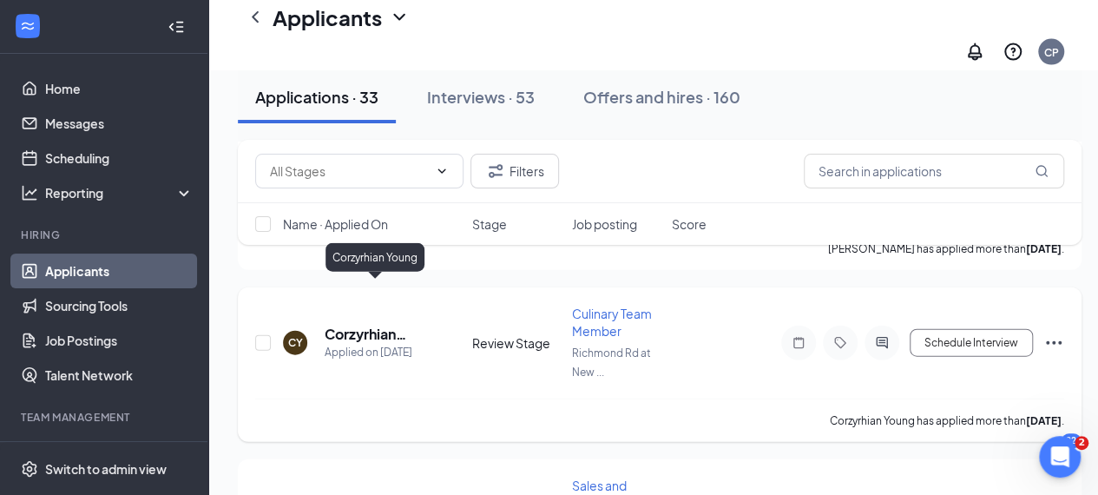
click at [379, 325] on h5 "Corzyrhian Young" at bounding box center [375, 334] width 101 height 19
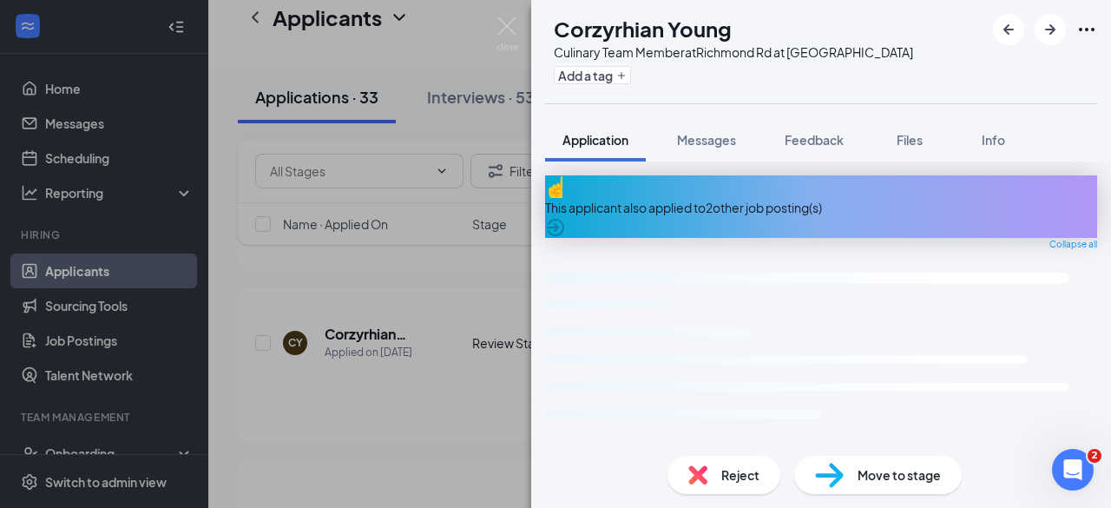
click at [802, 198] on div "This applicant also applied to 2 other job posting(s)" at bounding box center [821, 207] width 552 height 19
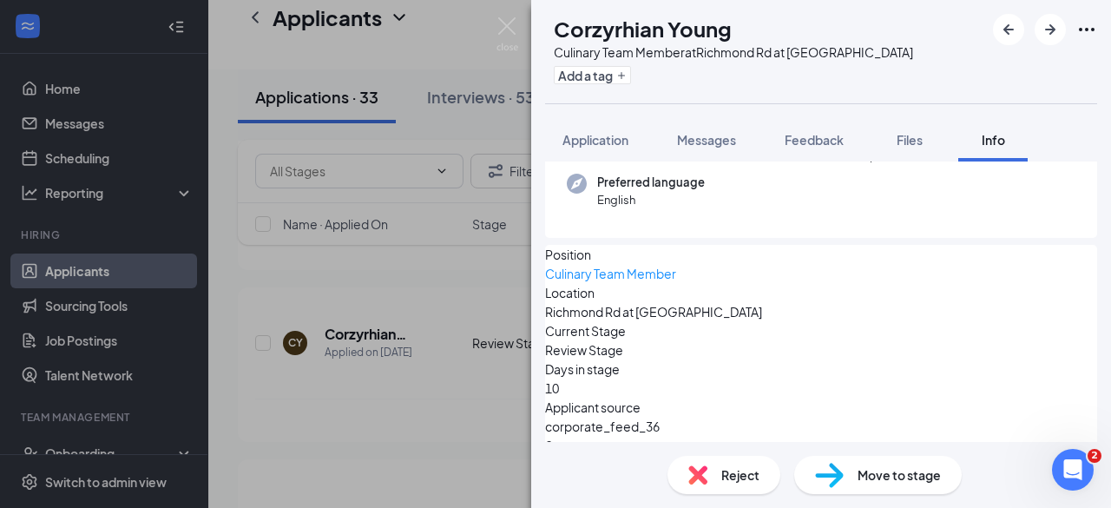
scroll to position [161, 0]
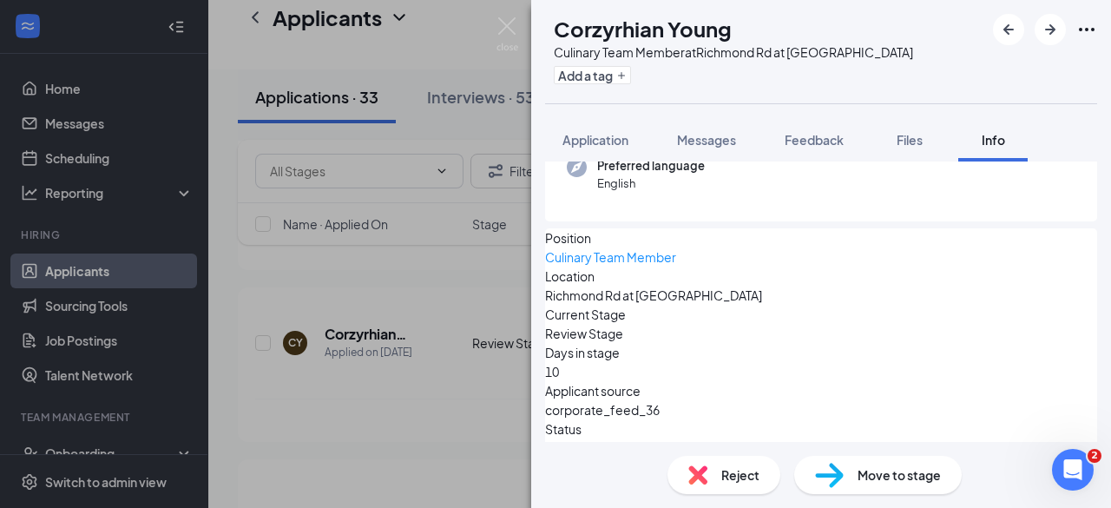
scroll to position [430, 0]
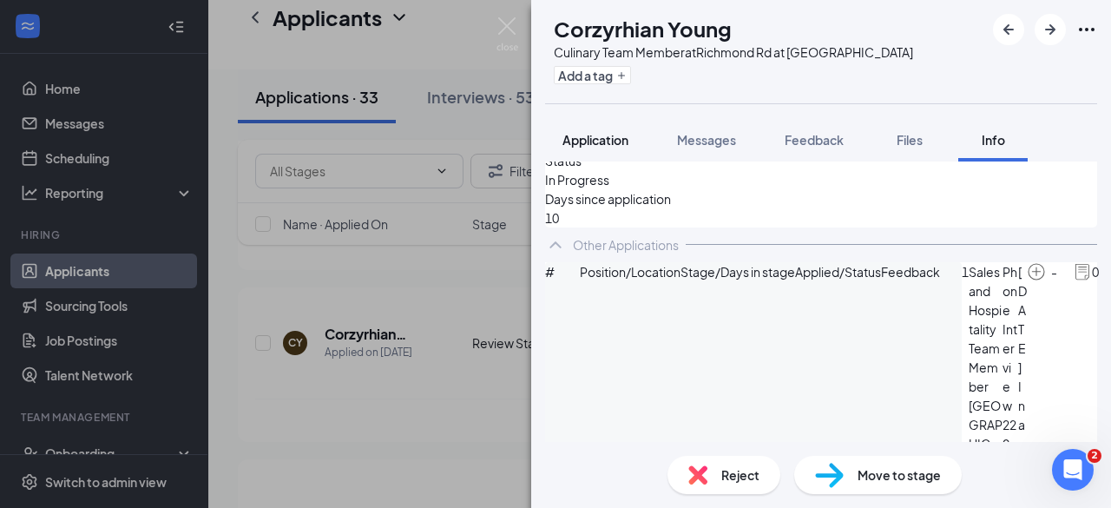
click at [590, 141] on span "Application" at bounding box center [595, 140] width 66 height 16
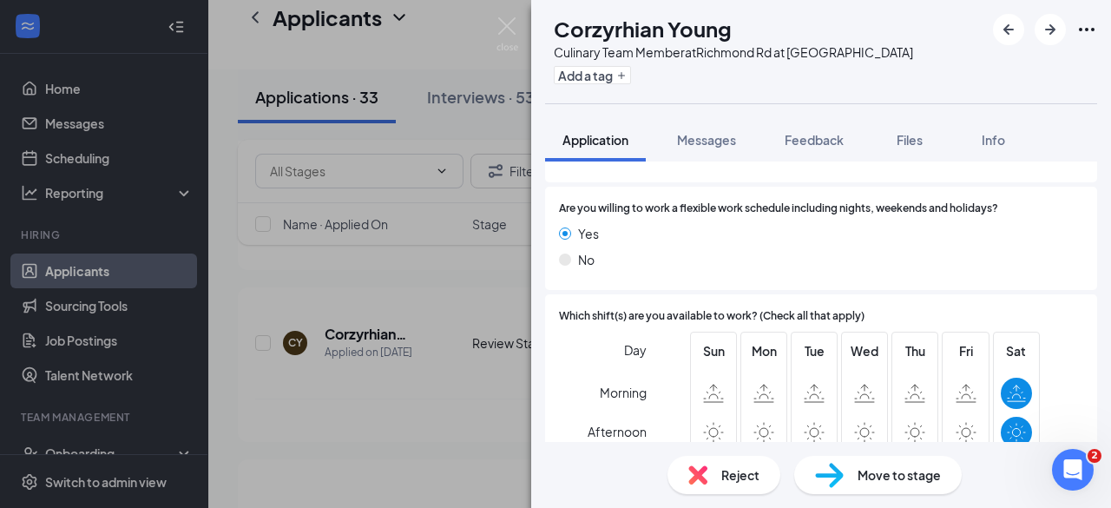
scroll to position [2929, 0]
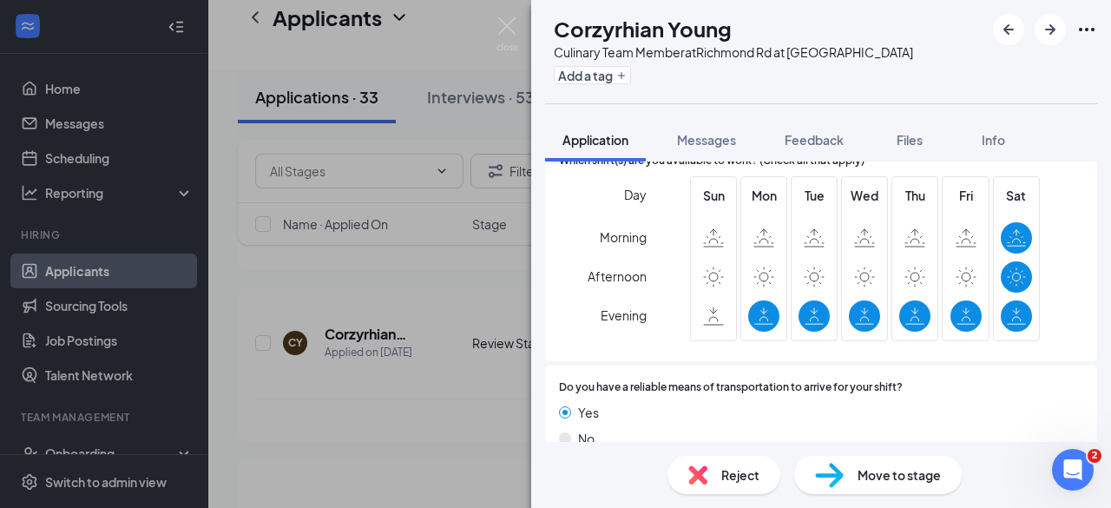
click at [846, 476] on div "Move to stage" at bounding box center [877, 475] width 167 height 38
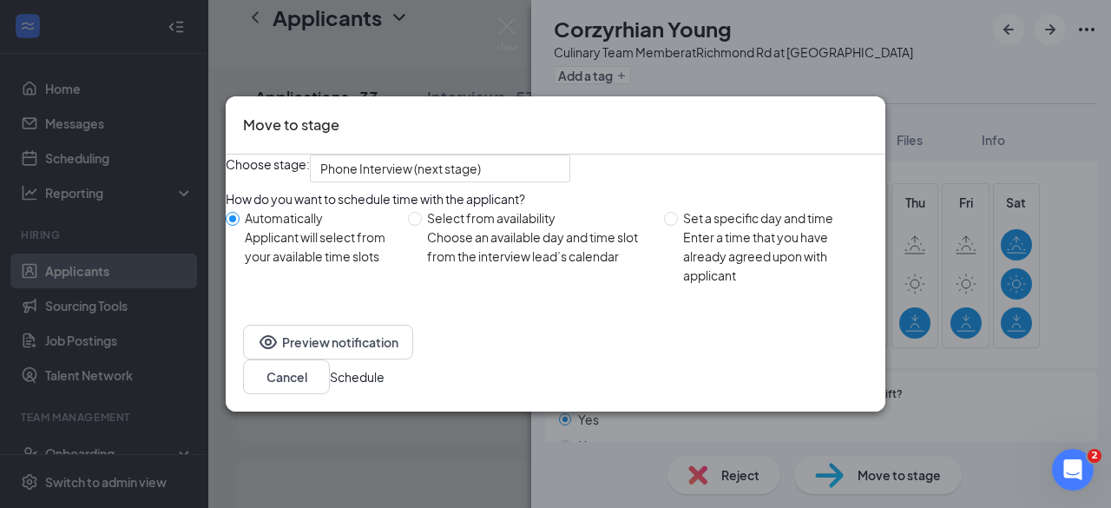
click at [384, 384] on button "Schedule" at bounding box center [357, 376] width 55 height 19
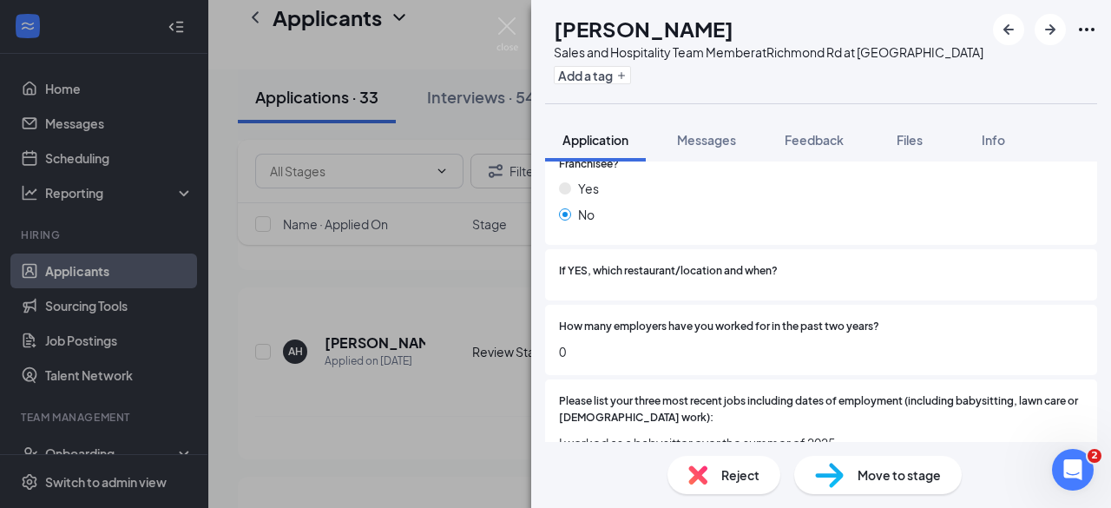
scroll to position [809, 0]
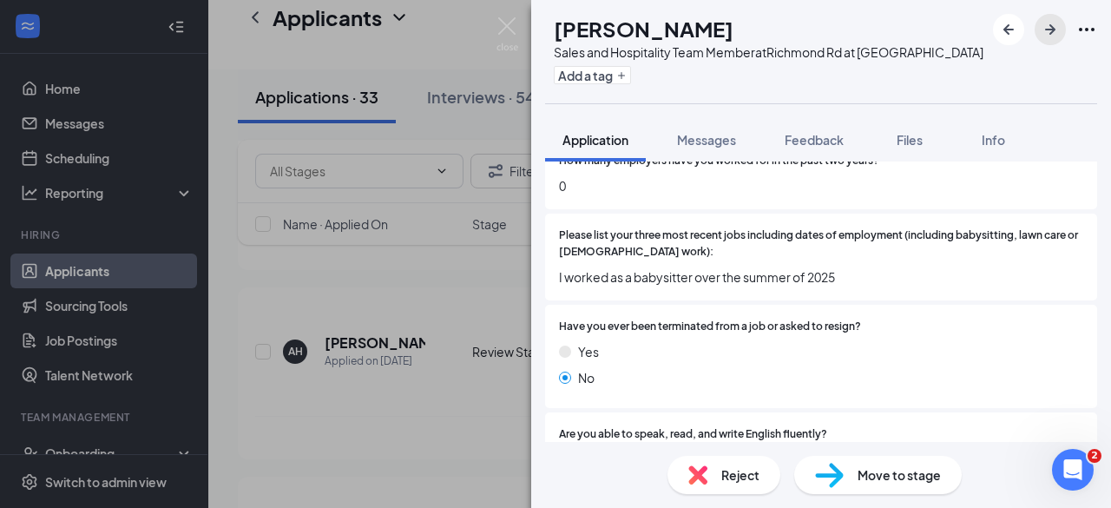
click at [1043, 34] on icon "ArrowRight" at bounding box center [1050, 29] width 21 height 21
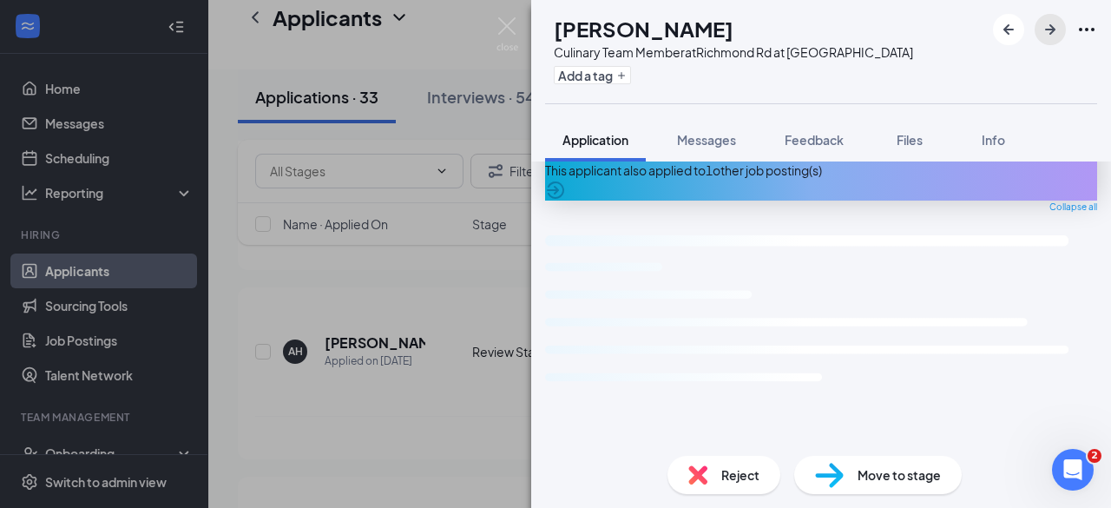
click at [1046, 38] on icon "ArrowRight" at bounding box center [1050, 29] width 21 height 21
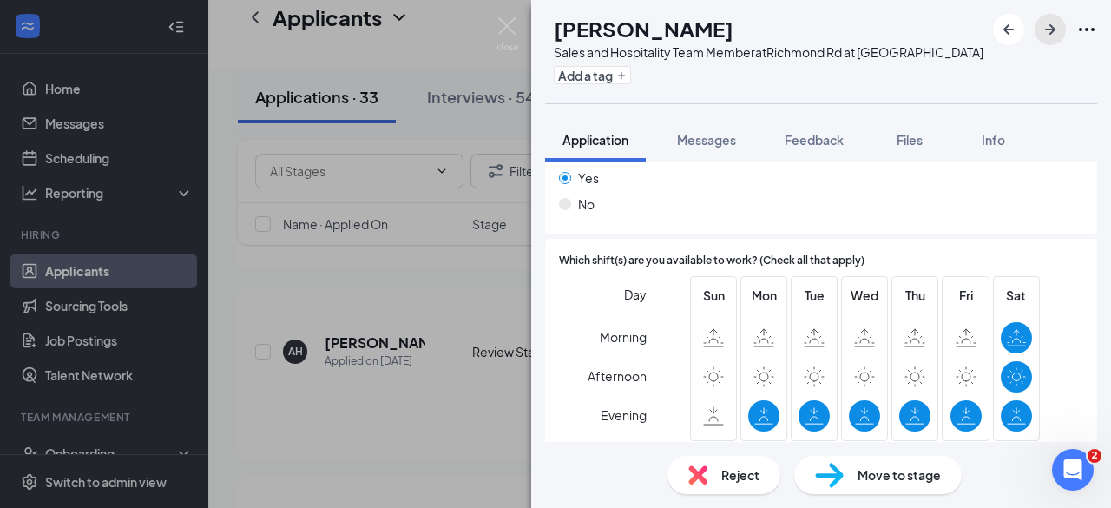
scroll to position [2910, 0]
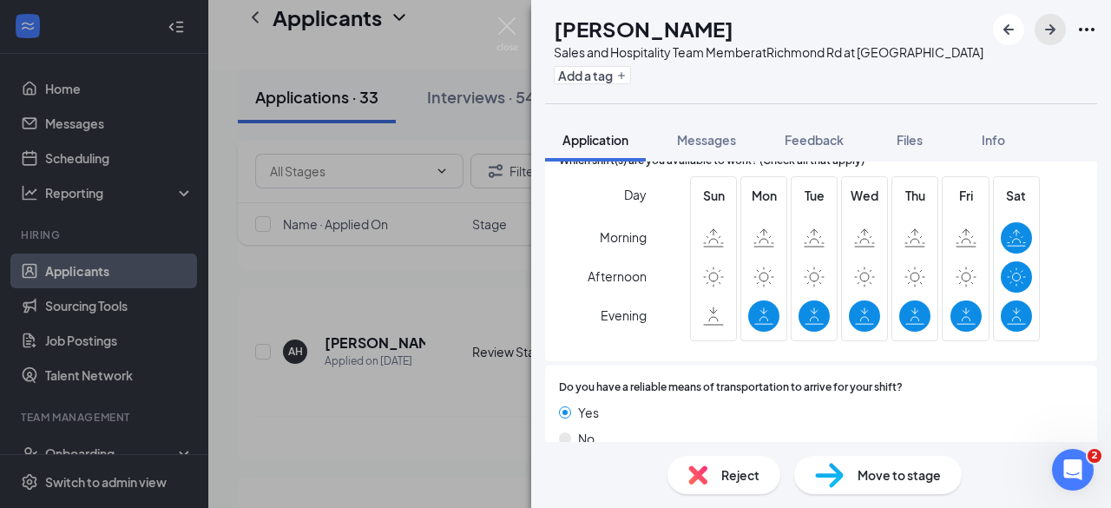
click at [1045, 30] on icon "ArrowRight" at bounding box center [1050, 29] width 21 height 21
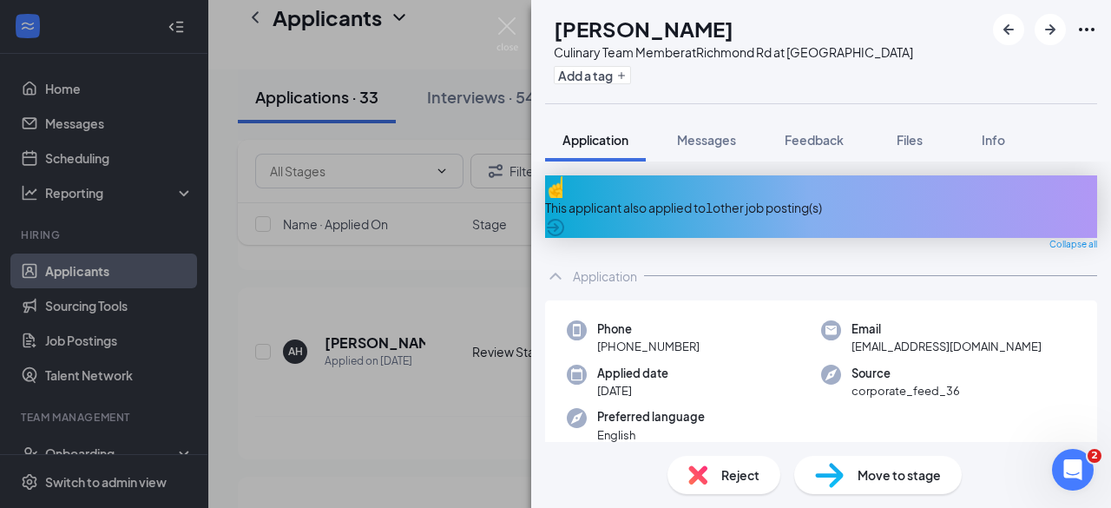
click at [564, 219] on icon "ArrowCircle" at bounding box center [555, 227] width 17 height 17
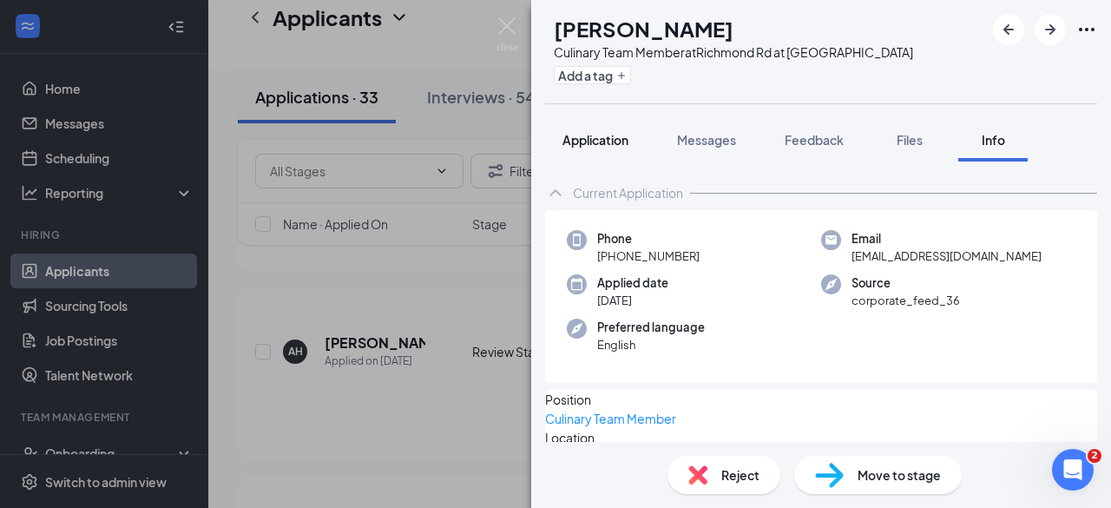
click at [607, 143] on span "Application" at bounding box center [595, 140] width 66 height 16
click at [611, 143] on span "Application" at bounding box center [595, 140] width 66 height 16
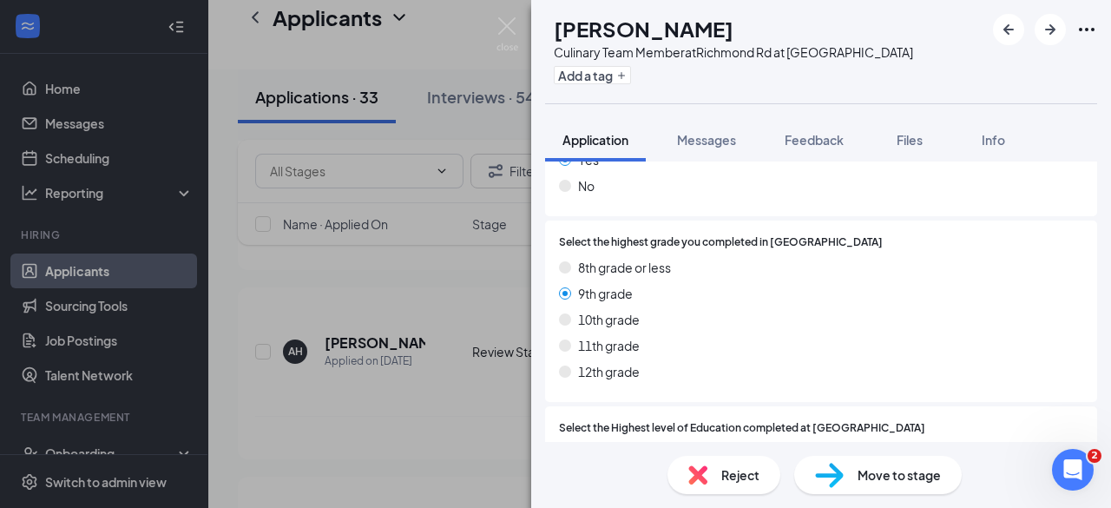
scroll to position [1789, 0]
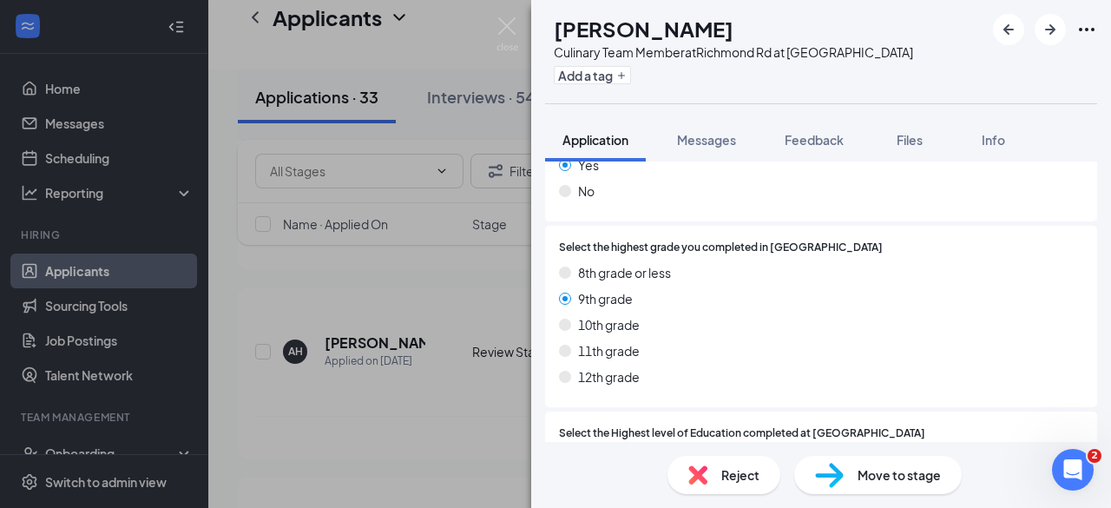
click at [876, 460] on div "Move to stage" at bounding box center [877, 475] width 167 height 38
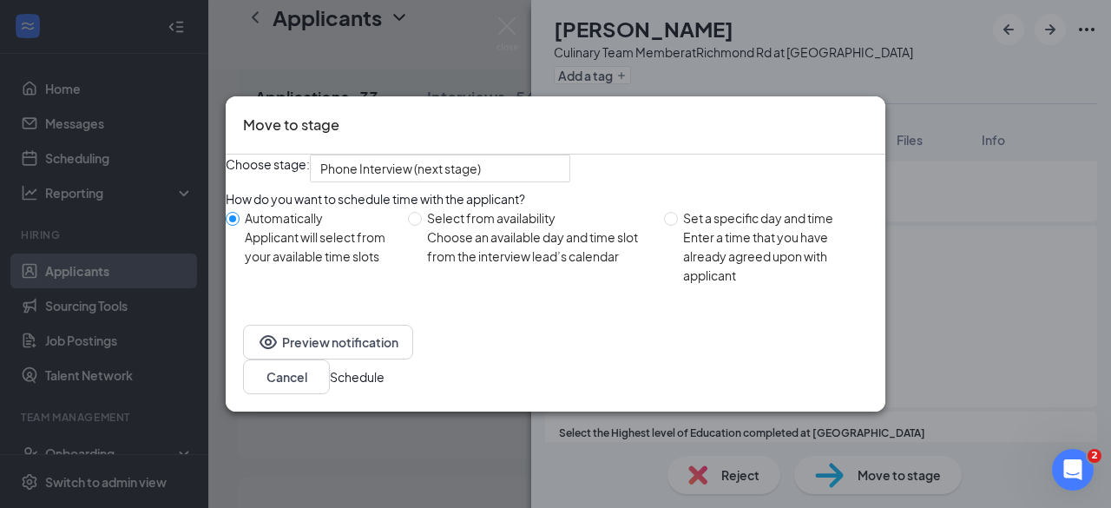
click at [384, 383] on button "Schedule" at bounding box center [357, 376] width 55 height 19
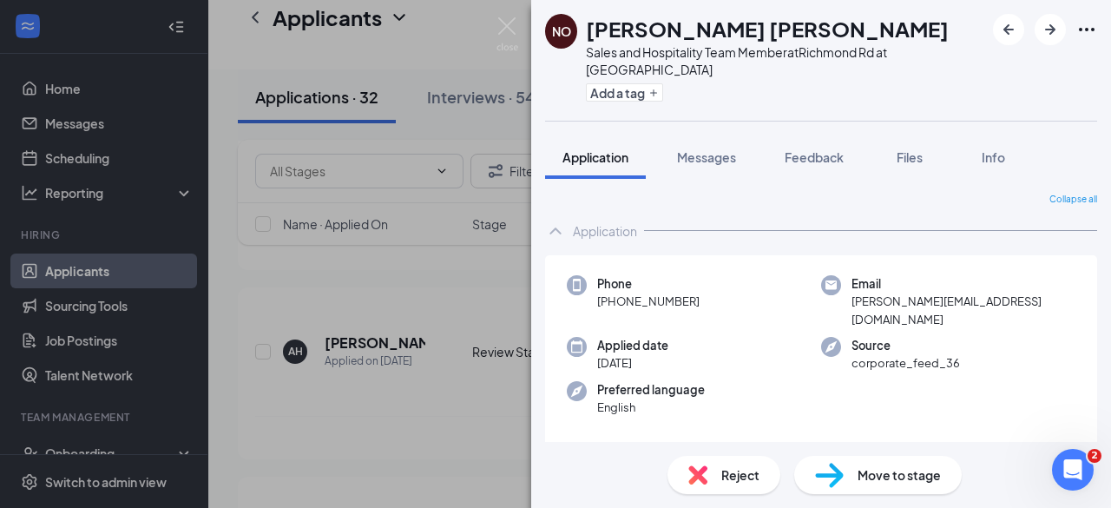
click at [804, 213] on div "Application" at bounding box center [821, 230] width 552 height 35
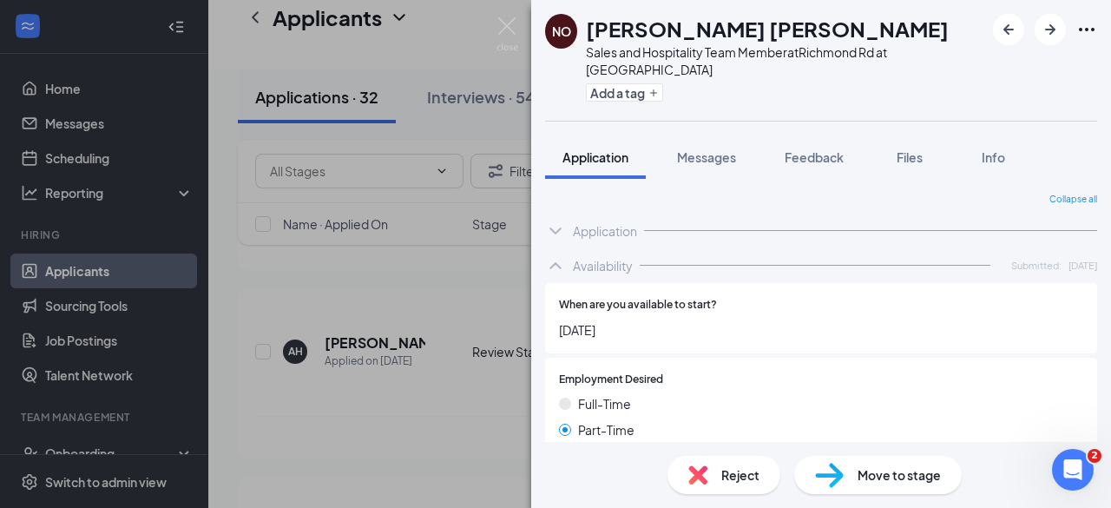
click at [551, 220] on icon "ChevronDown" at bounding box center [555, 230] width 21 height 21
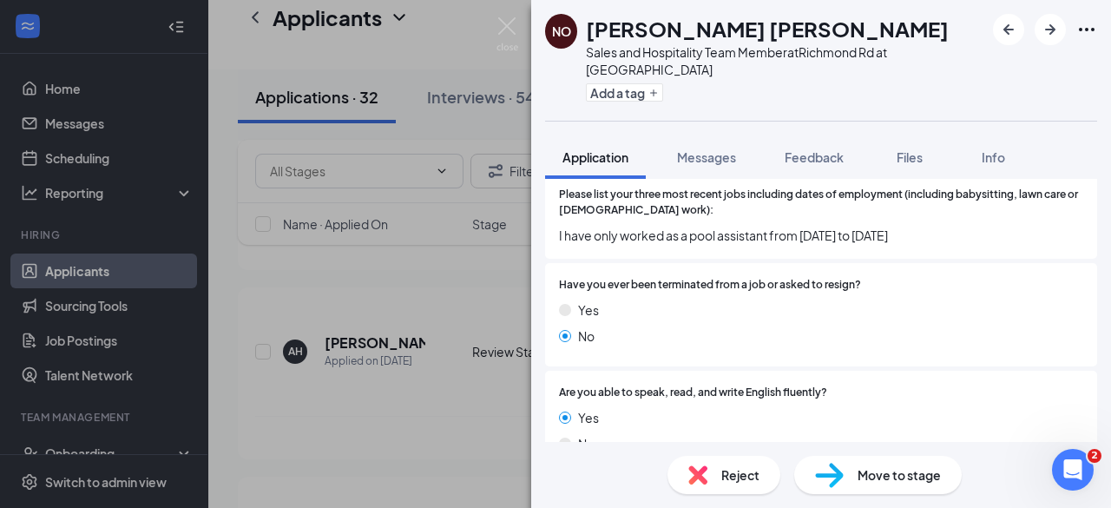
scroll to position [682, 0]
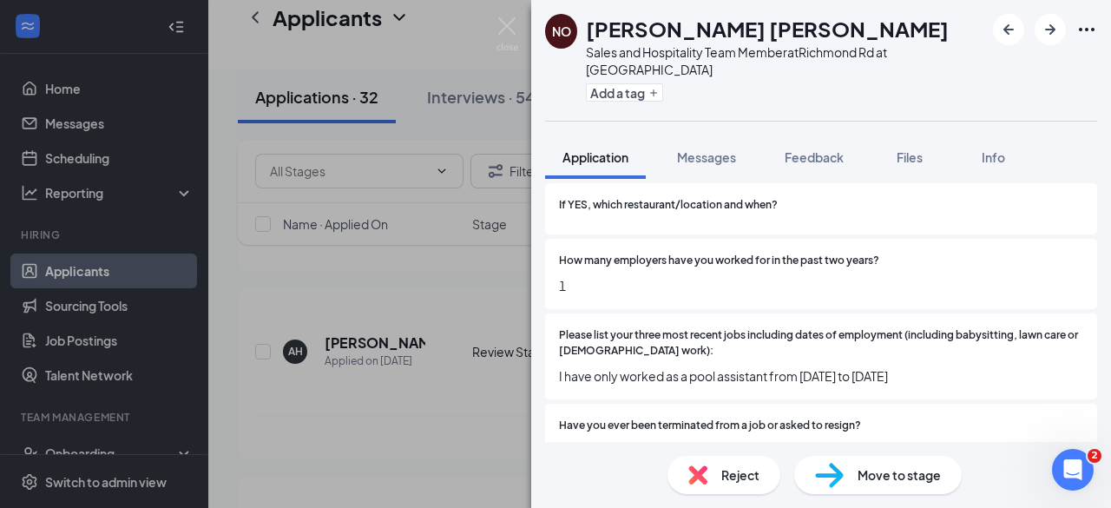
click at [1064, 36] on div at bounding box center [1045, 29] width 104 height 31
click at [1055, 34] on icon "ArrowRight" at bounding box center [1050, 29] width 21 height 21
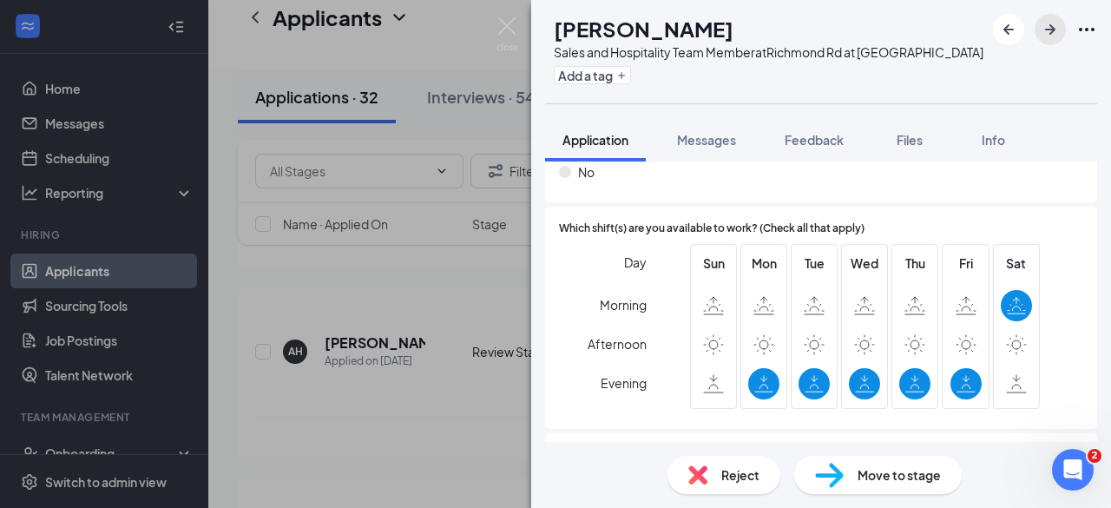
scroll to position [2841, 0]
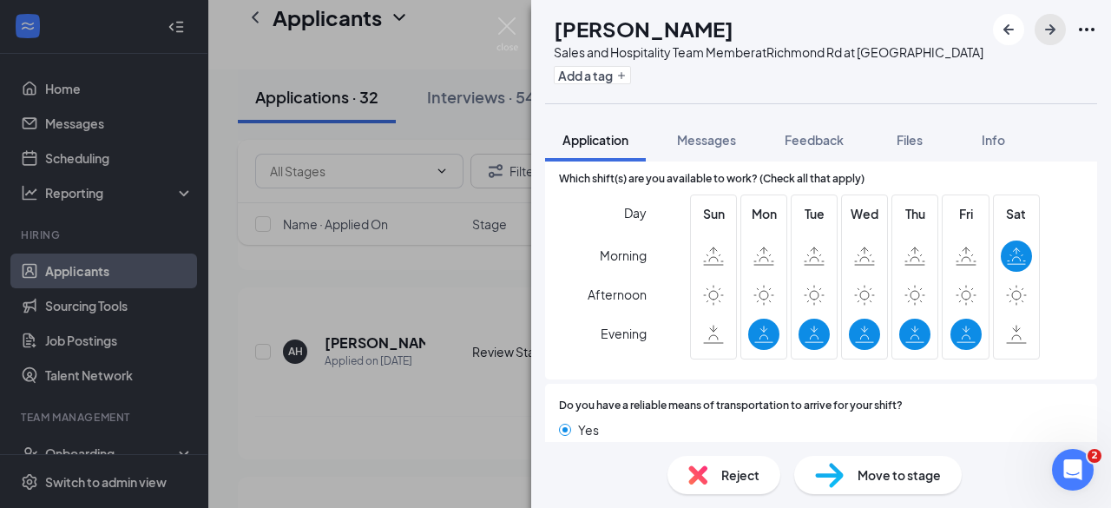
click at [1044, 39] on icon "ArrowRight" at bounding box center [1050, 29] width 21 height 21
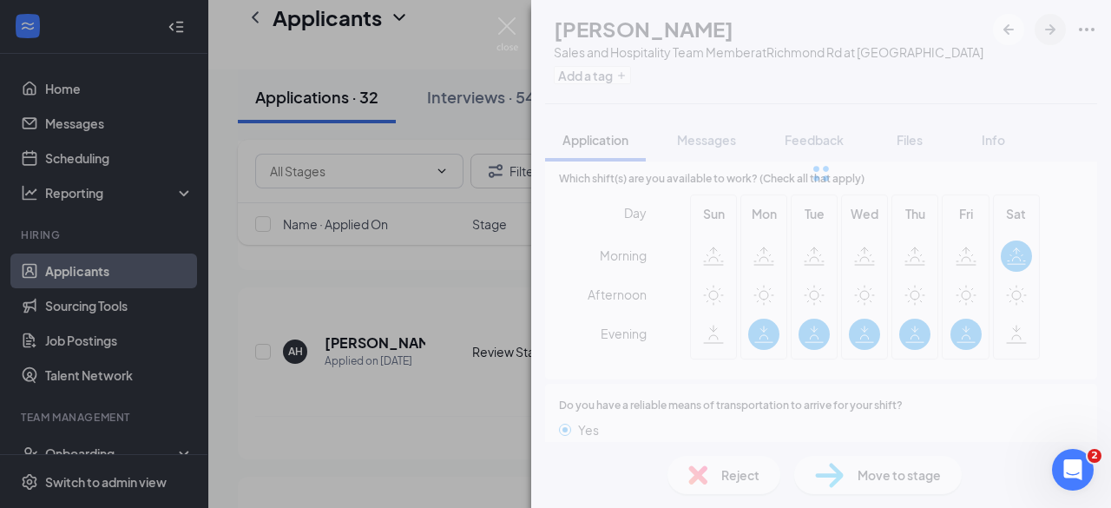
scroll to position [2834, 0]
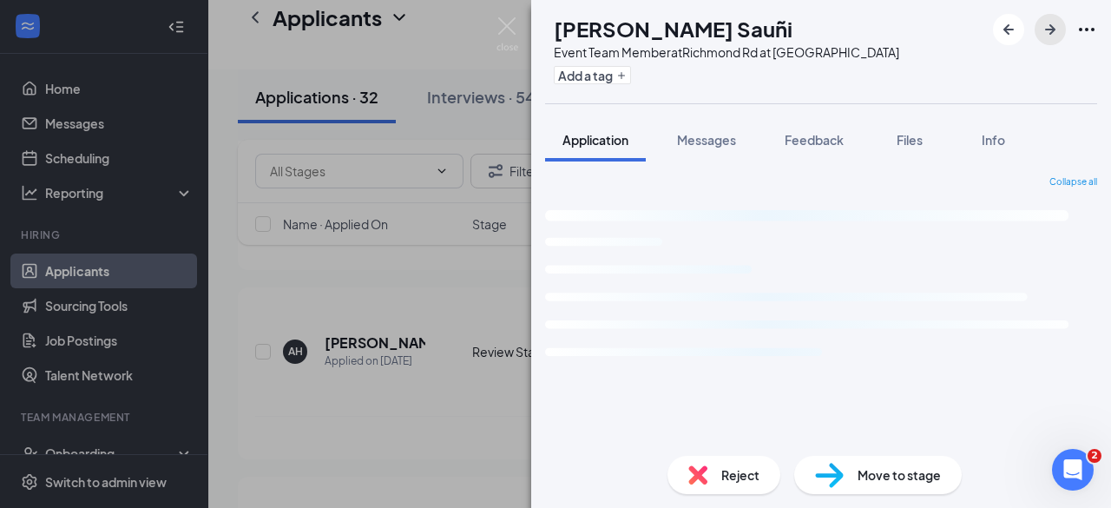
click at [1040, 35] on icon "ArrowRight" at bounding box center [1050, 29] width 21 height 21
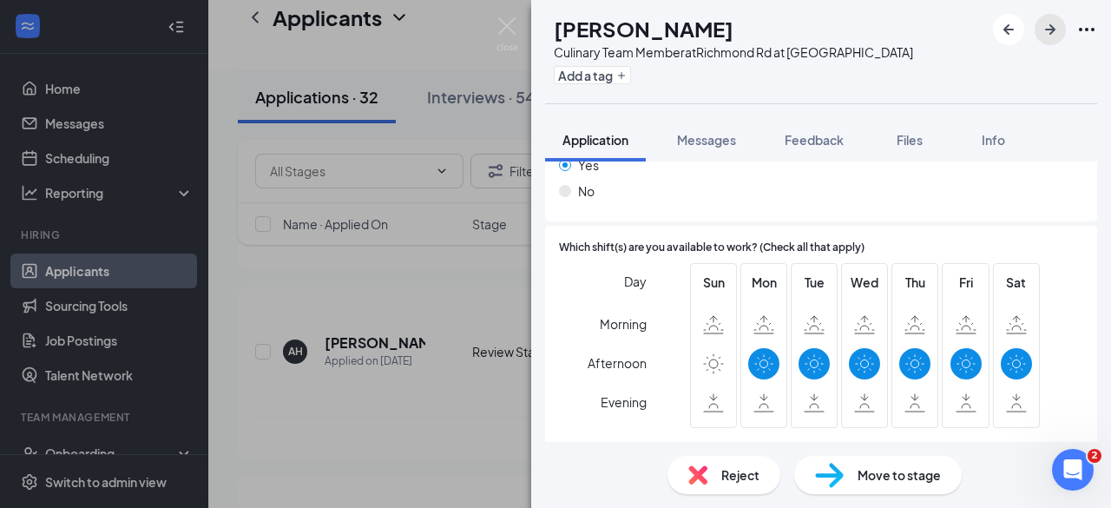
scroll to position [2919, 0]
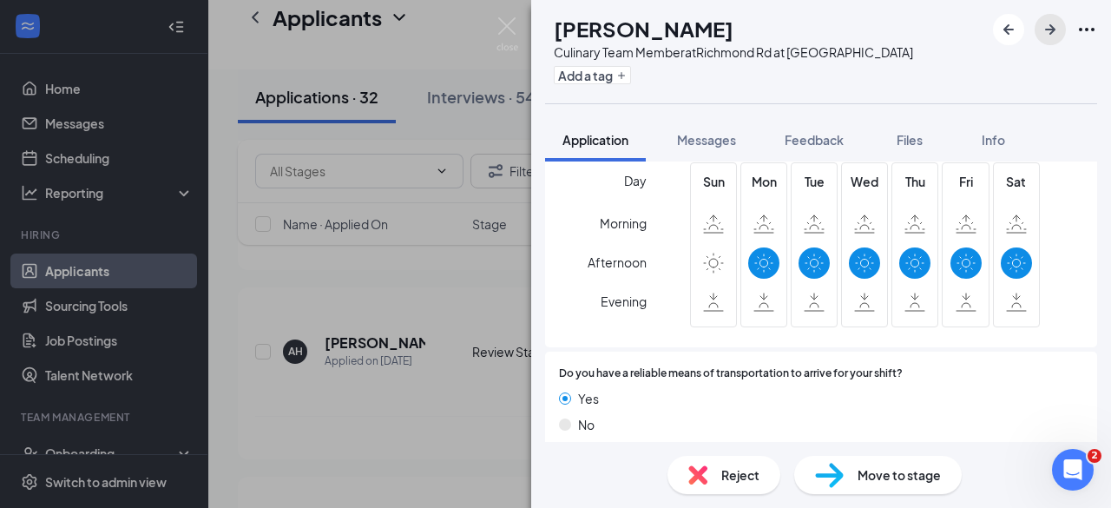
click at [1054, 32] on icon "ArrowRight" at bounding box center [1050, 29] width 21 height 21
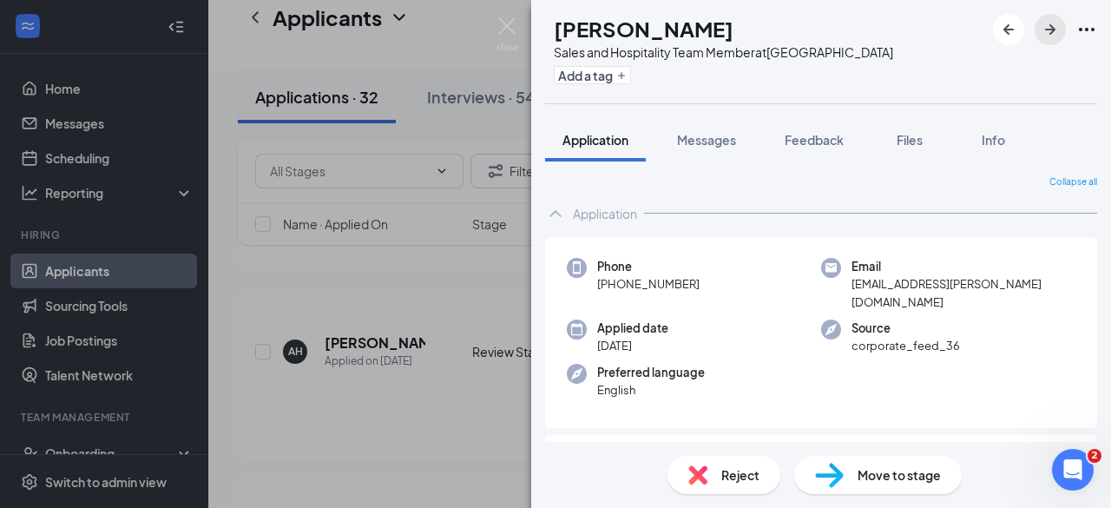
click at [1052, 29] on icon "ArrowRight" at bounding box center [1050, 29] width 10 height 10
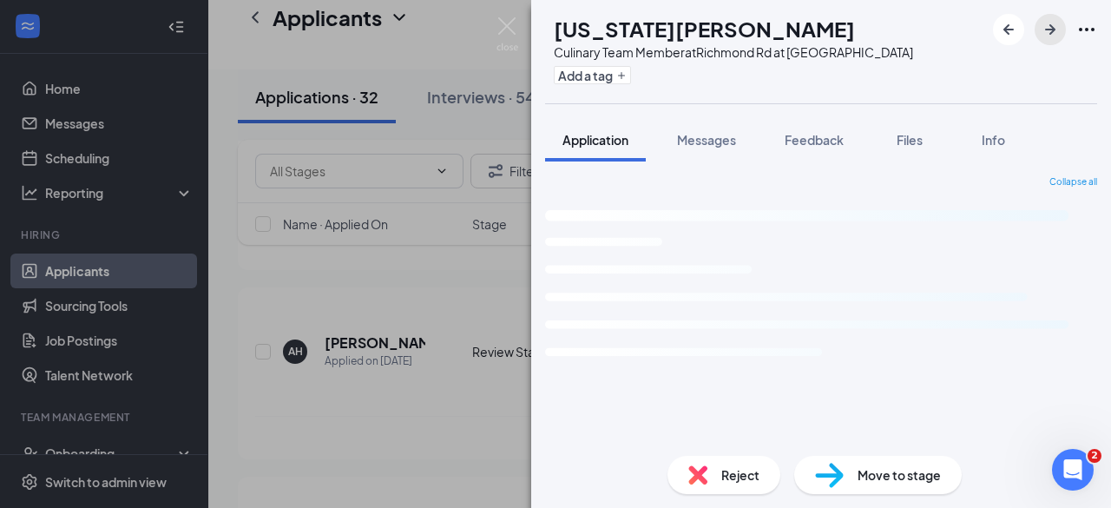
click at [1052, 29] on icon "ArrowRight" at bounding box center [1050, 29] width 10 height 10
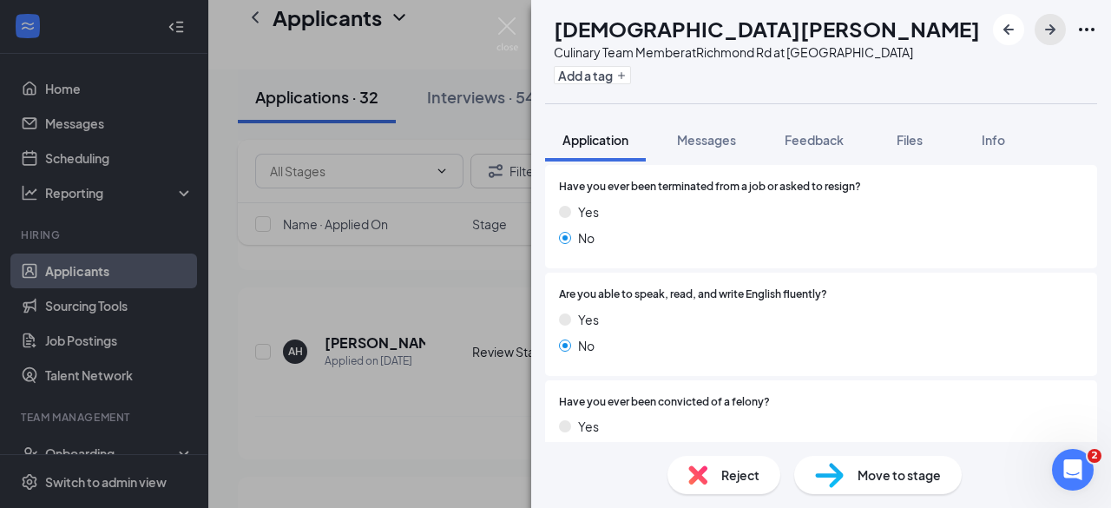
scroll to position [916, 0]
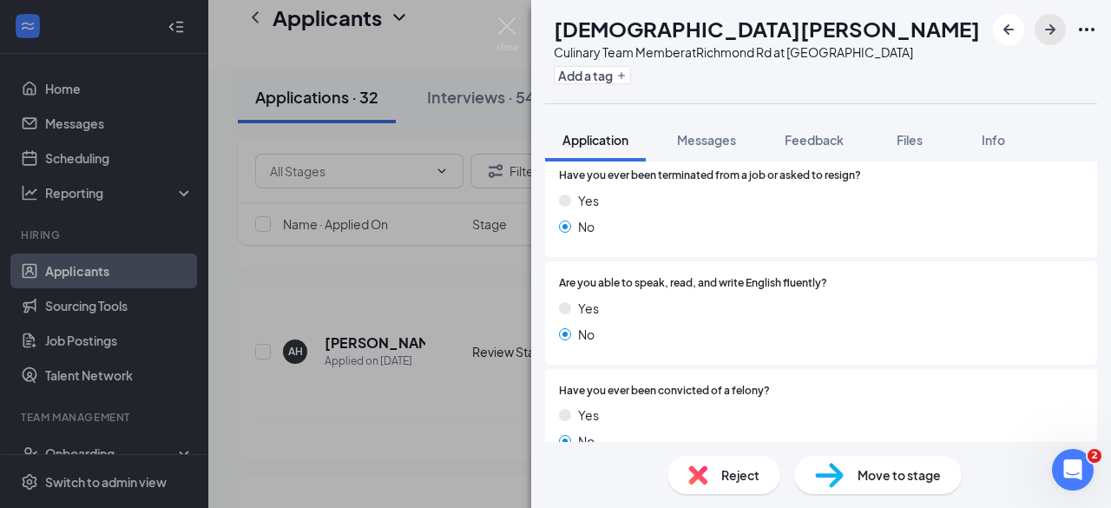
click at [1050, 23] on icon "ArrowRight" at bounding box center [1050, 29] width 21 height 21
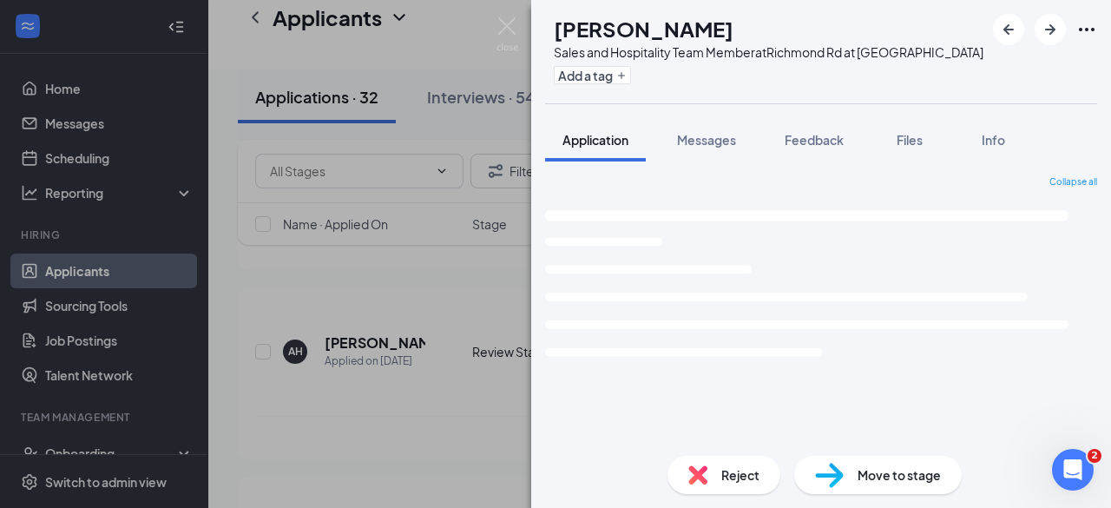
click at [500, 30] on img at bounding box center [507, 34] width 22 height 34
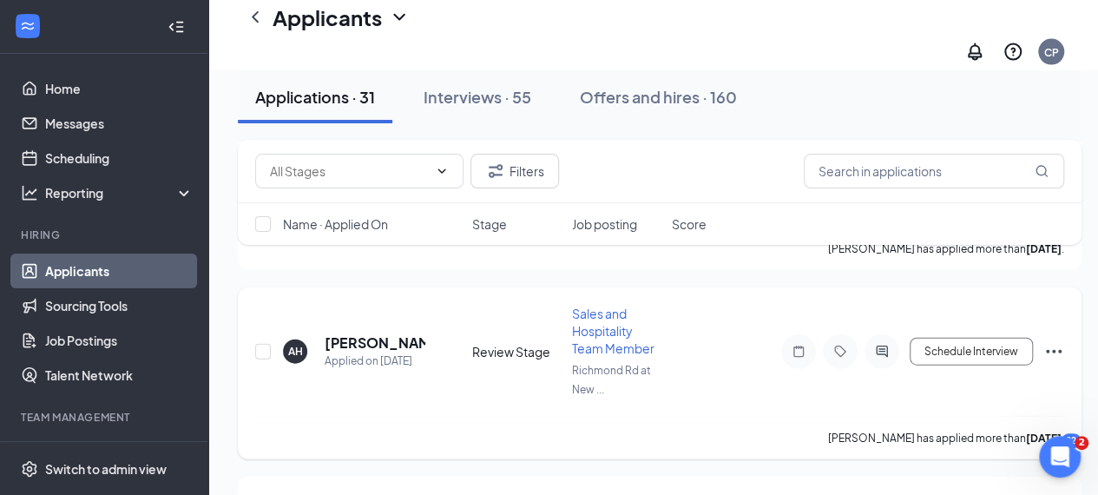
click at [532, 305] on div "AH [PERSON_NAME] Applied on [DATE] Review Stage Sales and Hospitality Team Memb…" at bounding box center [659, 360] width 809 height 111
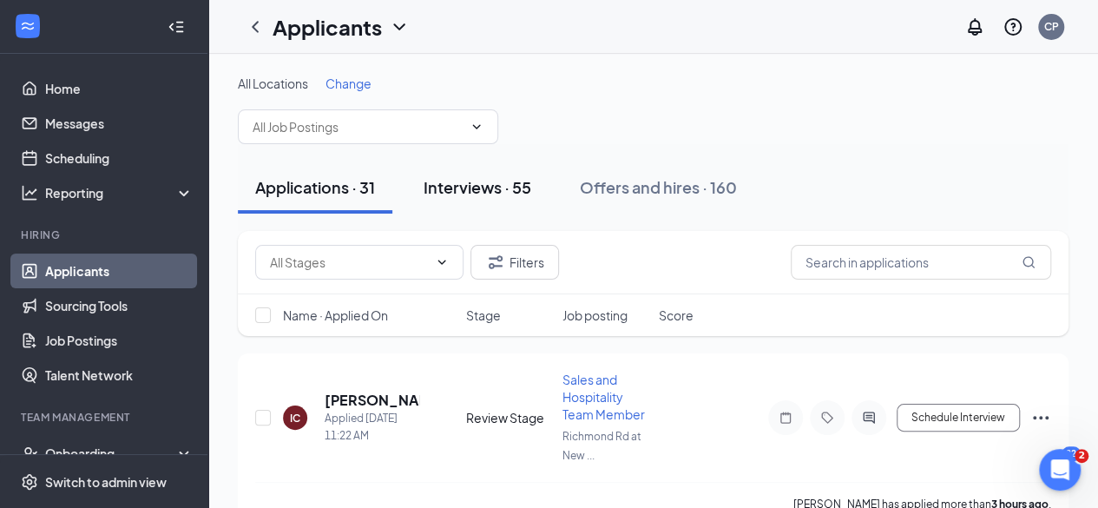
click at [521, 183] on div "Interviews · 55" at bounding box center [477, 187] width 108 height 22
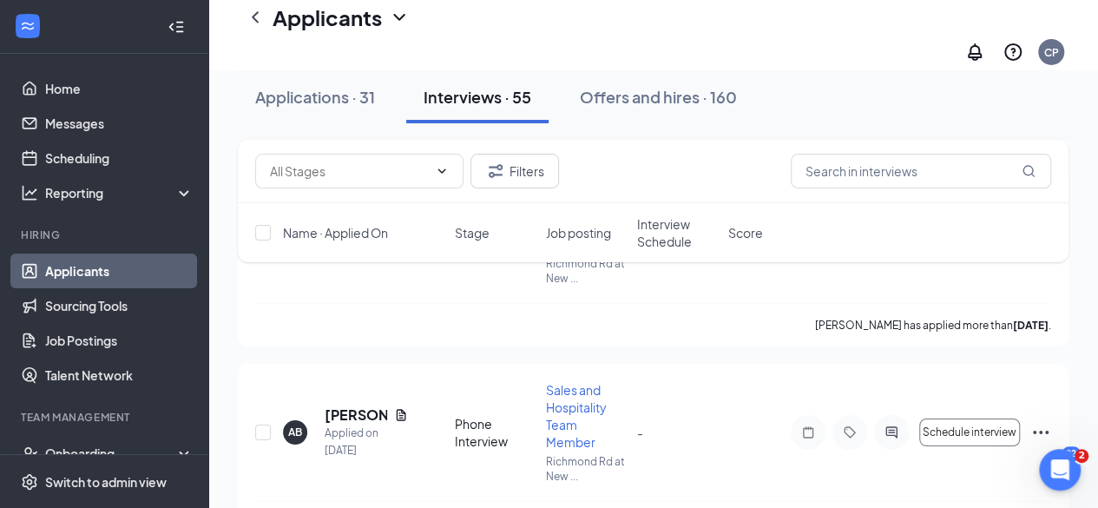
scroll to position [9503, 0]
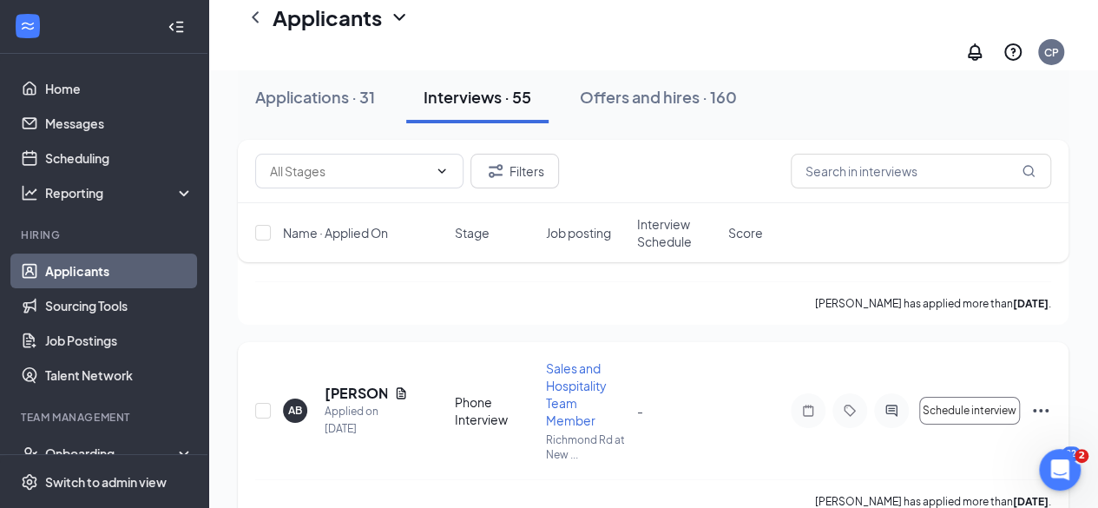
click at [712, 359] on div "AB [PERSON_NAME] Applied on [DATE] Phone Interview Sales and Hospitality Team M…" at bounding box center [653, 419] width 796 height 120
